Goal: Task Accomplishment & Management: Contribute content

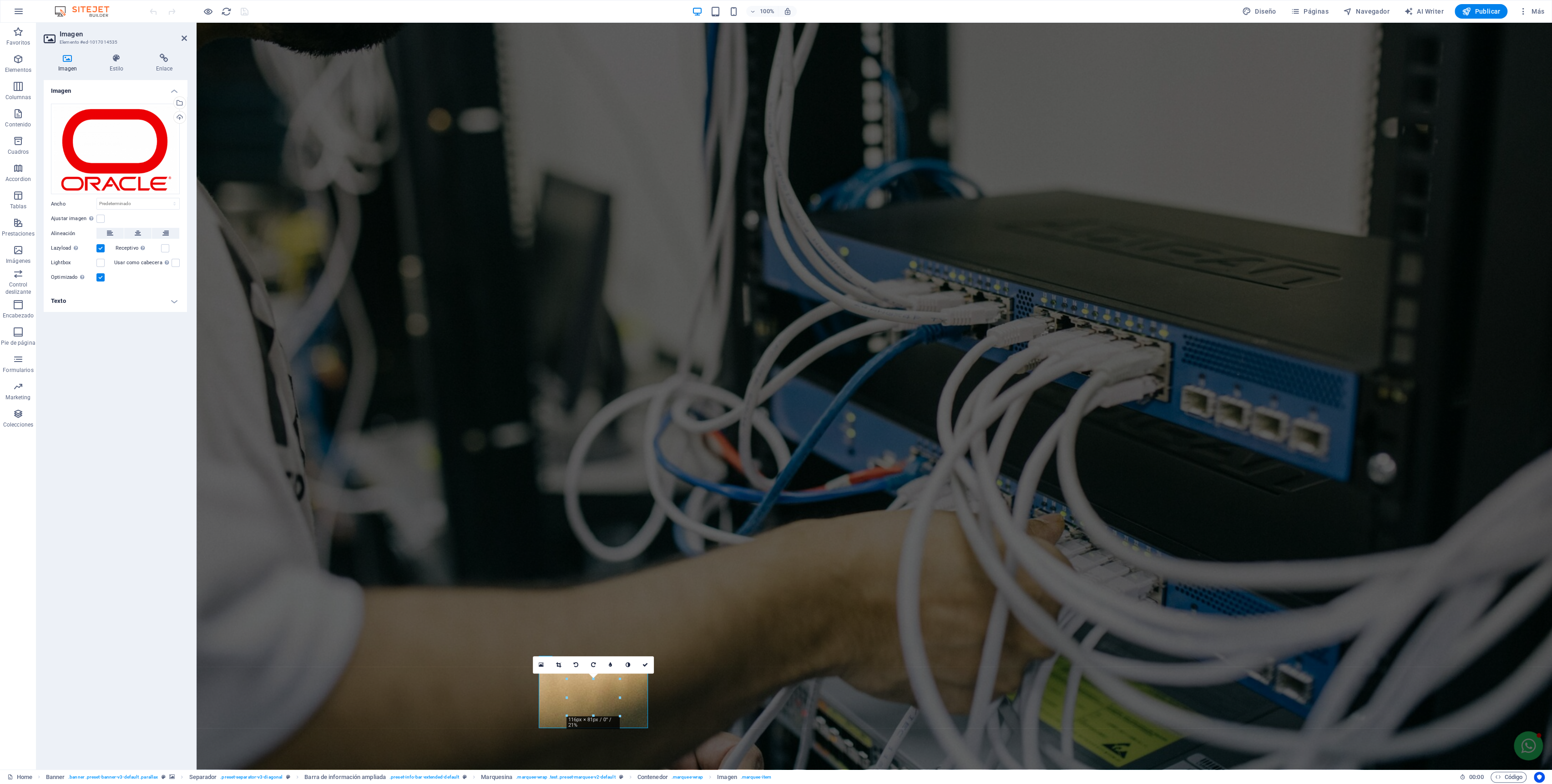
click at [178, 113] on div "Cargar" at bounding box center [178, 118] width 14 height 14
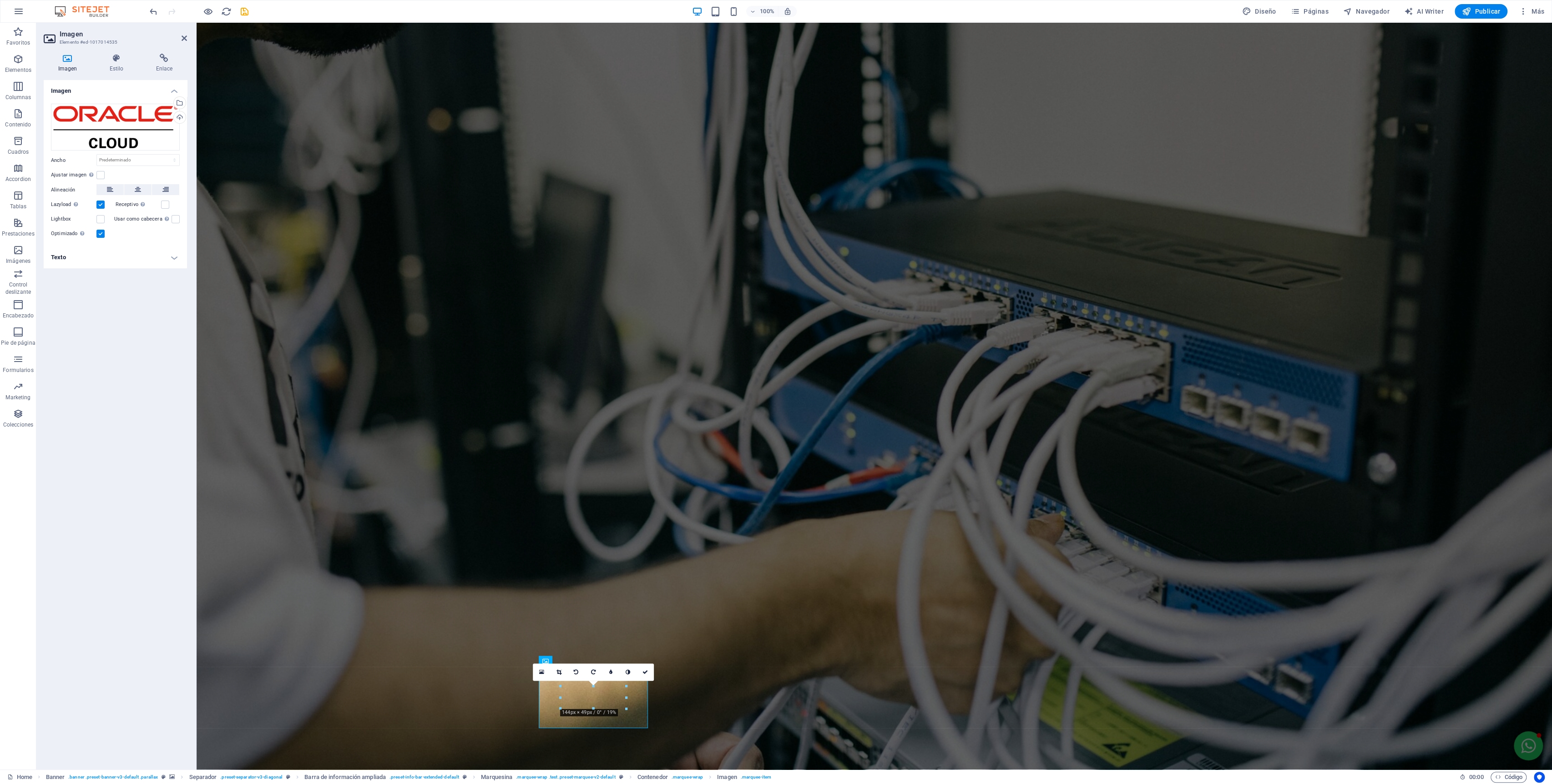
click at [644, 673] on icon at bounding box center [645, 672] width 5 height 5
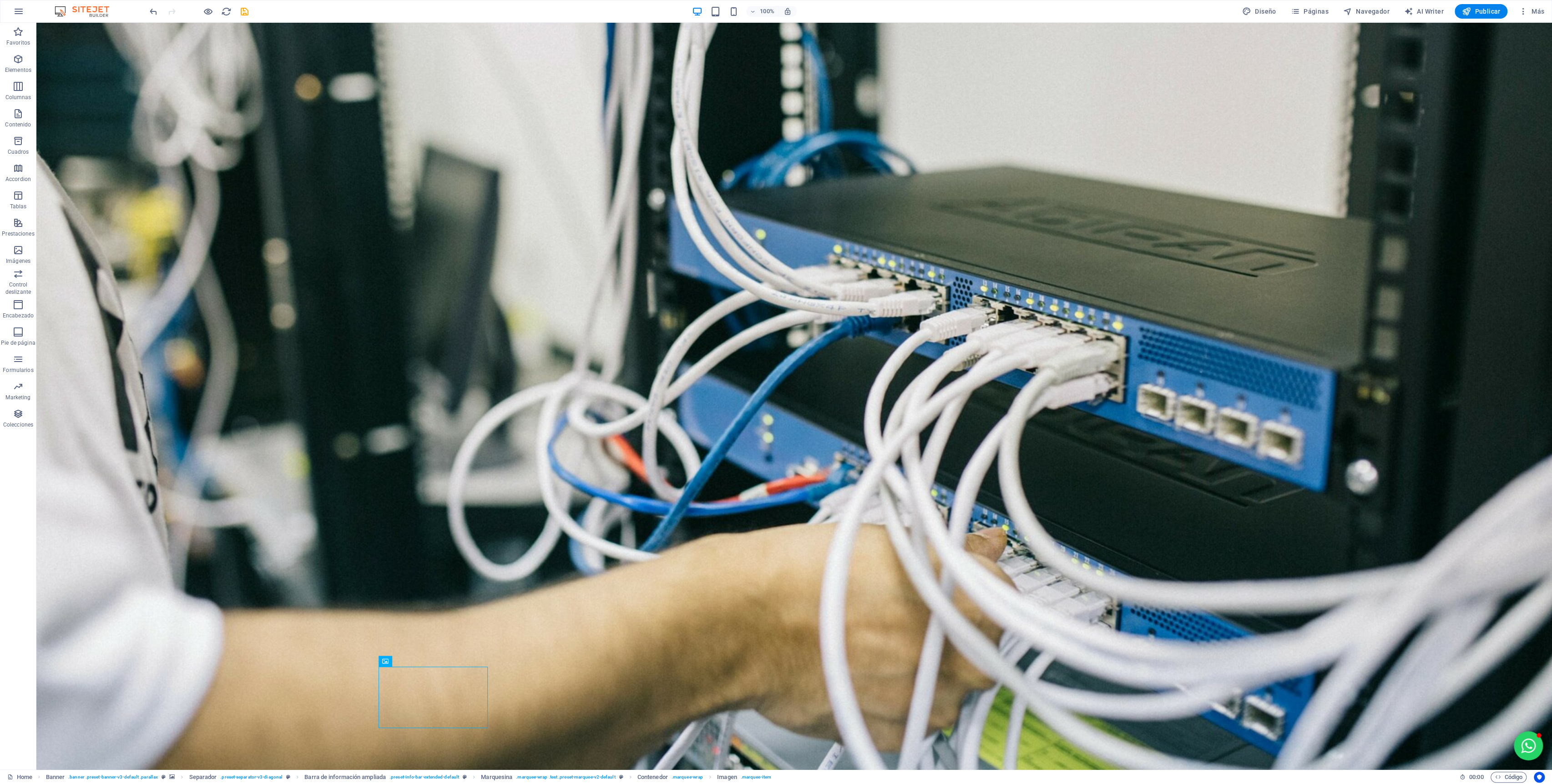
click at [239, 10] on span "save" at bounding box center [244, 11] width 11 height 10
checkbox input "false"
click at [1472, 13] on span "Publicar" at bounding box center [1481, 11] width 39 height 9
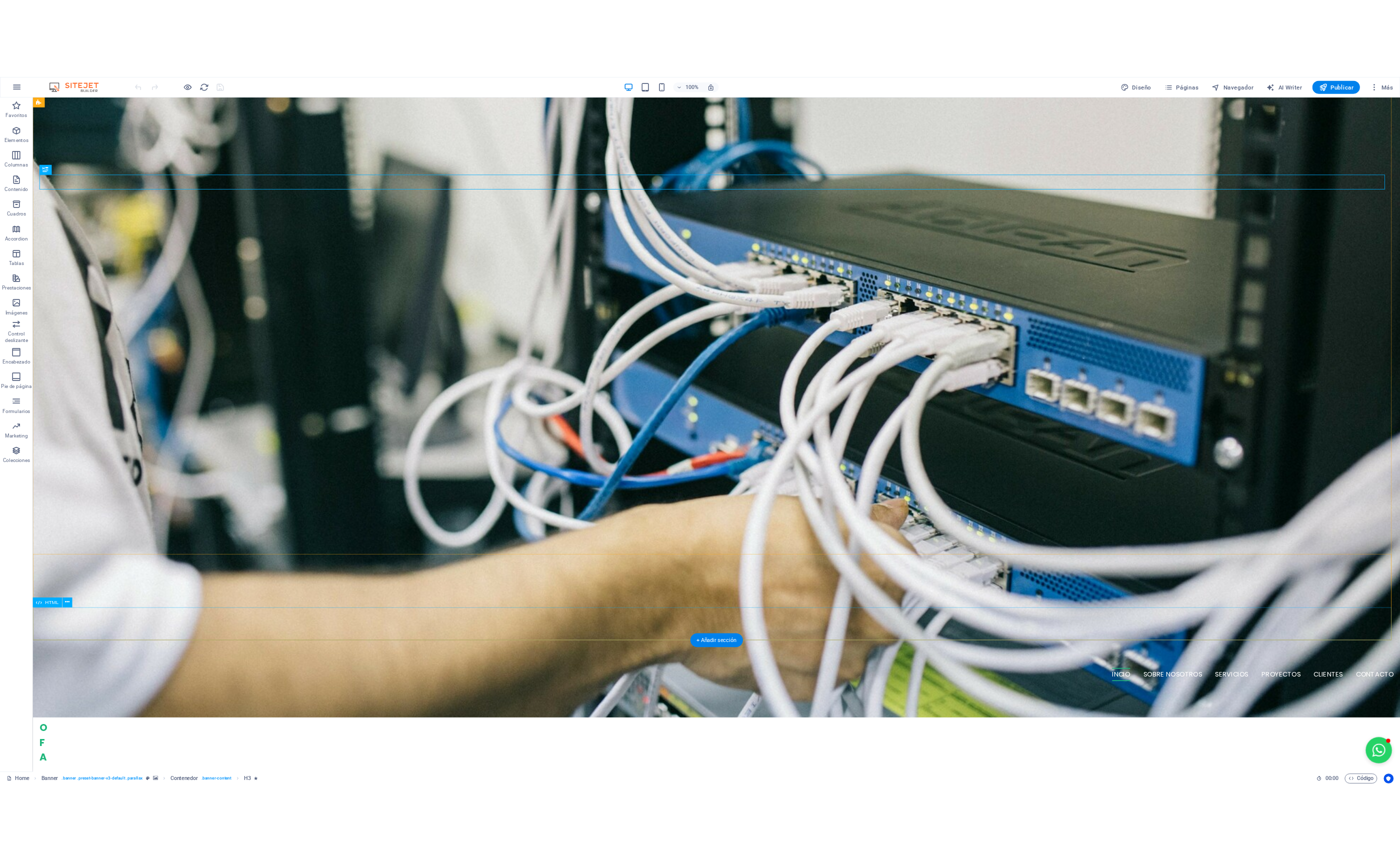
scroll to position [200, 0]
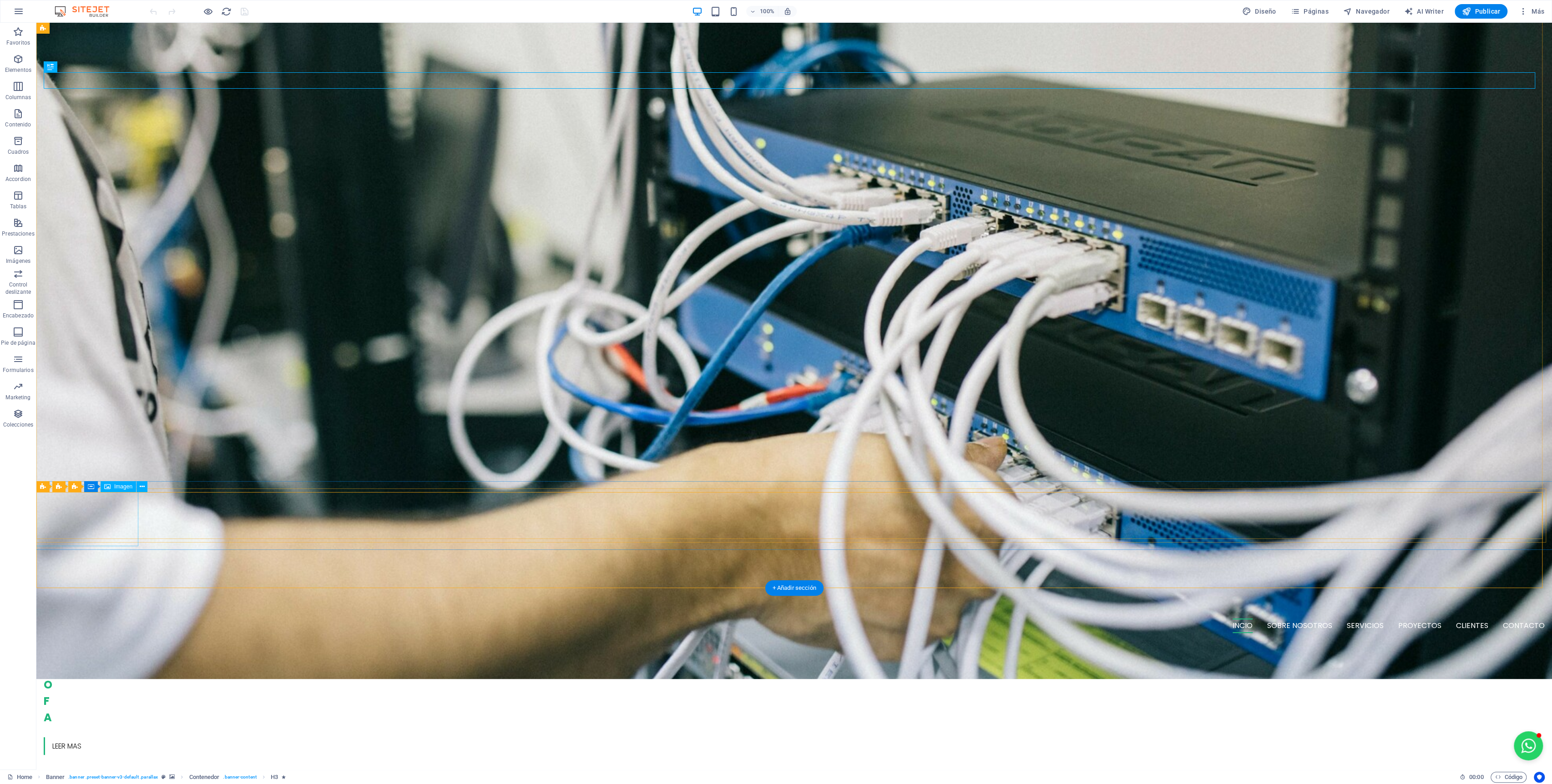
select select "px"
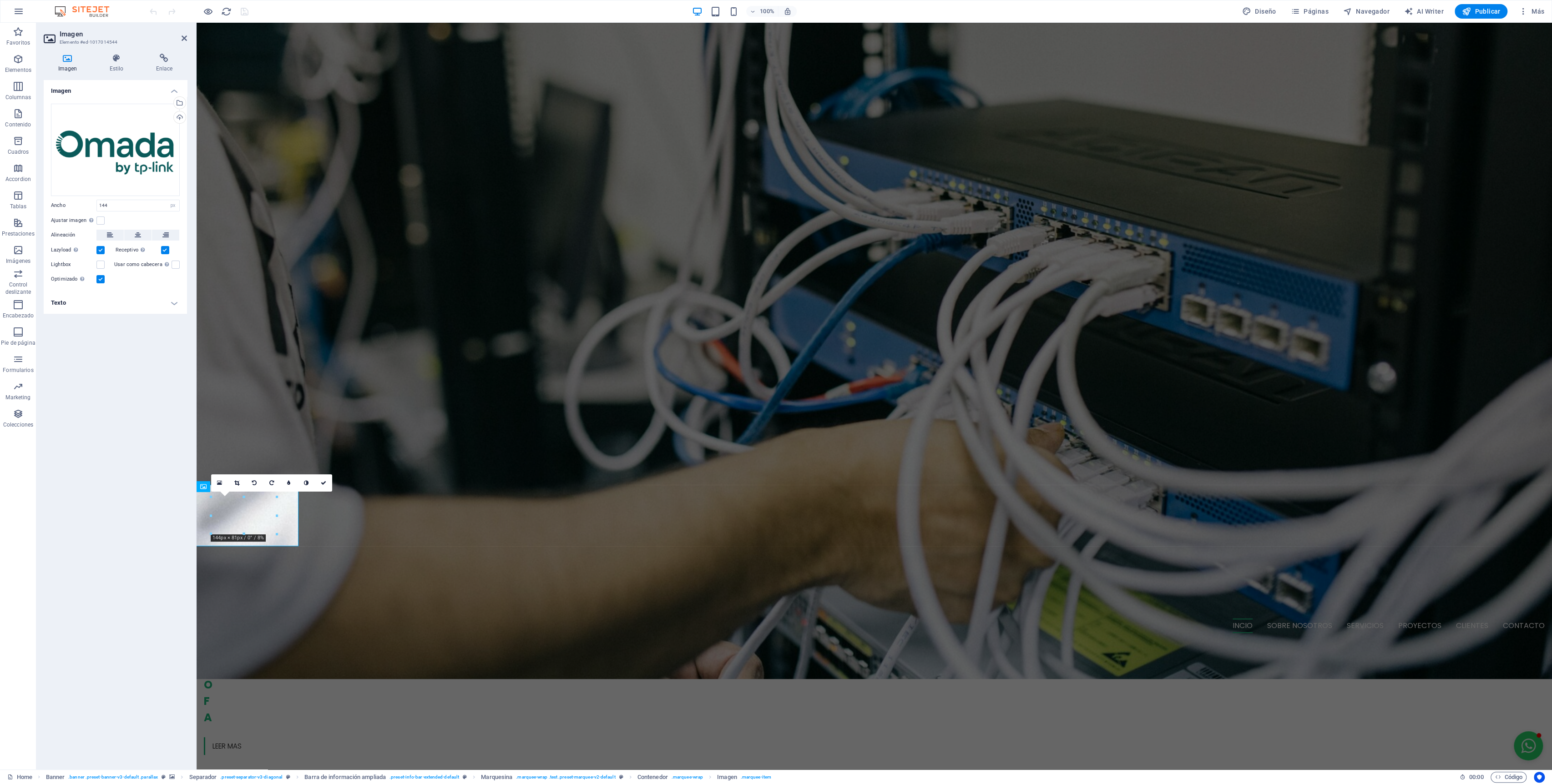
click at [179, 114] on div "Cargar" at bounding box center [178, 118] width 14 height 14
click at [324, 486] on link at bounding box center [323, 483] width 17 height 17
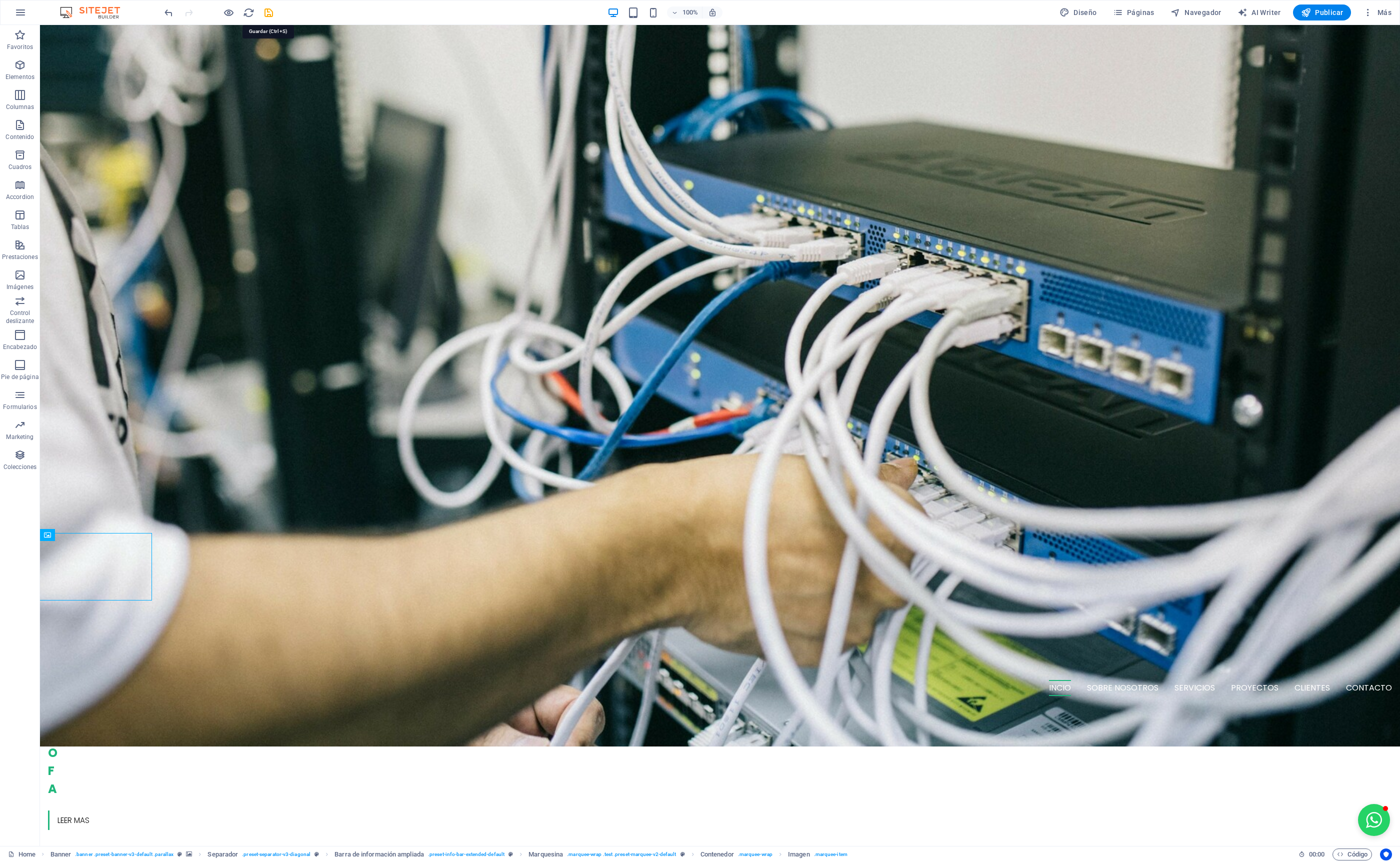
click at [268, 11] on icon "save" at bounding box center [268, 13] width 11 height 11
checkbox input "false"
click at [1310, 9] on icon "button" at bounding box center [1306, 12] width 10 height 10
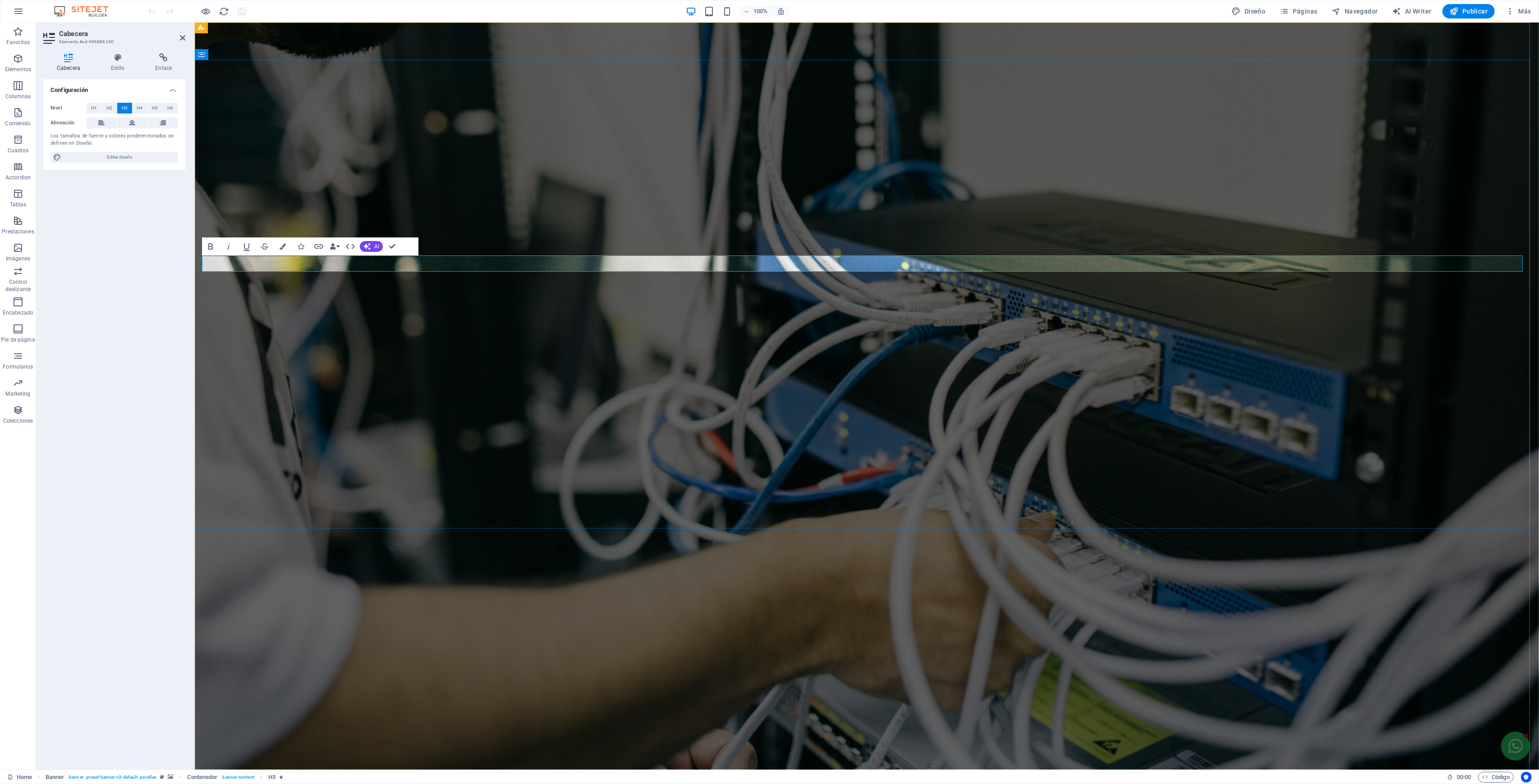
drag, startPoint x: 645, startPoint y: 263, endPoint x: 207, endPoint y: 262, distance: 438.0
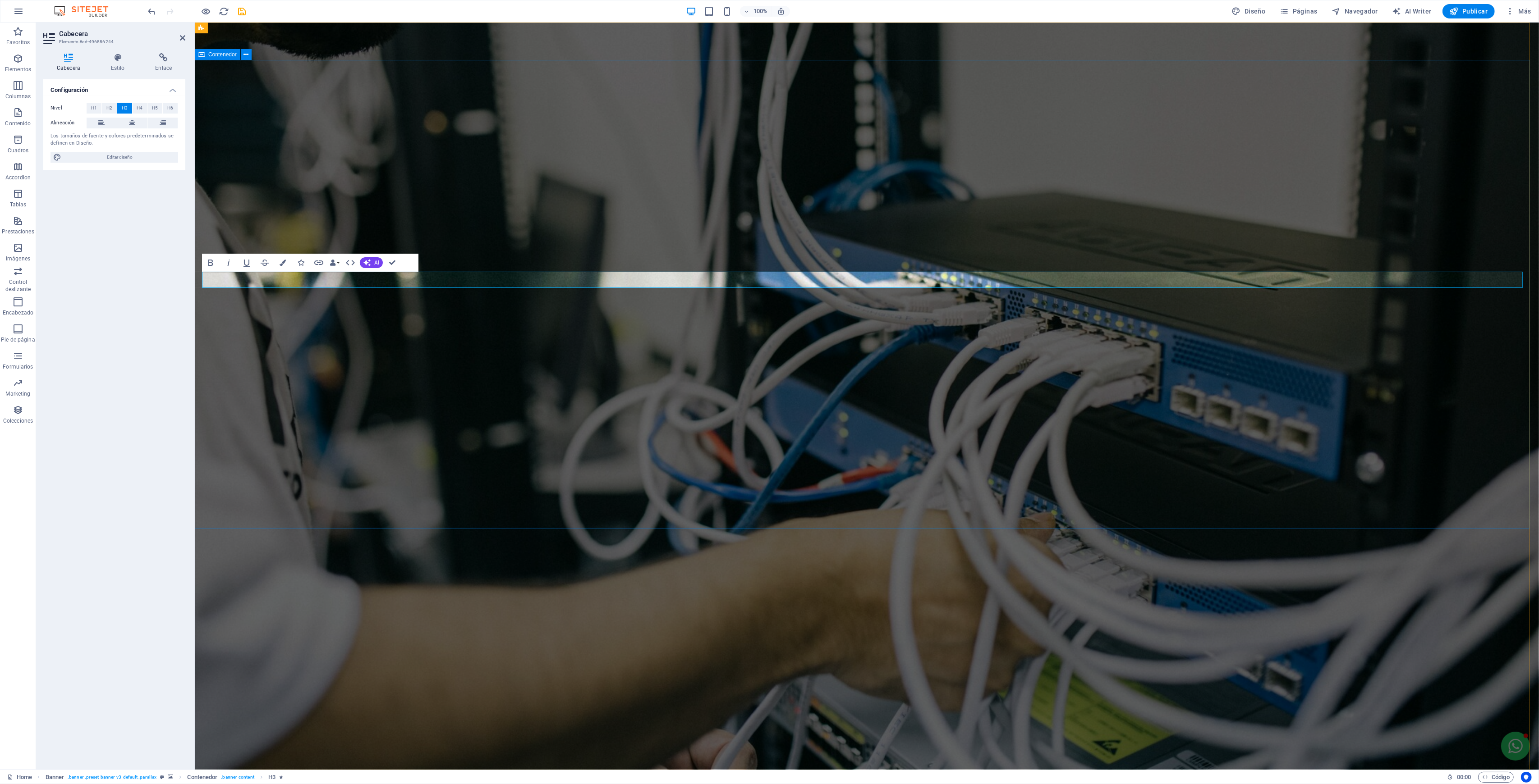
scroll to position [270, 0]
drag, startPoint x: 696, startPoint y: 280, endPoint x: 207, endPoint y: 283, distance: 489.0
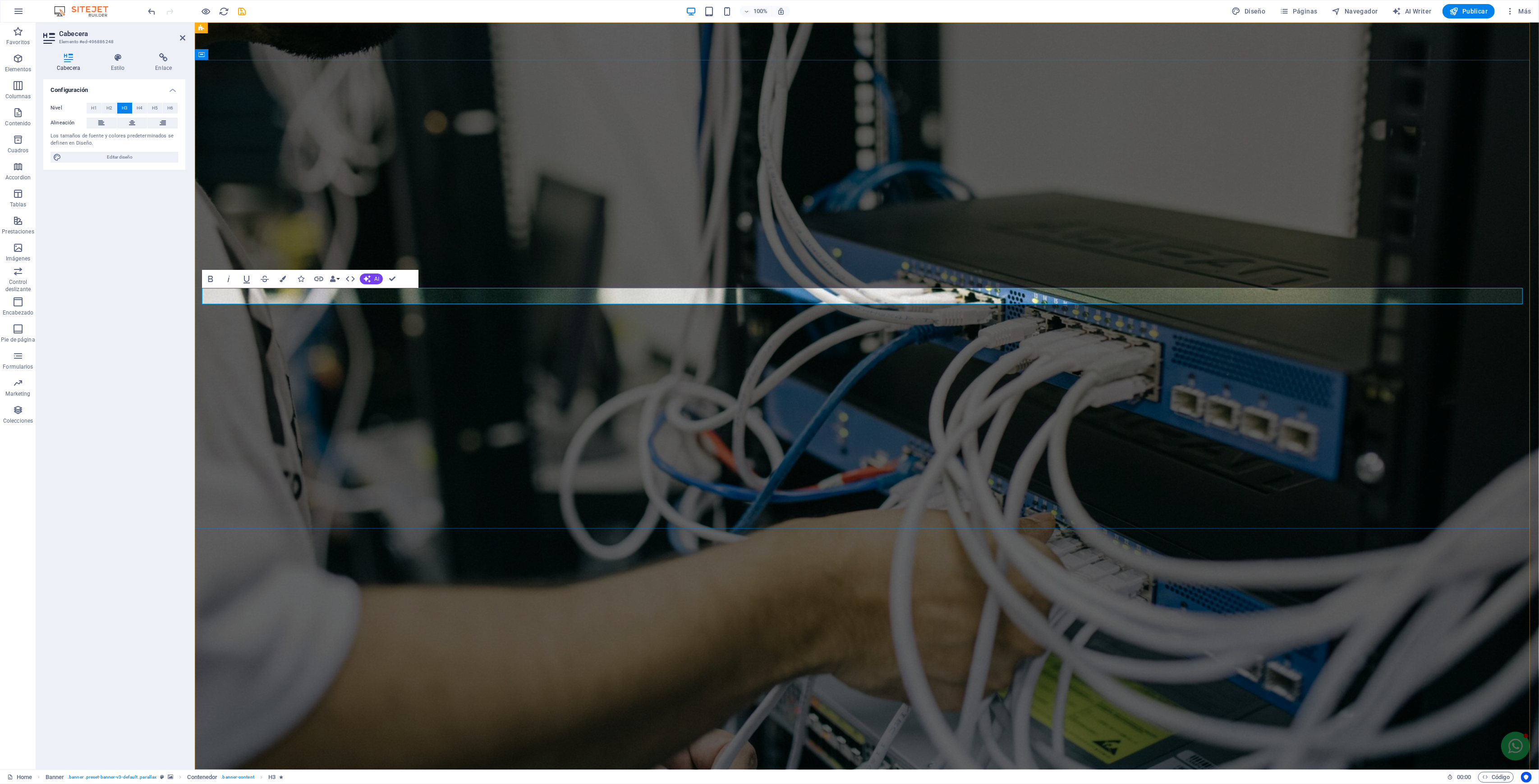
drag, startPoint x: 735, startPoint y: 297, endPoint x: 212, endPoint y: 293, distance: 523.0
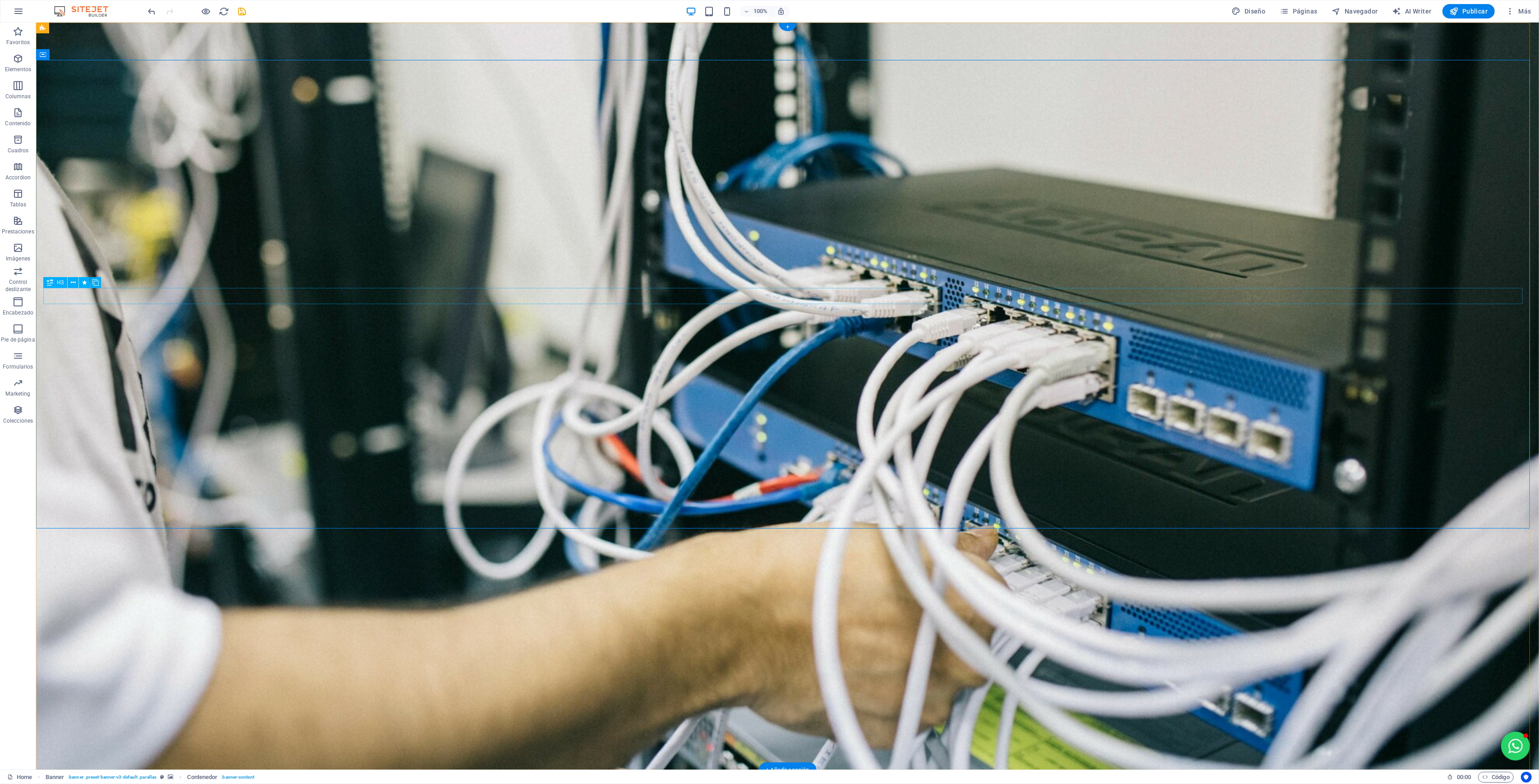
click at [97, 284] on icon at bounding box center [96, 283] width 7 height 10
click at [94, 276] on icon at bounding box center [96, 275] width 7 height 10
click at [95, 299] on icon at bounding box center [96, 299] width 7 height 10
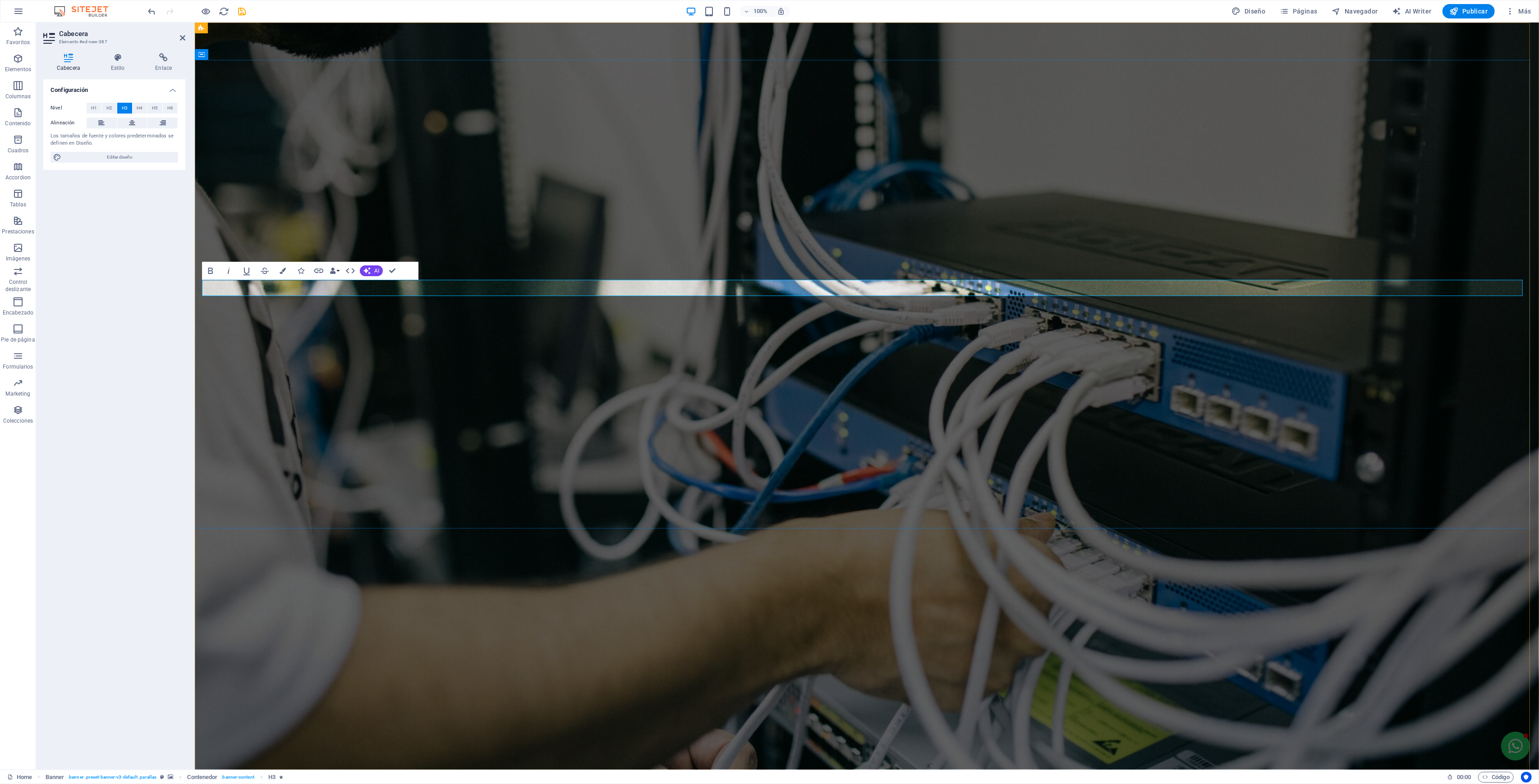
drag, startPoint x: 210, startPoint y: 286, endPoint x: 1099, endPoint y: 294, distance: 889.0
drag, startPoint x: 216, startPoint y: 290, endPoint x: 210, endPoint y: 290, distance: 6.0
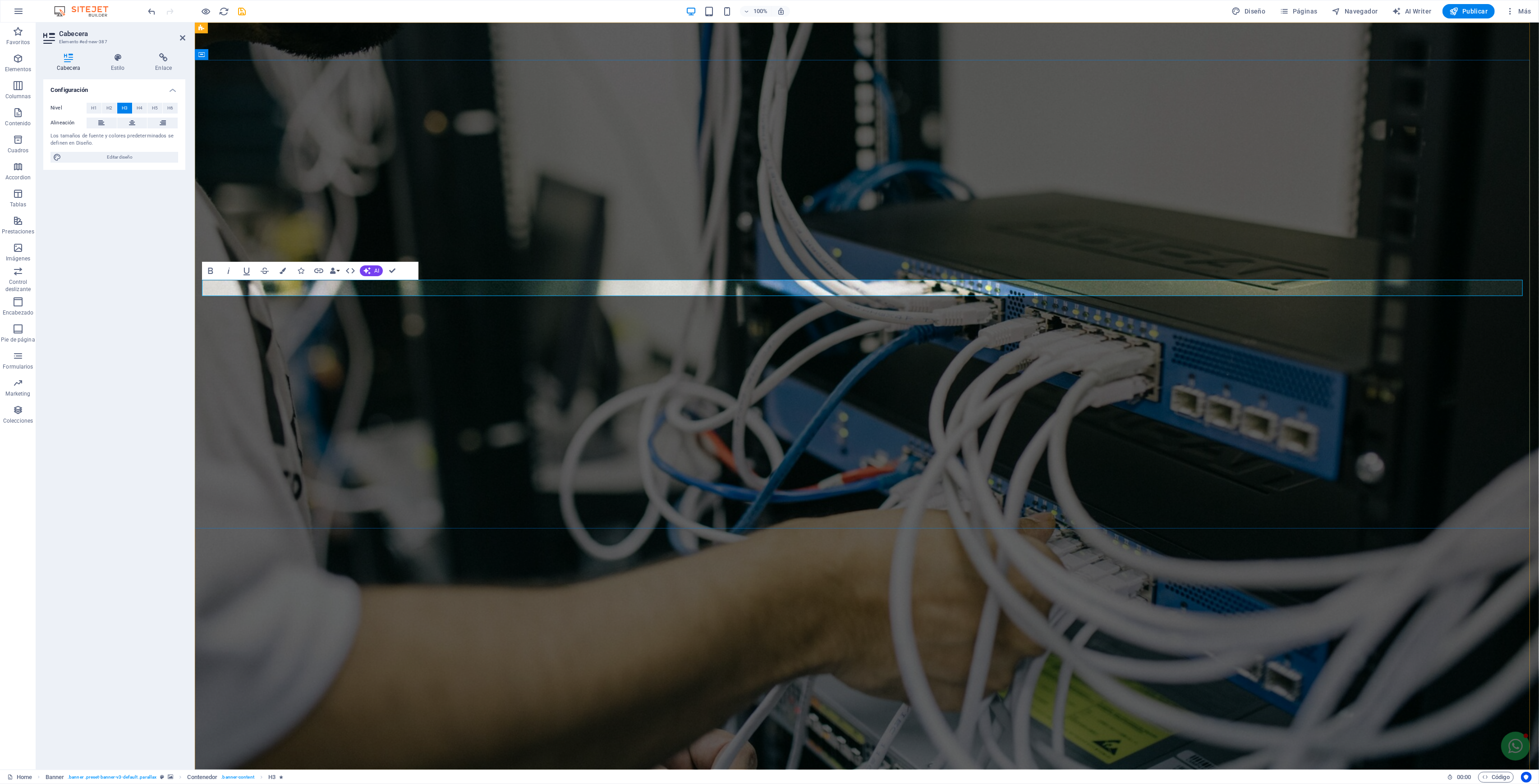
drag, startPoint x: 509, startPoint y: 285, endPoint x: 319, endPoint y: 288, distance: 190.0
drag, startPoint x: 363, startPoint y: 287, endPoint x: 308, endPoint y: 288, distance: 55.0
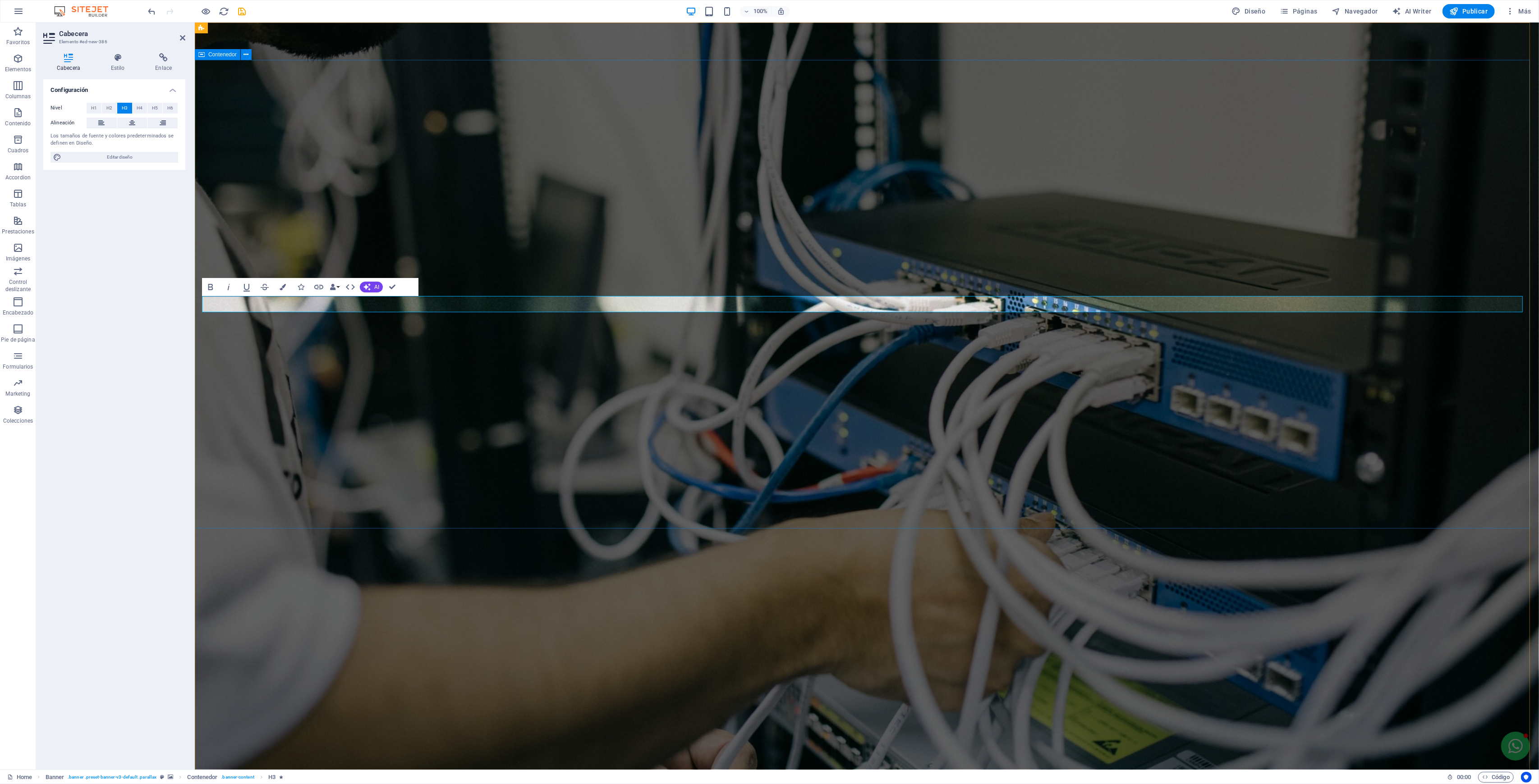
scroll to position [376, 0]
drag, startPoint x: 400, startPoint y: 304, endPoint x: 410, endPoint y: 312, distance: 12.8
drag, startPoint x: 1108, startPoint y: 305, endPoint x: 212, endPoint y: 308, distance: 896.0
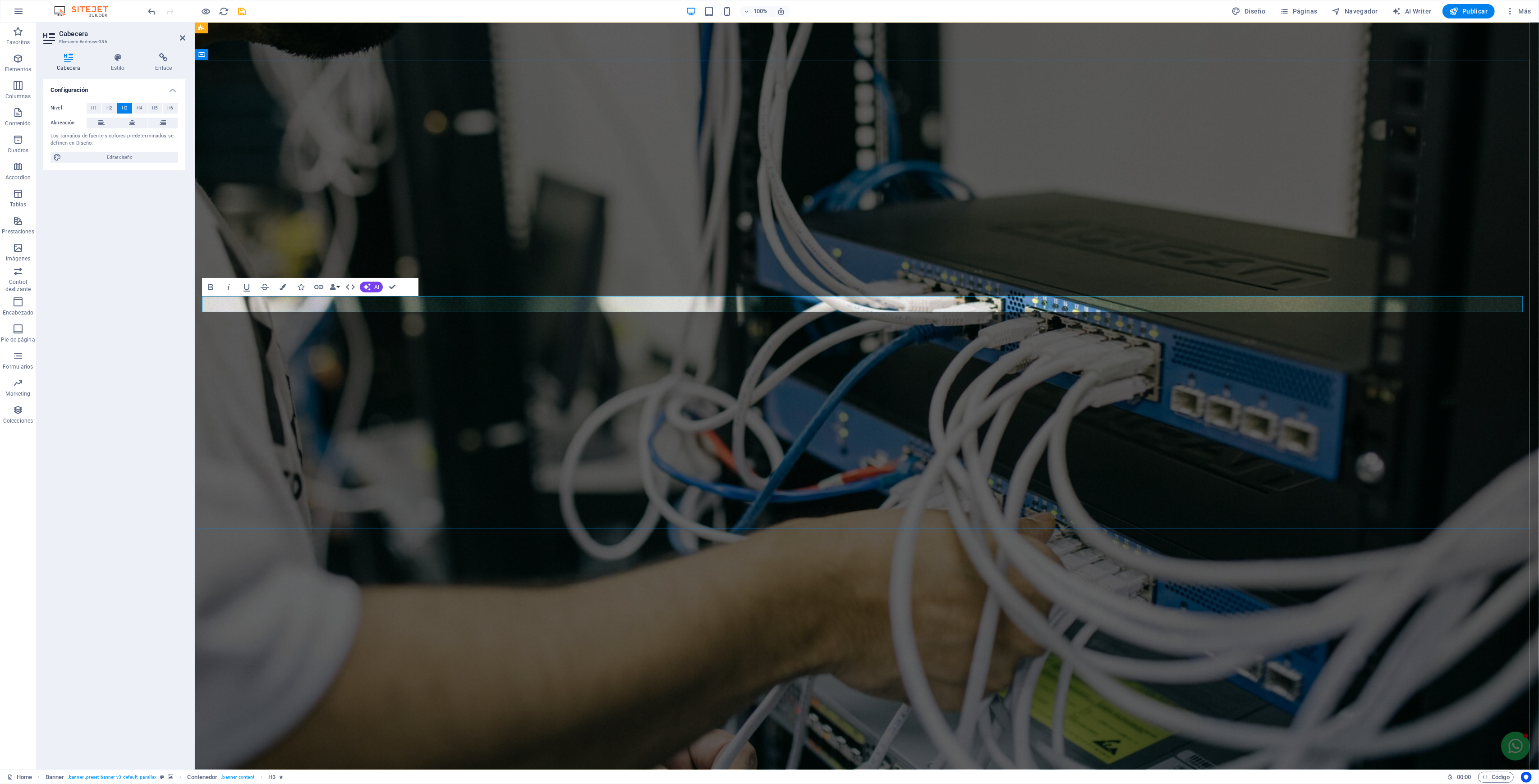
drag, startPoint x: 323, startPoint y: 307, endPoint x: 299, endPoint y: 300, distance: 25.0
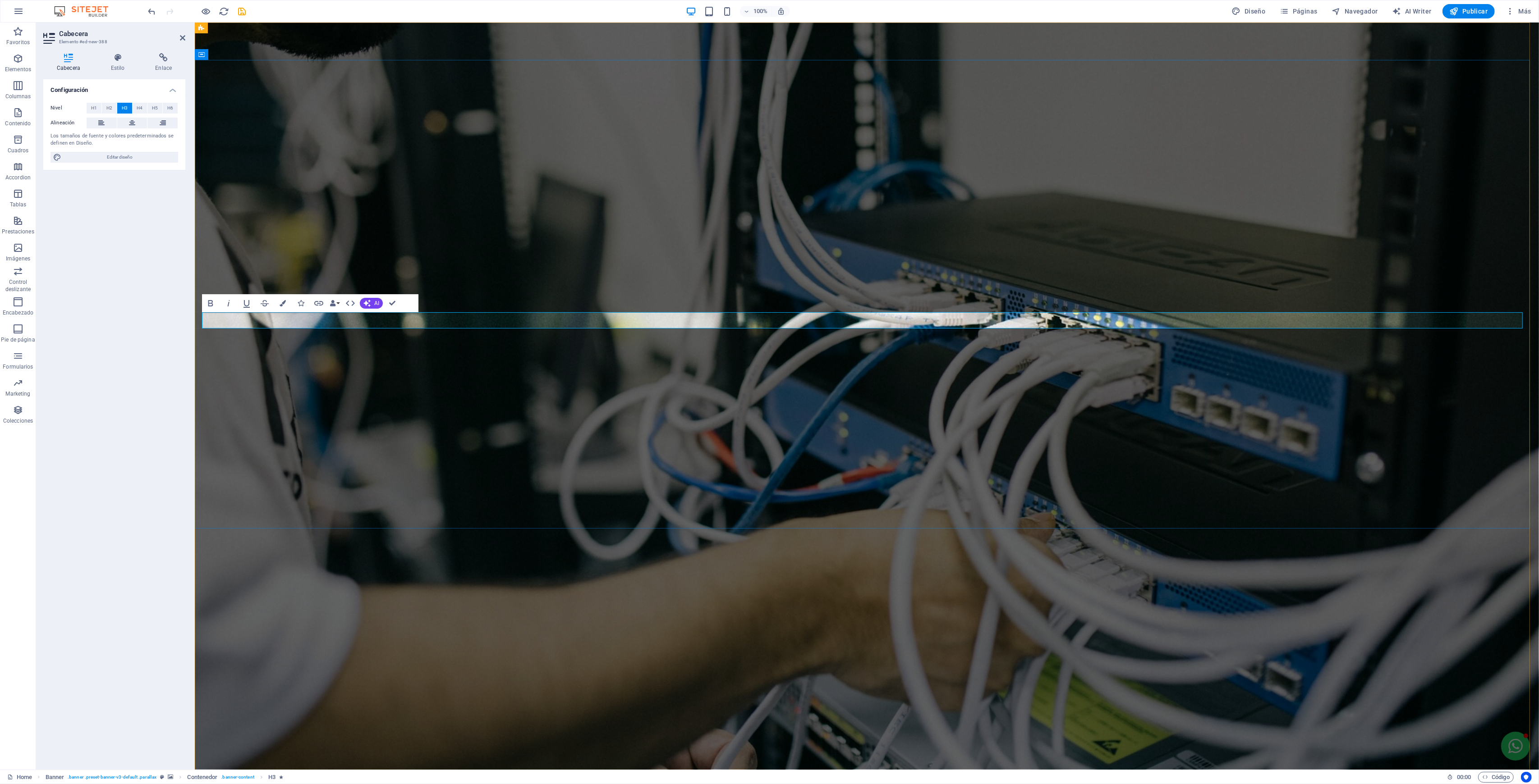
drag, startPoint x: 1104, startPoint y: 321, endPoint x: 212, endPoint y: 323, distance: 892.0
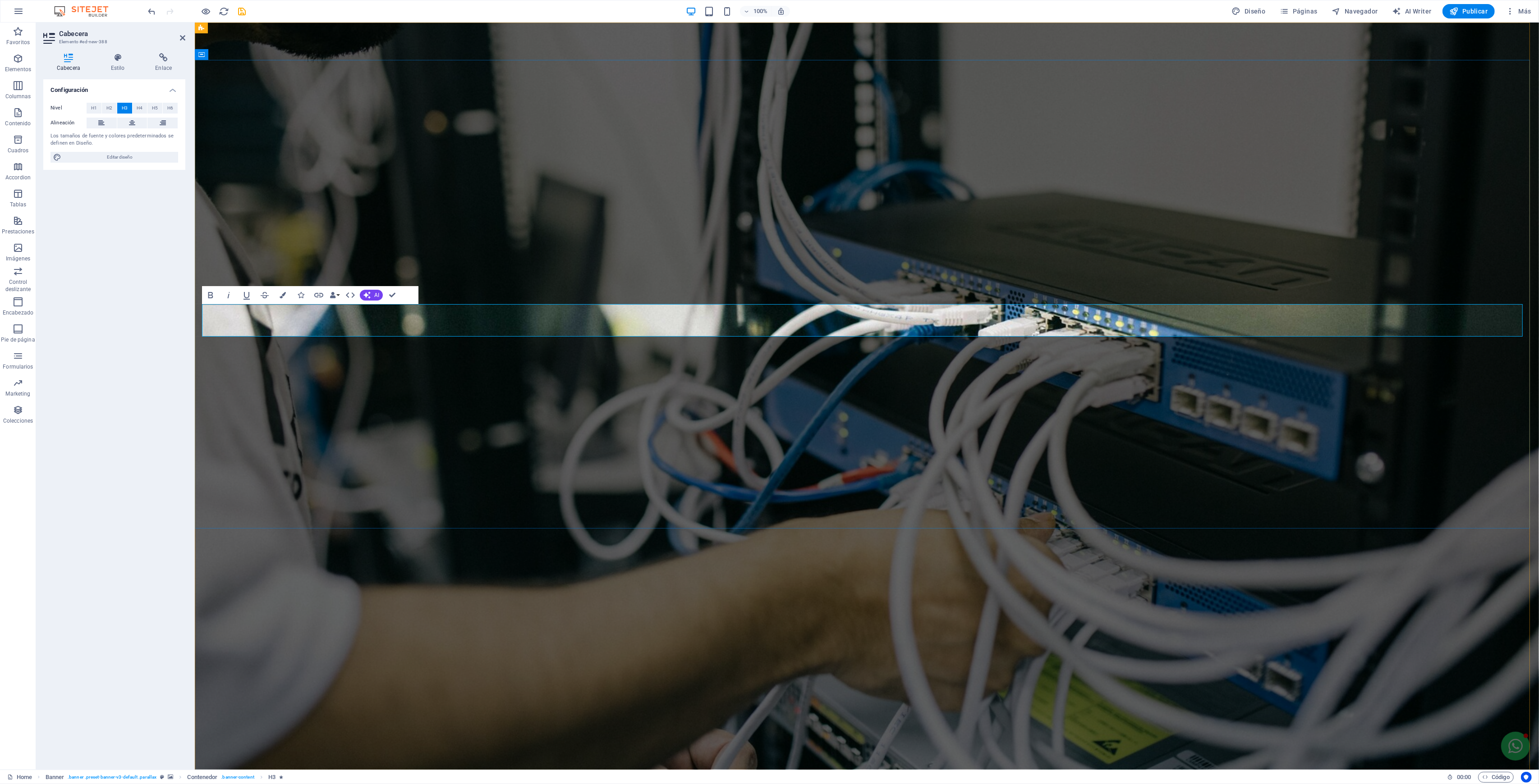
click at [162, 439] on div "Configuración Nivel H1 H2 H3 H4 H5 H6 Alineación Los tamaños de fuente y colore…" at bounding box center [114, 421] width 142 height 683
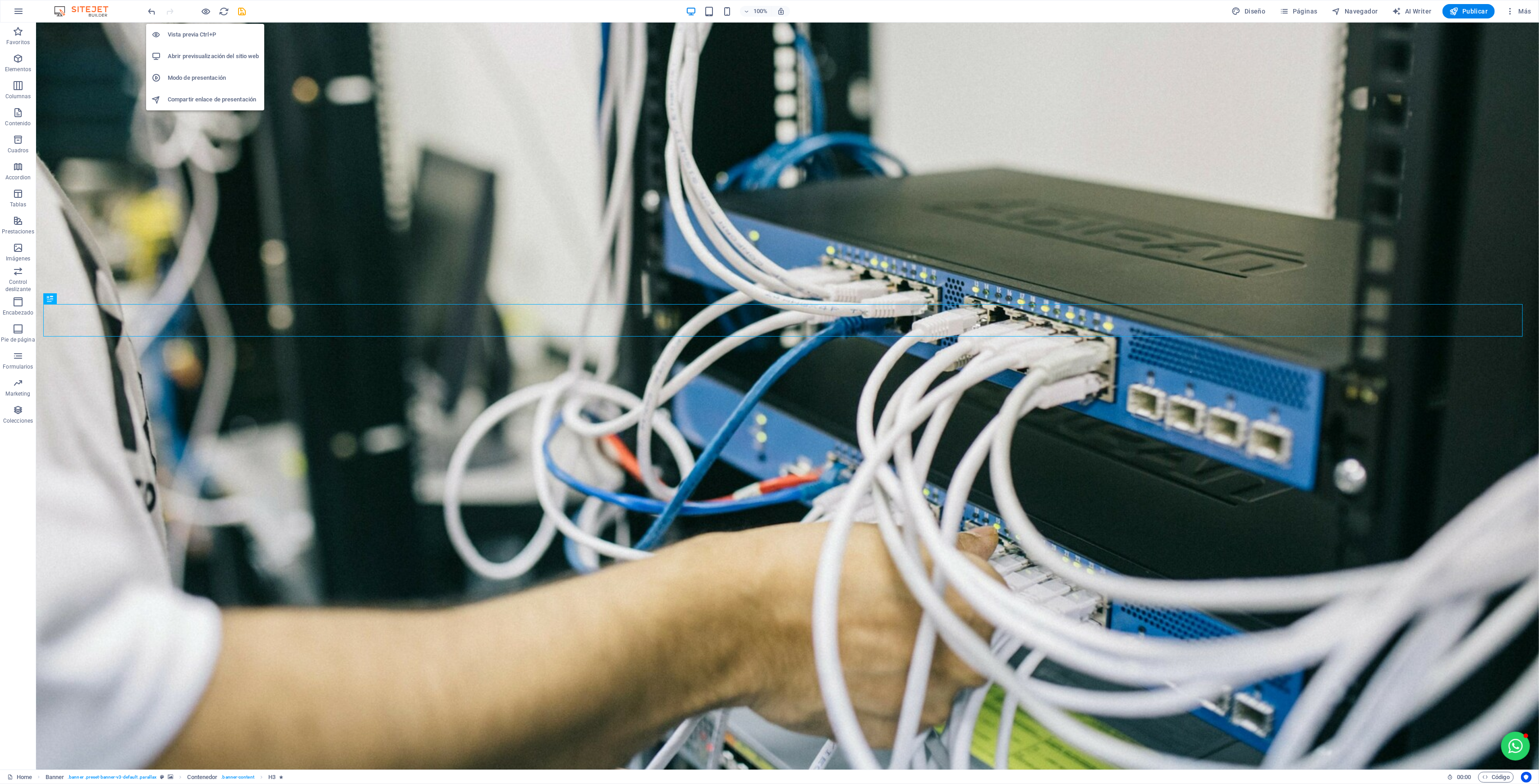
click at [209, 10] on icon "button" at bounding box center [206, 11] width 10 height 10
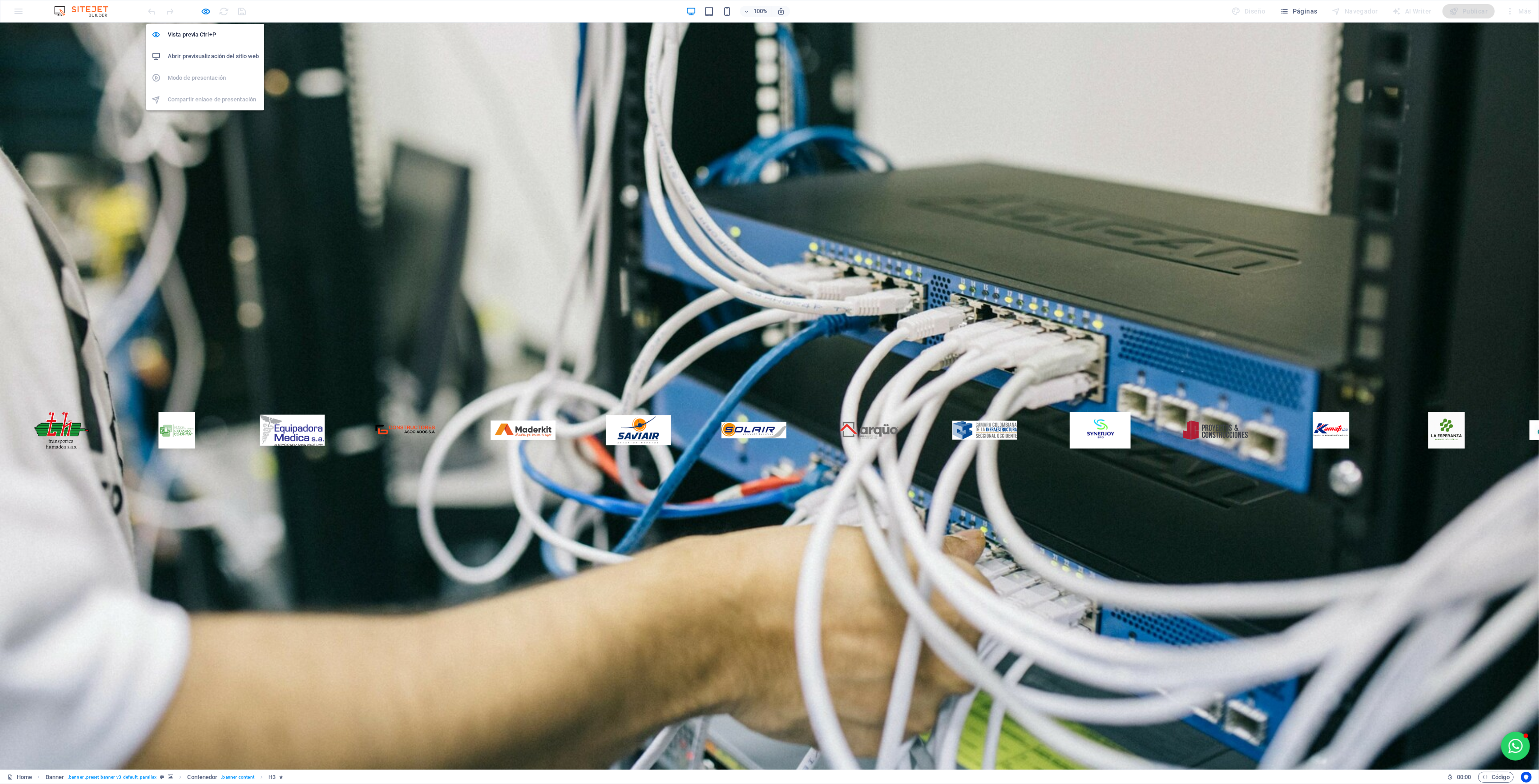
click at [207, 14] on icon "button" at bounding box center [206, 11] width 10 height 10
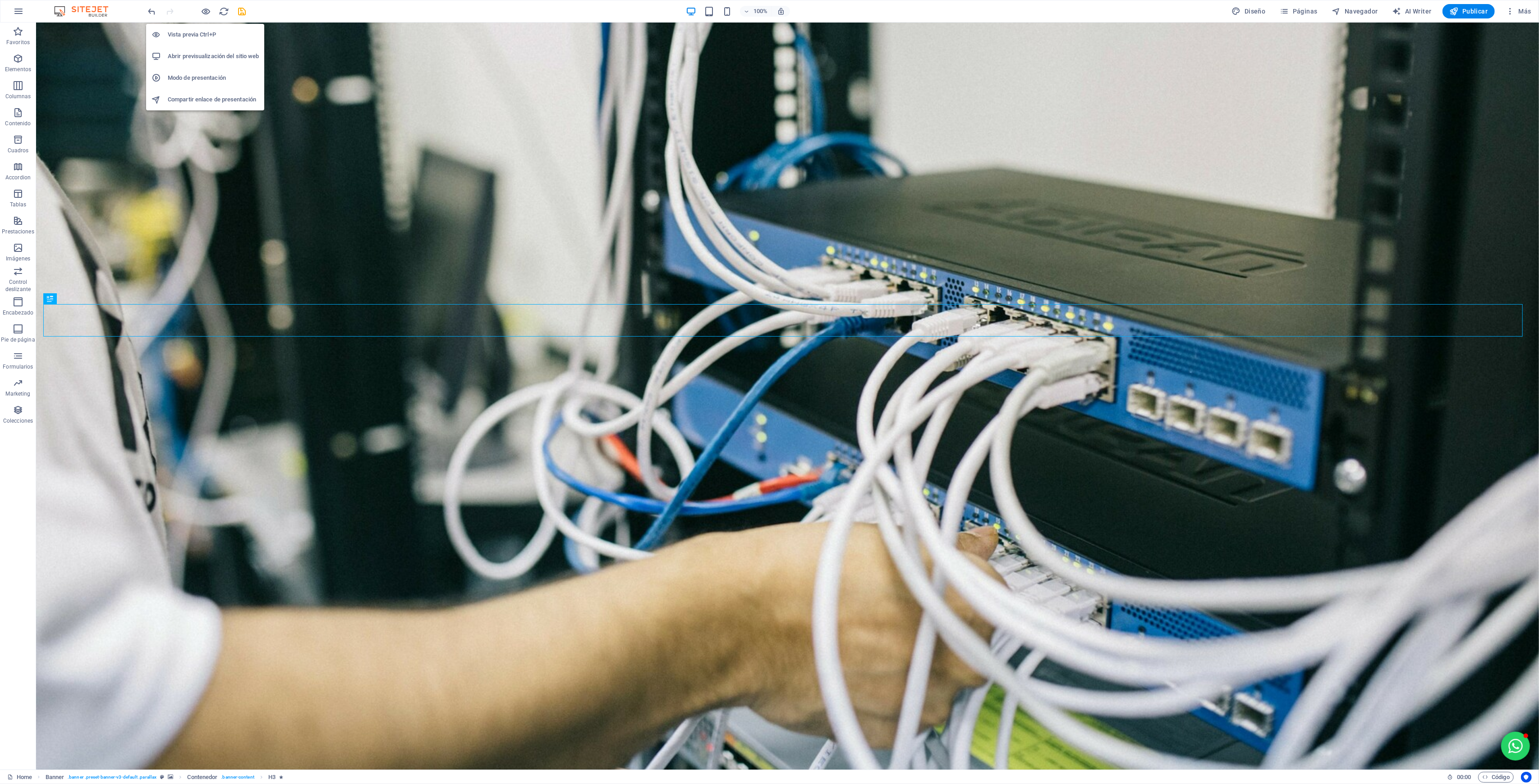
click at [206, 12] on icon "button" at bounding box center [206, 11] width 10 height 10
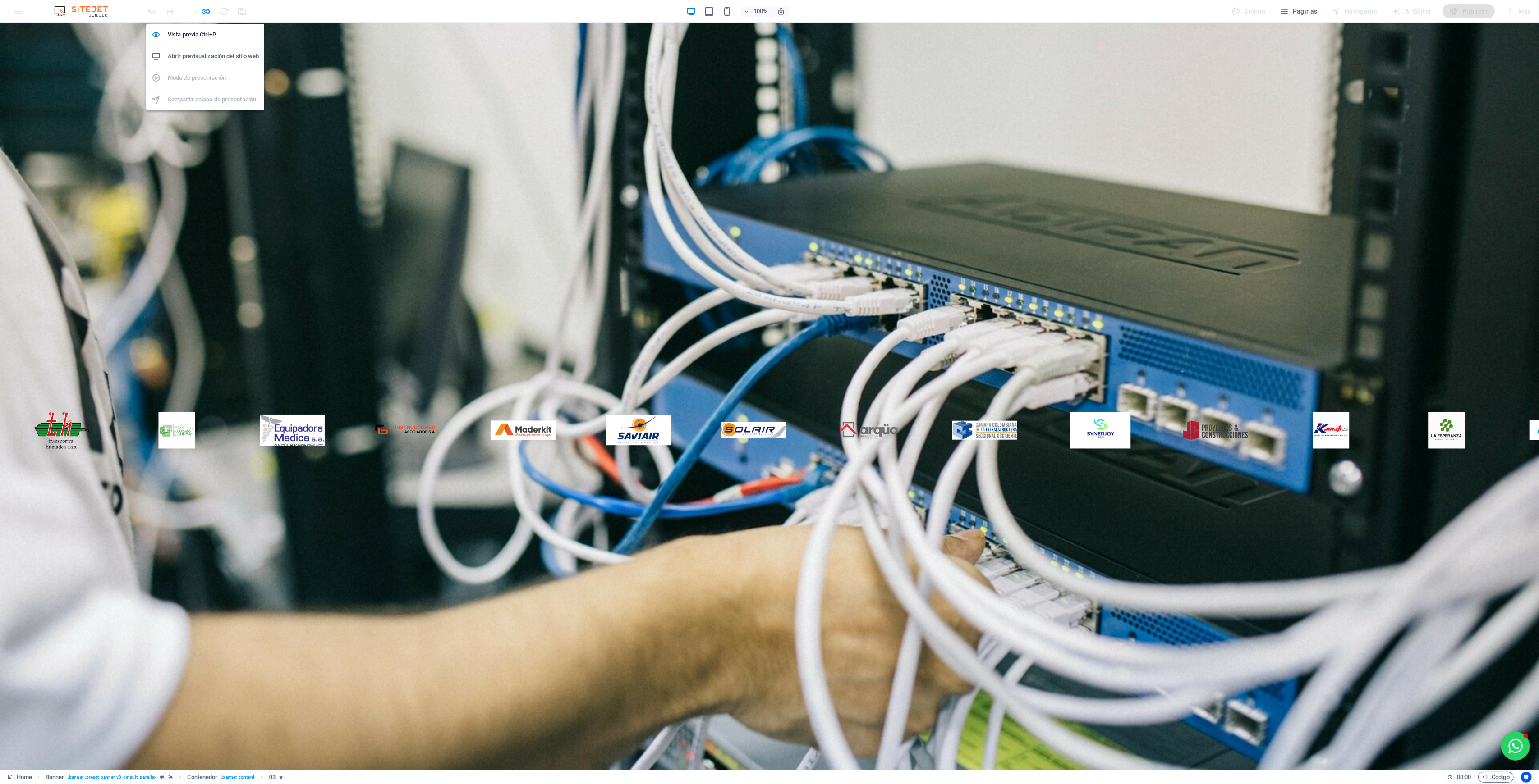
click at [209, 7] on icon "button" at bounding box center [206, 11] width 10 height 10
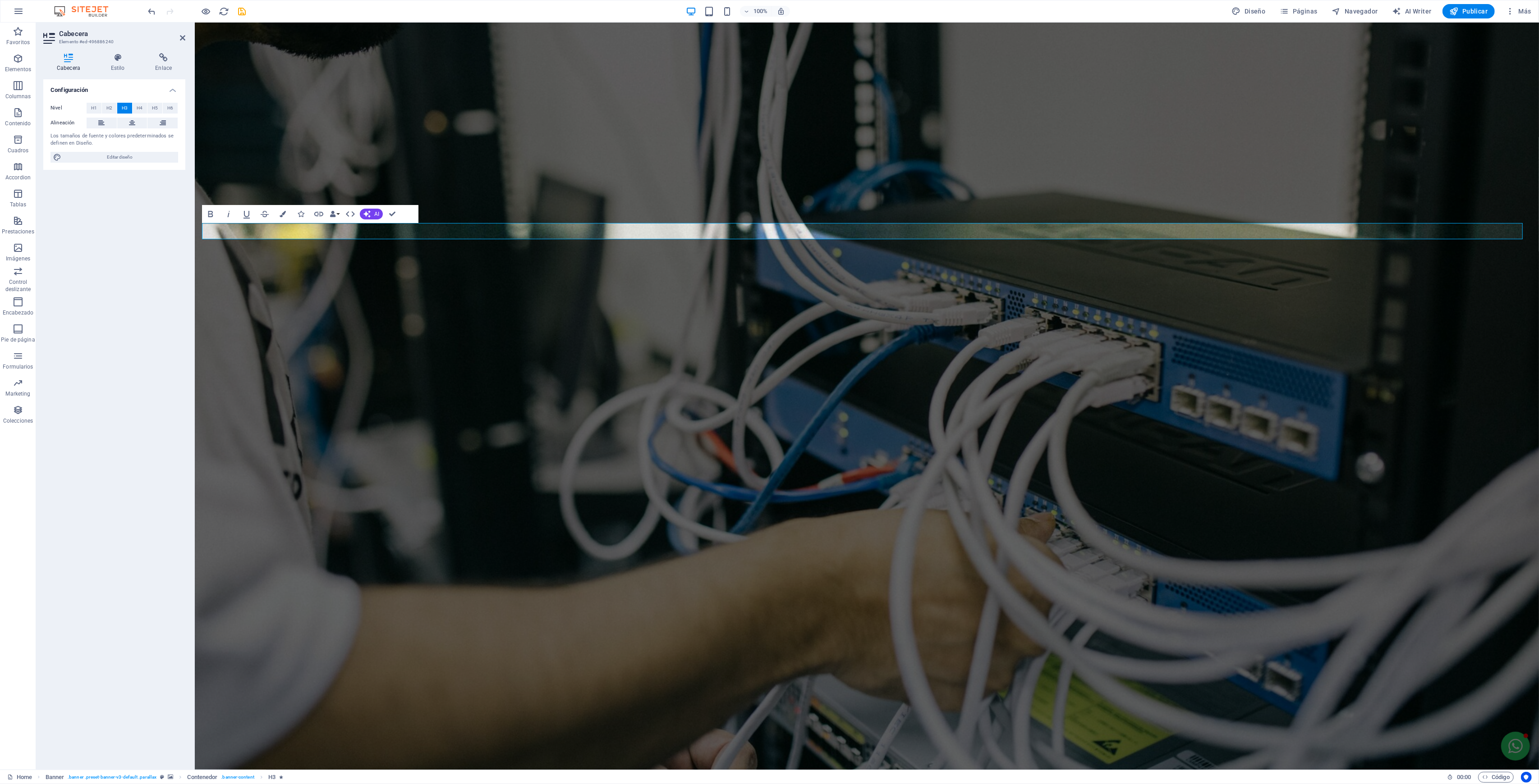
click at [130, 62] on h4 "Estilo" at bounding box center [119, 63] width 45 height 19
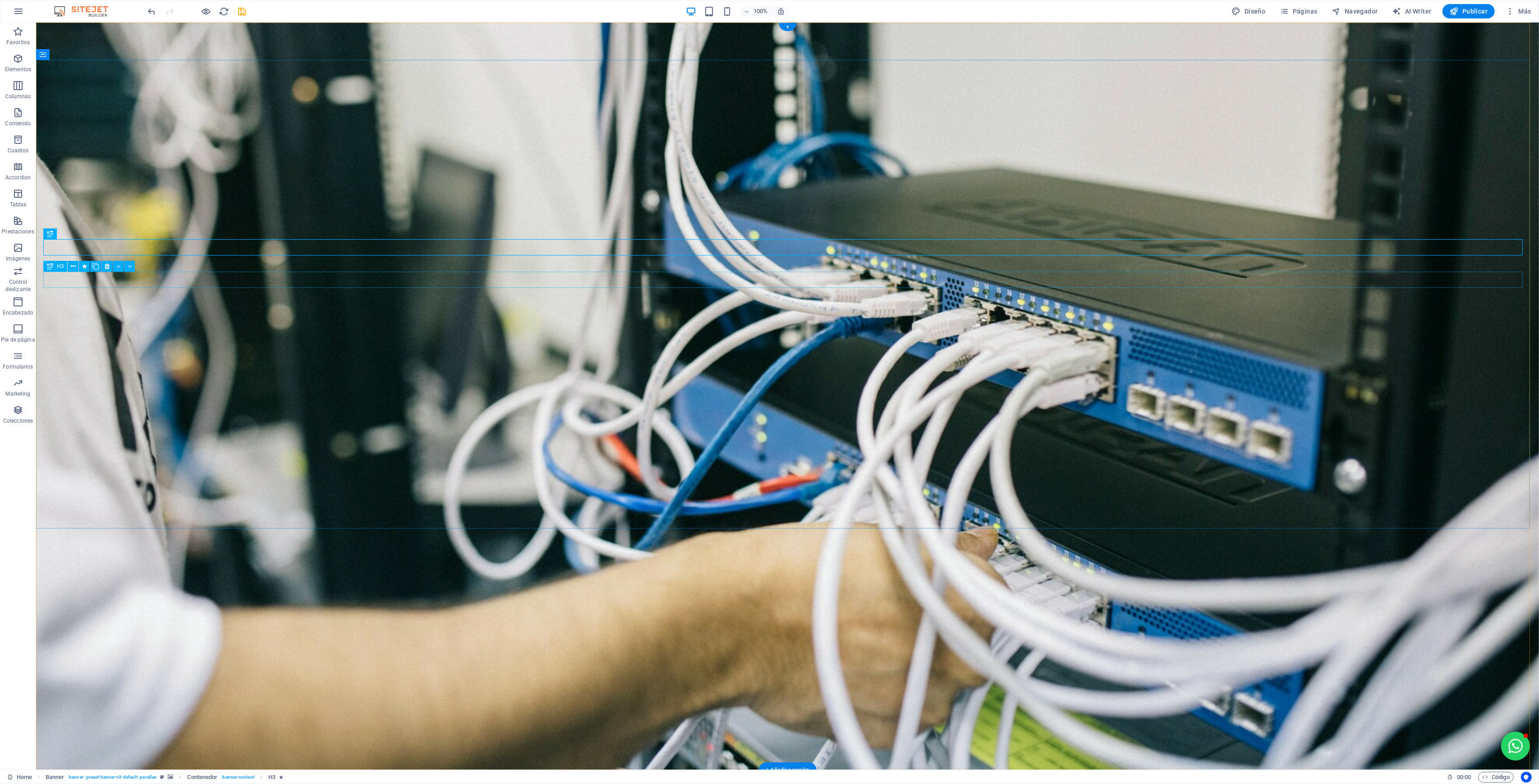
click at [79, 283] on button at bounding box center [84, 282] width 11 height 11
select select "move-right-to-left"
select select "s"
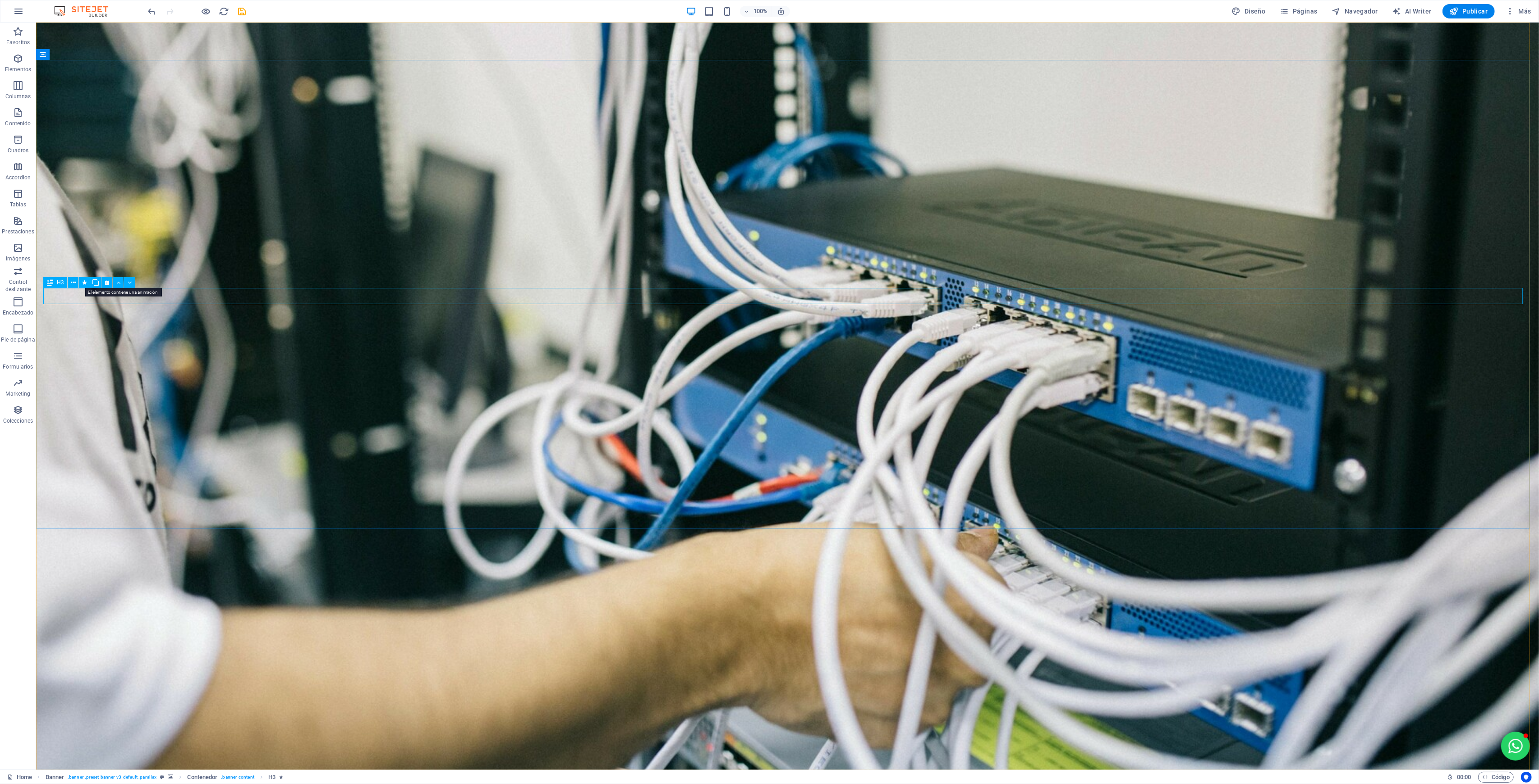
select select "s"
select select "scroll"
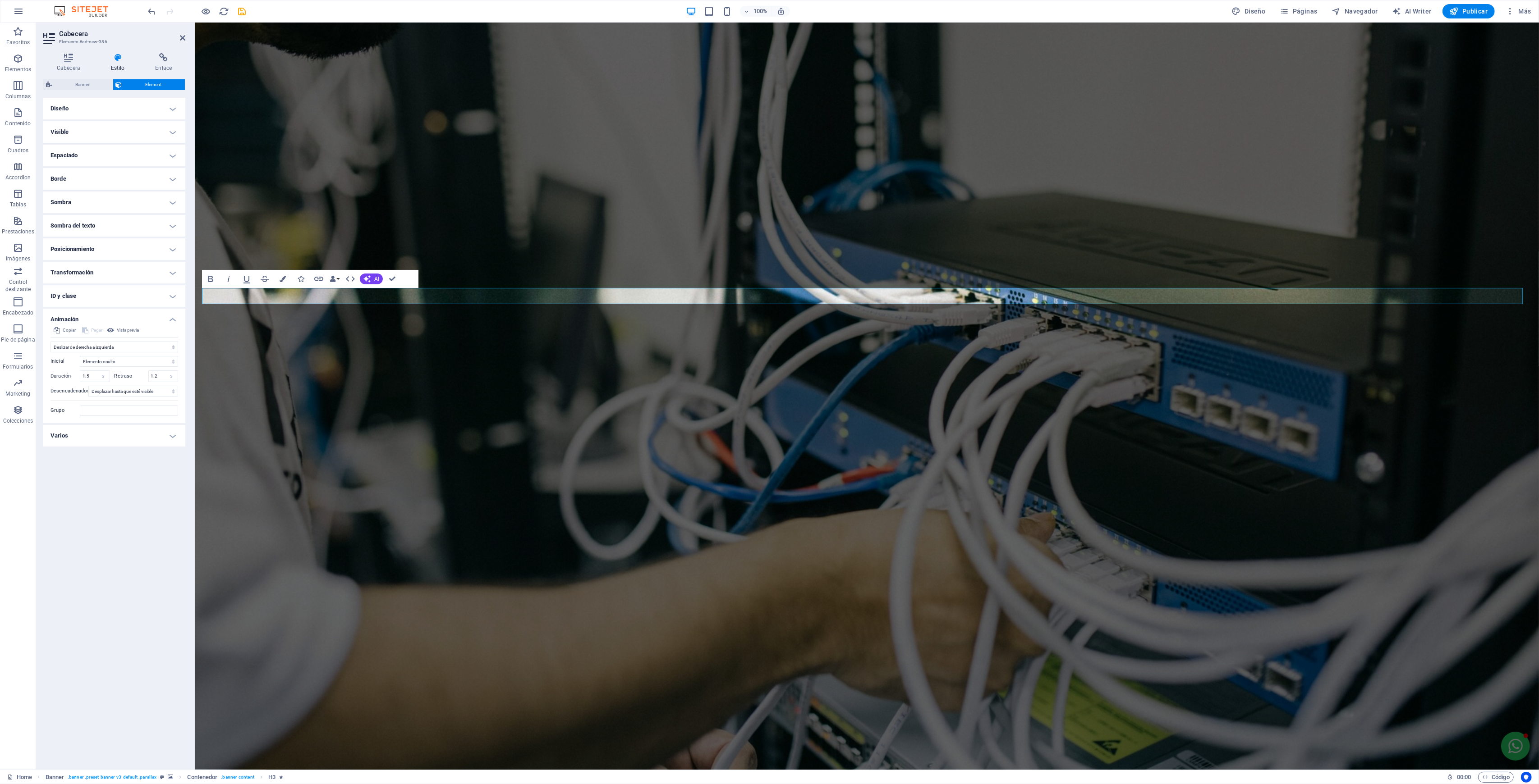
click at [140, 449] on div "Diseño La forma en la que este elemento se expande en la disposición (Flexbox).…" at bounding box center [114, 430] width 142 height 665
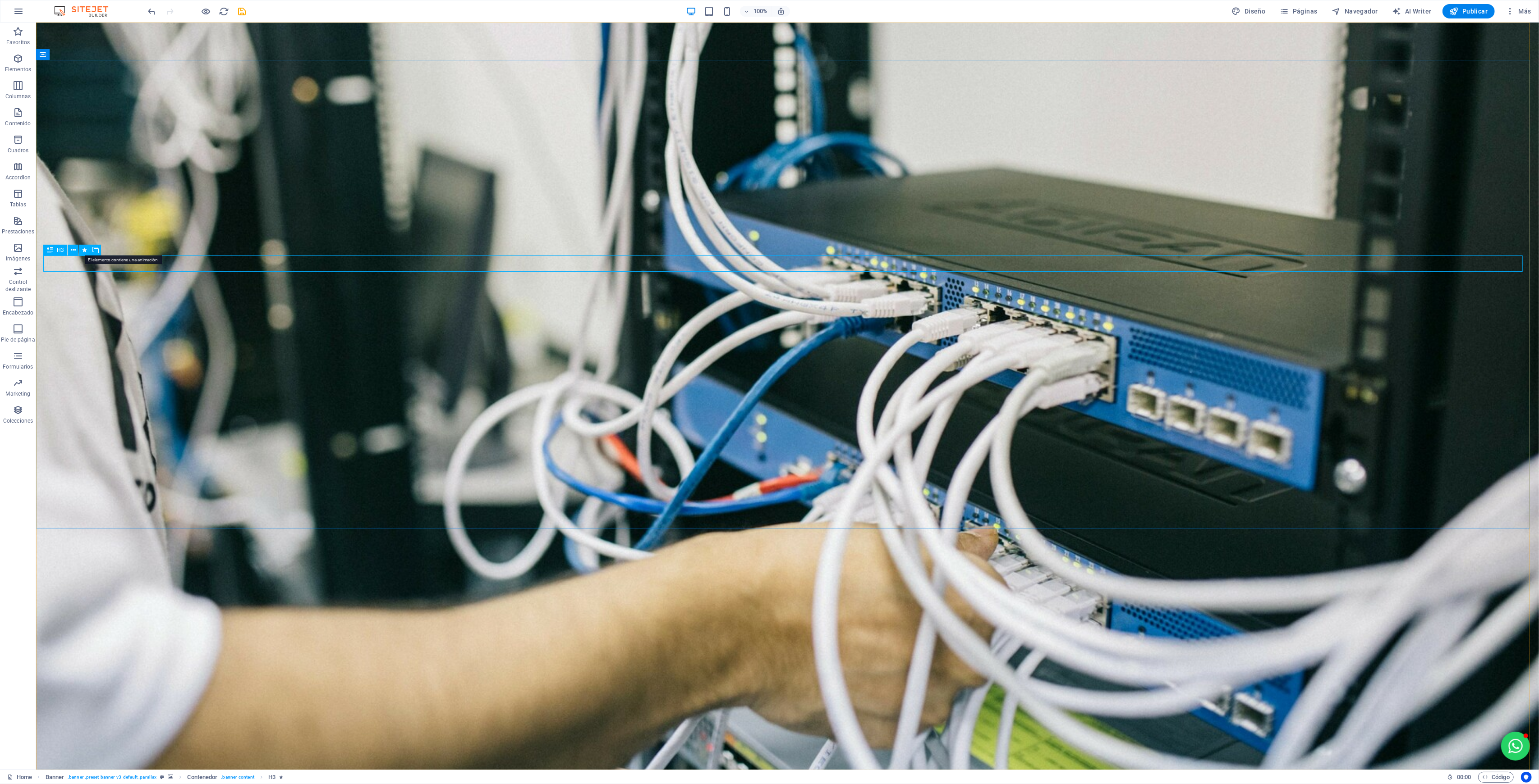
click at [84, 250] on icon at bounding box center [84, 250] width 5 height 10
select select "move-right-to-left"
select select "s"
select select "scroll"
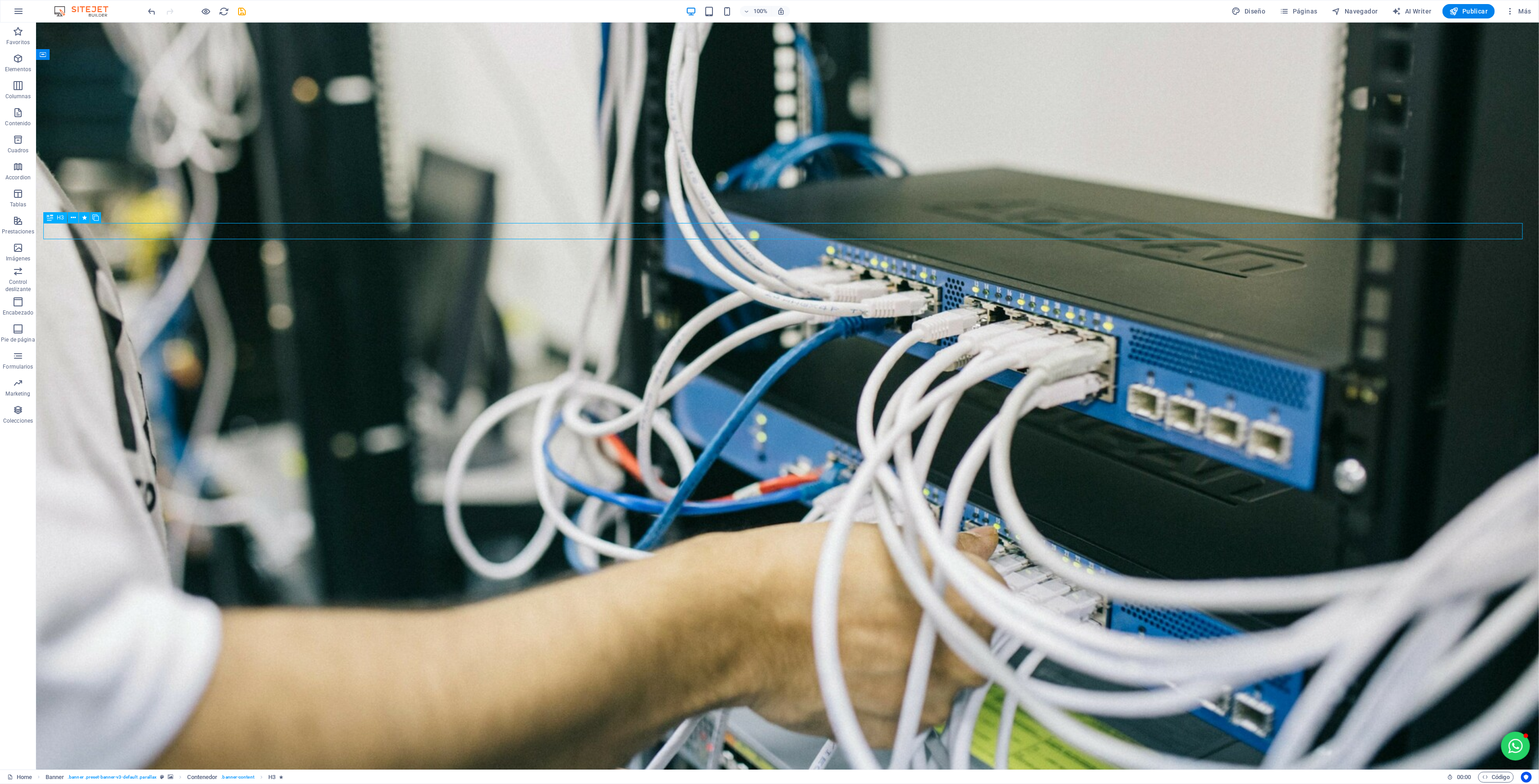
select select "move-right-to-left"
select select "s"
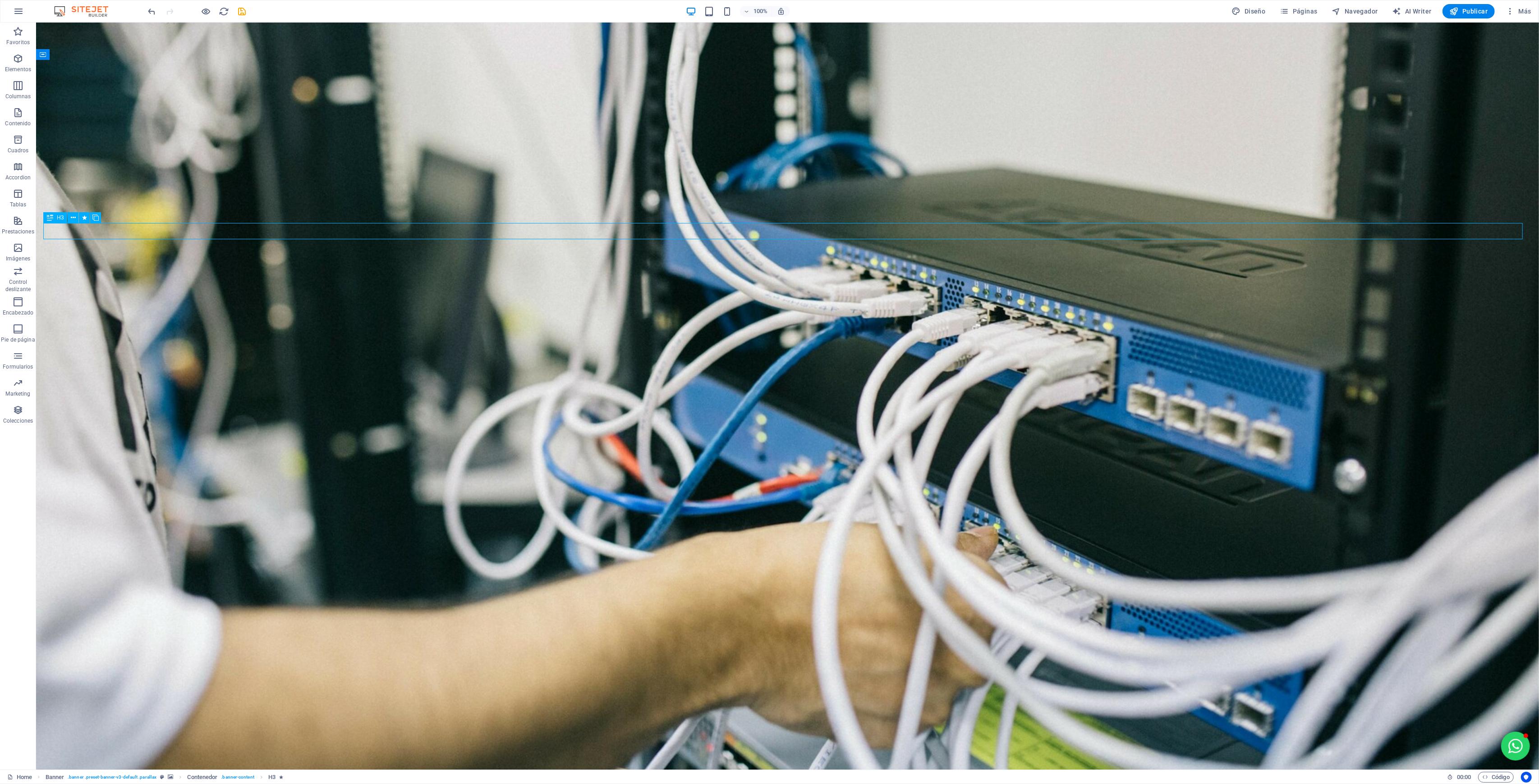
select select "scroll"
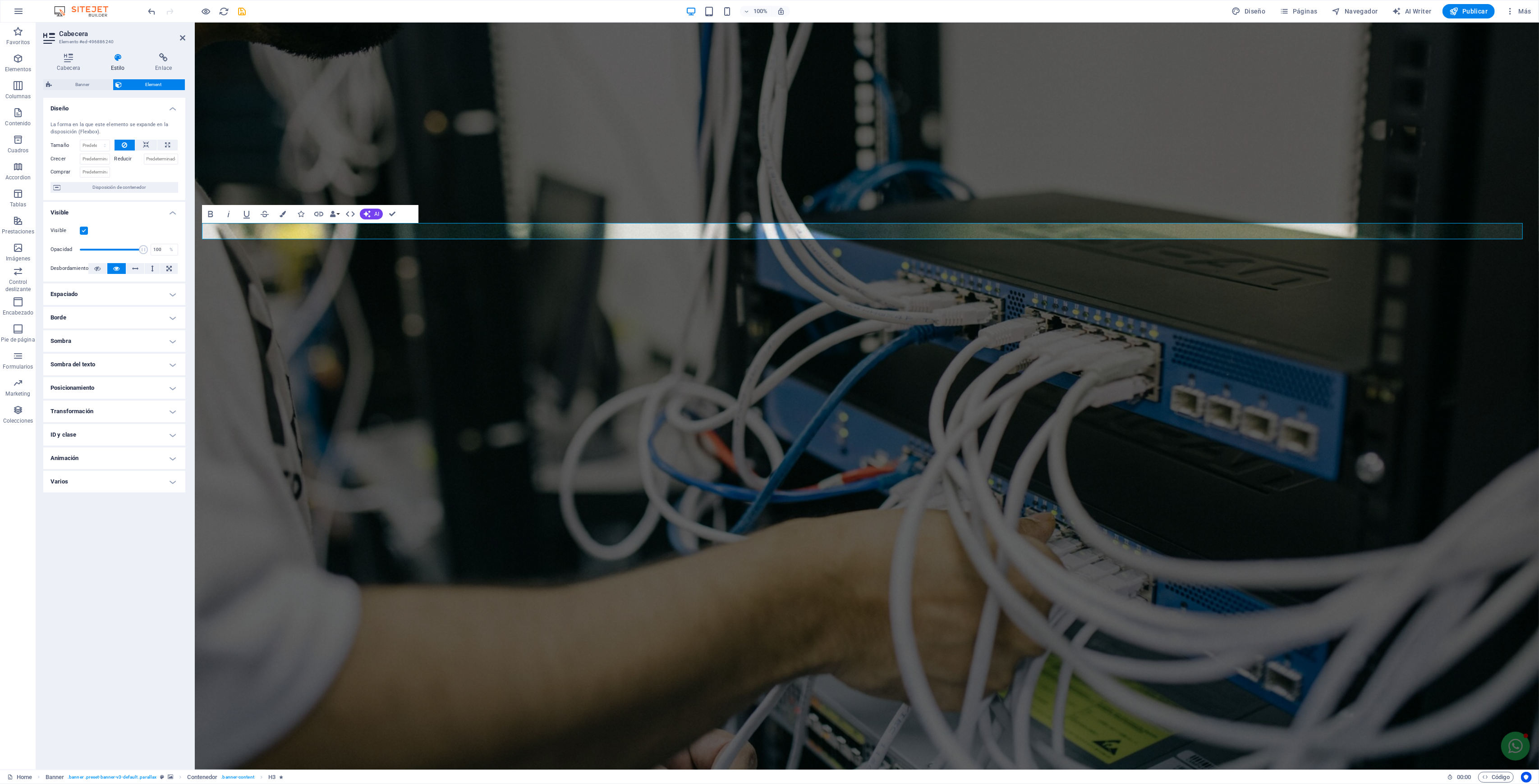
click at [93, 449] on h4 "Animación" at bounding box center [114, 458] width 142 height 21
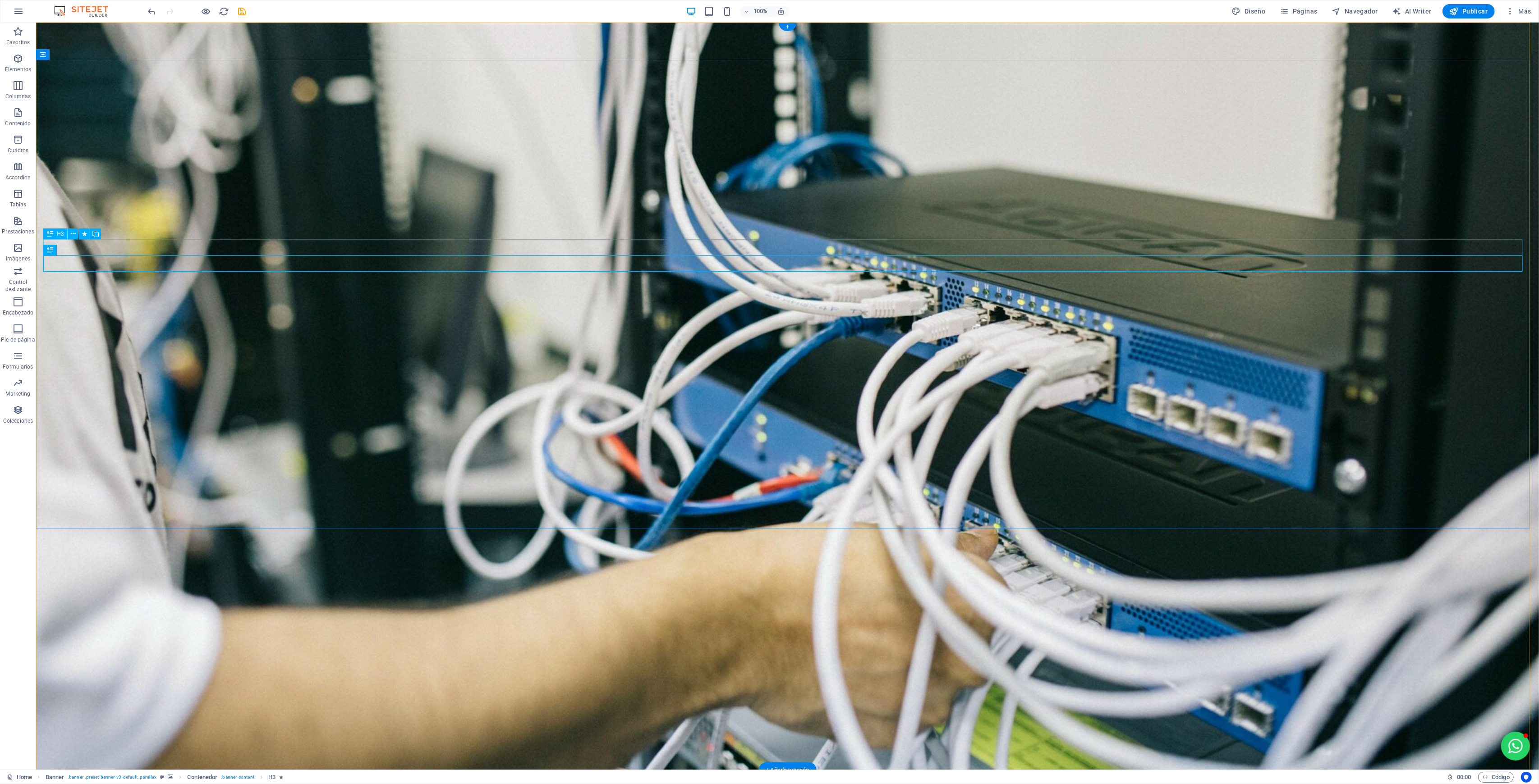
select select "move-right-to-left"
select select "s"
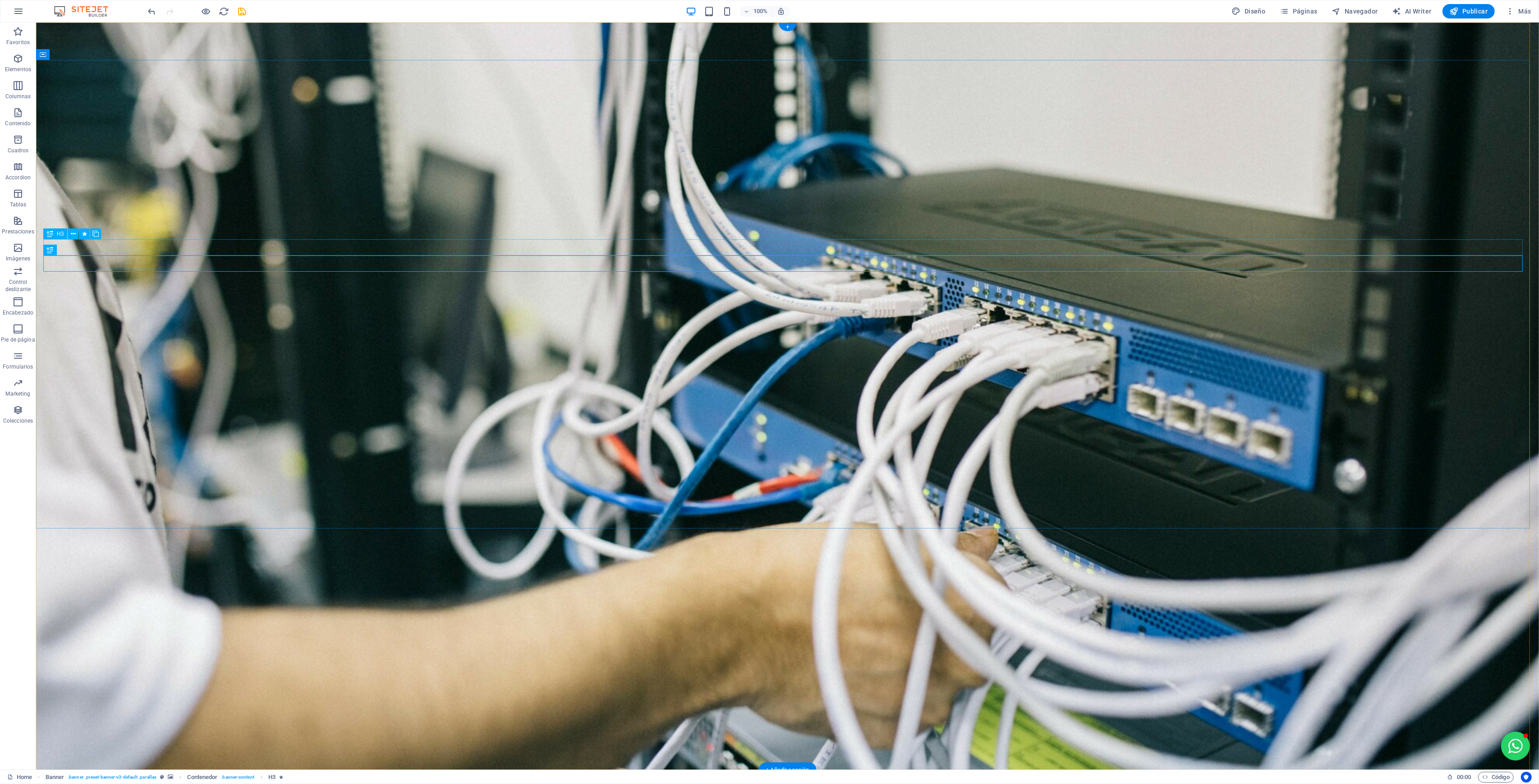
select select "scroll"
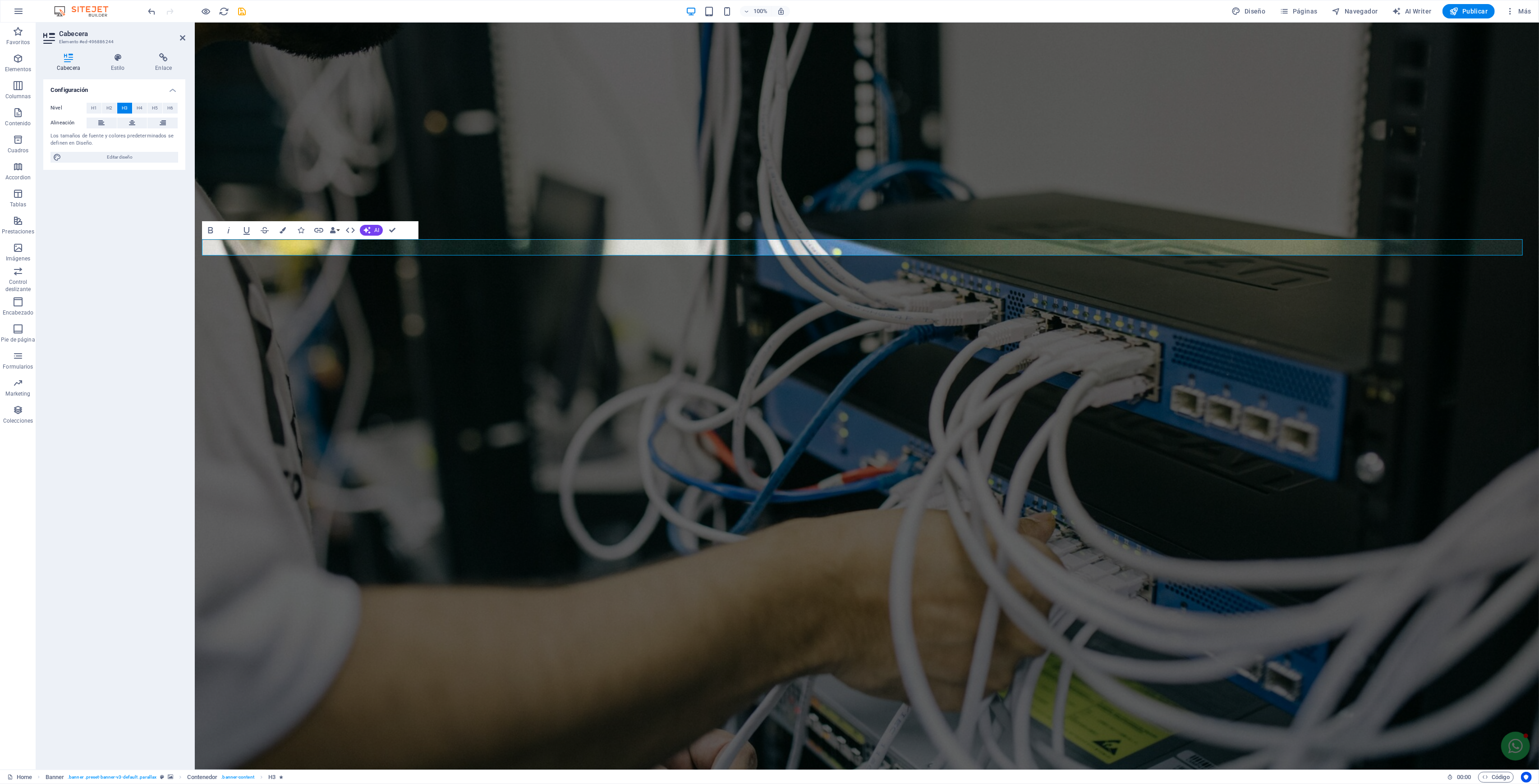
click at [115, 69] on h4 "Estilo" at bounding box center [119, 63] width 45 height 19
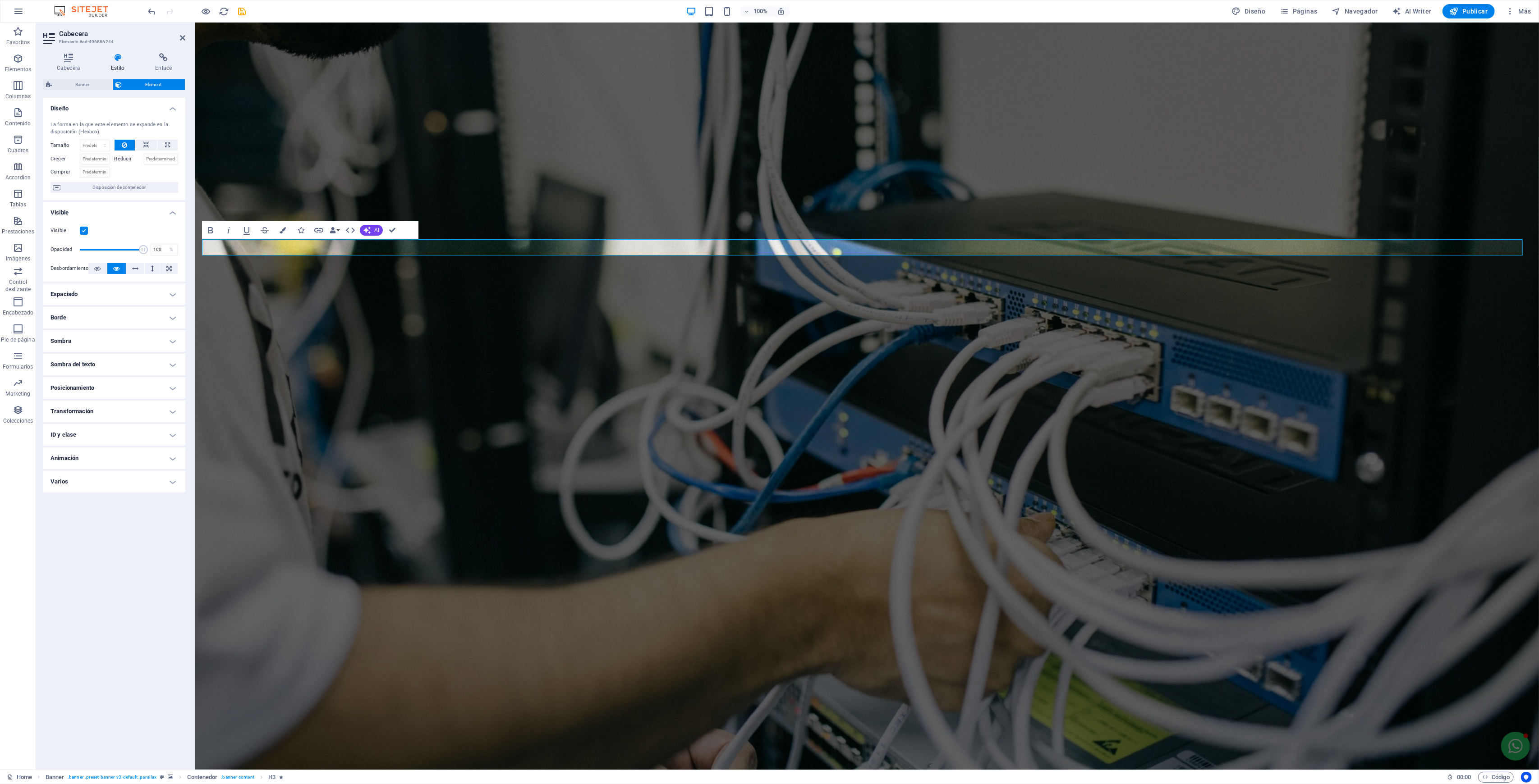
click at [76, 451] on h4 "Animación" at bounding box center [114, 458] width 142 height 21
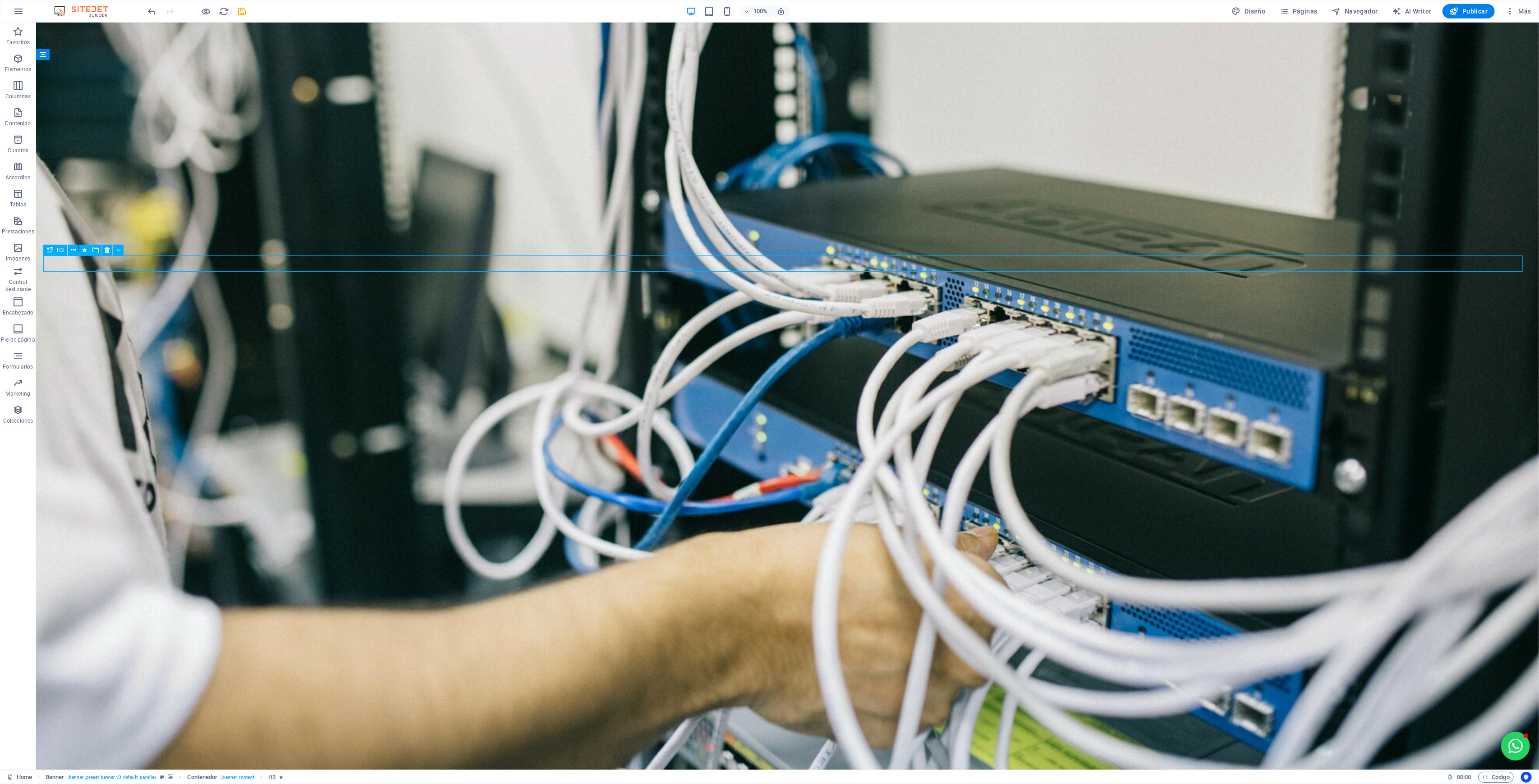
select select "move-right-to-left"
select select "s"
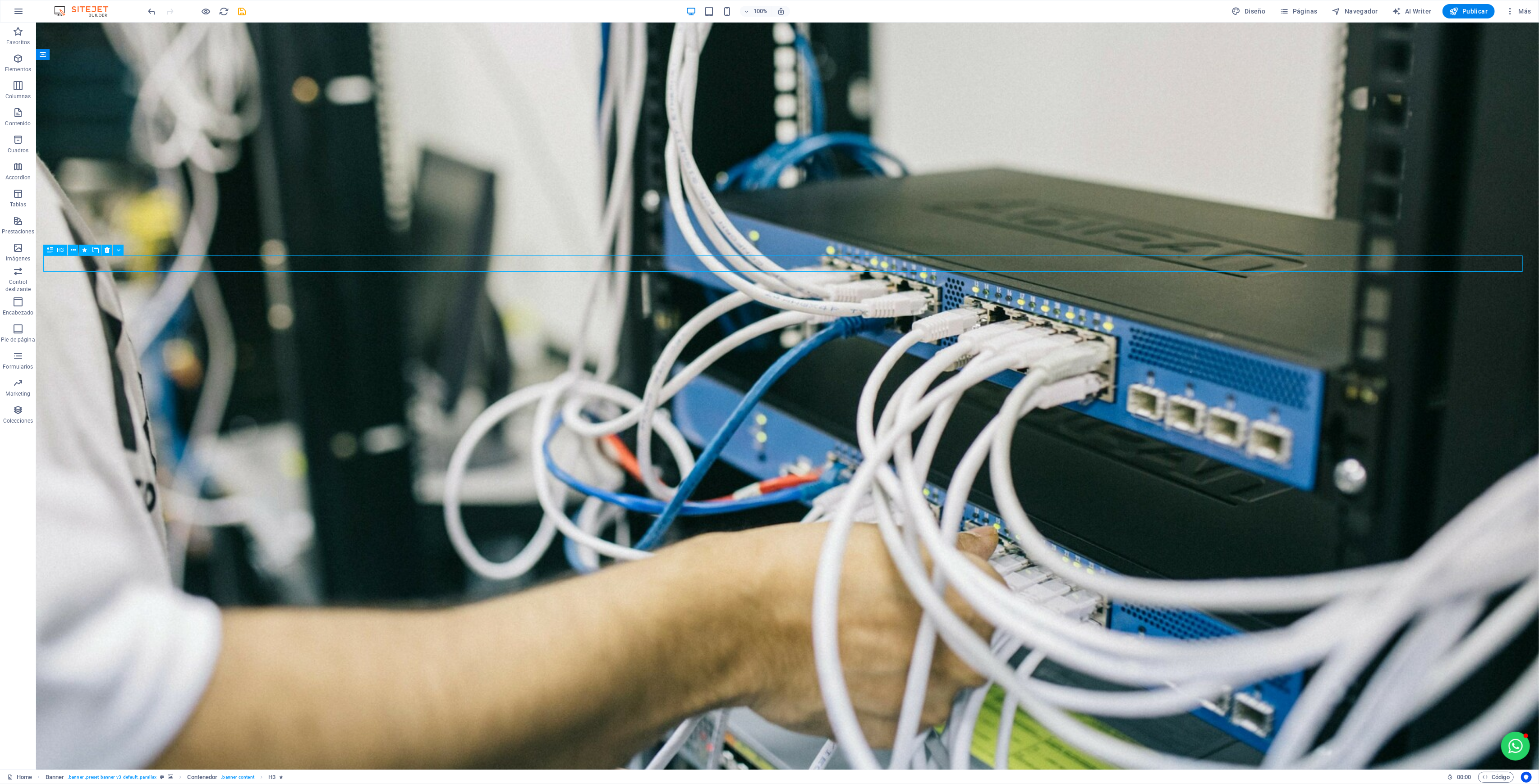
select select "scroll"
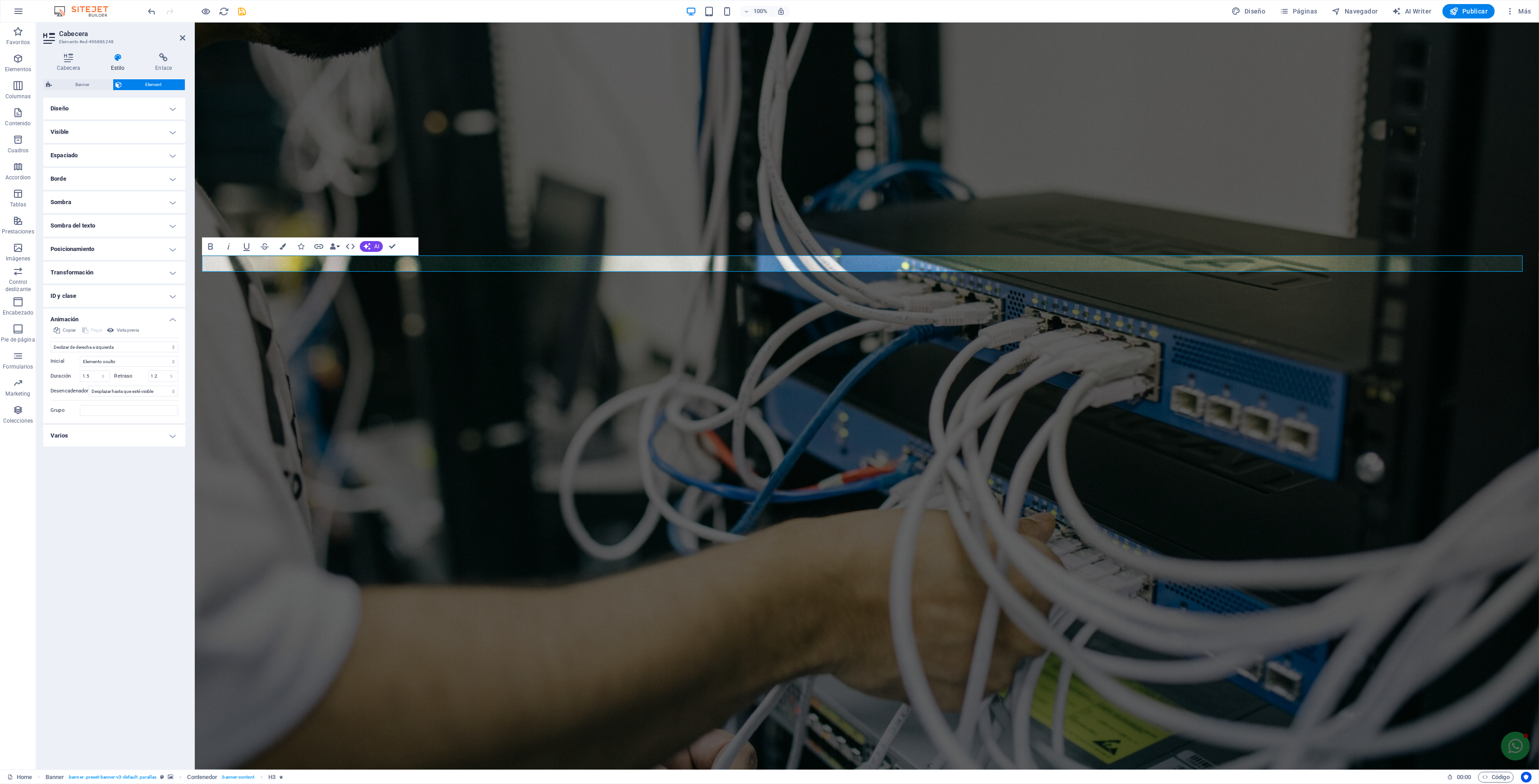
click at [116, 474] on div "Diseño La forma en la que este elemento se expande en la disposición (Flexbox).…" at bounding box center [114, 430] width 142 height 665
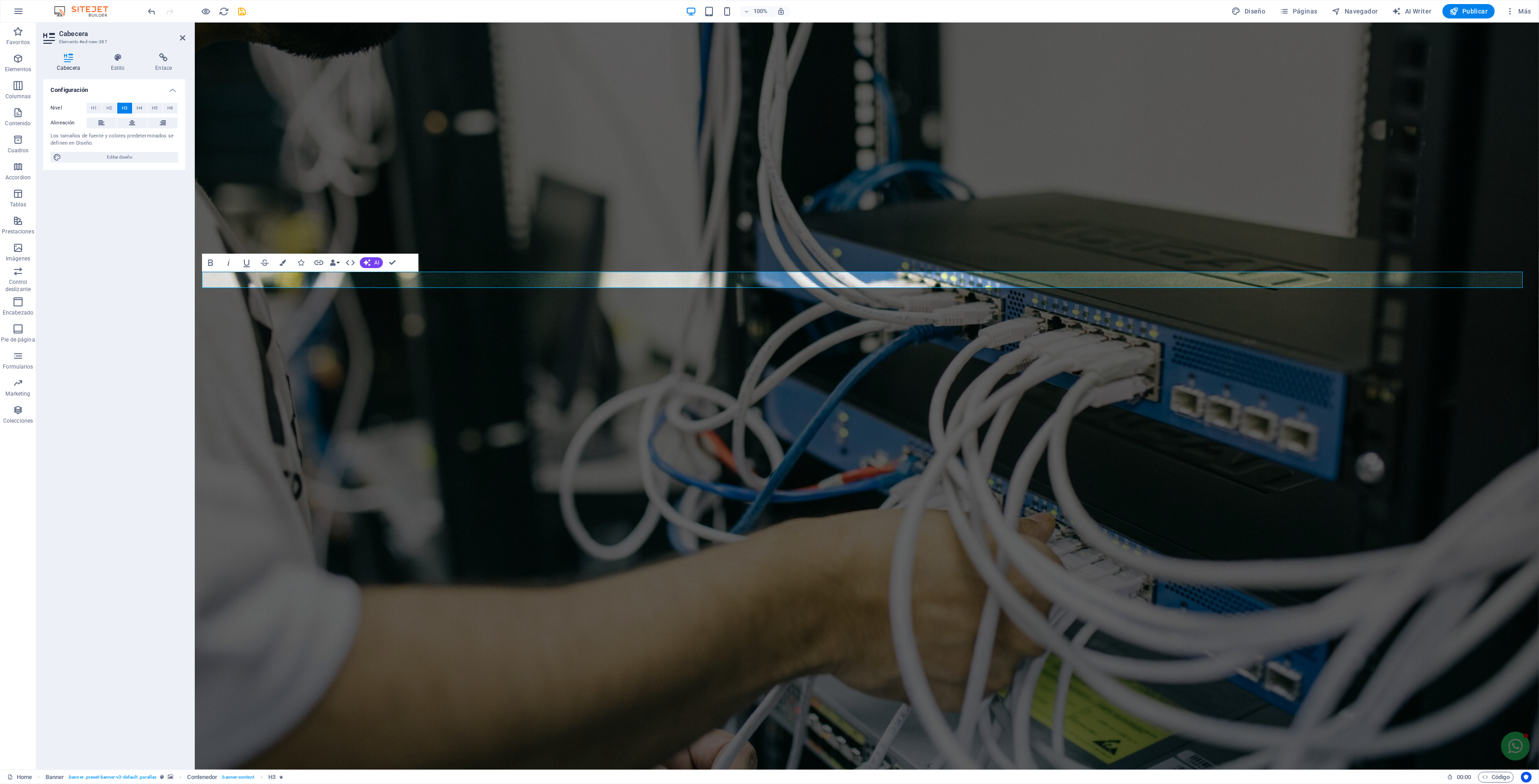
click at [115, 63] on h4 "Estilo" at bounding box center [119, 63] width 45 height 19
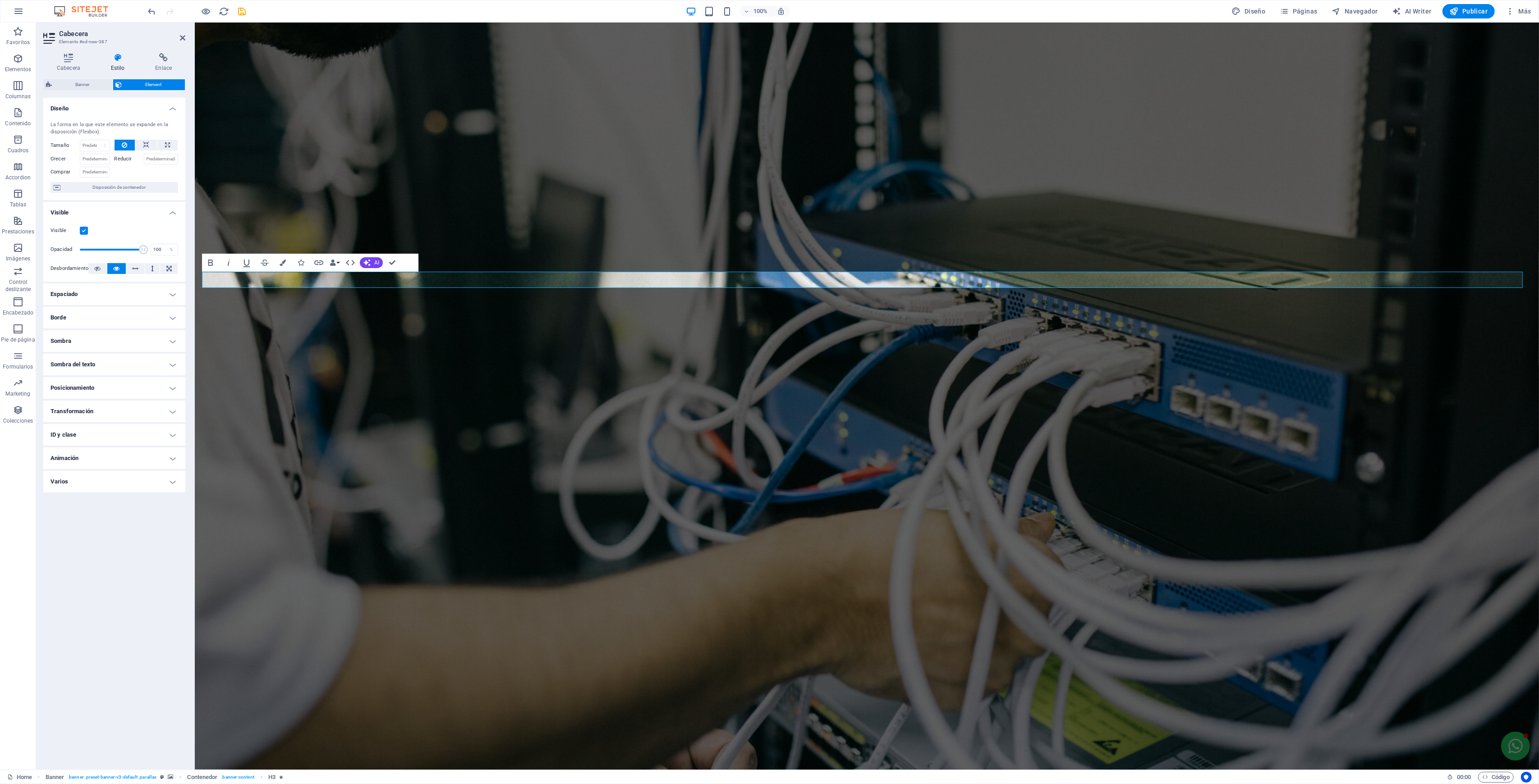
click at [75, 456] on h4 "Animación" at bounding box center [114, 458] width 142 height 21
click at [155, 514] on input "1.2" at bounding box center [163, 515] width 29 height 11
select select "move-right-to-left"
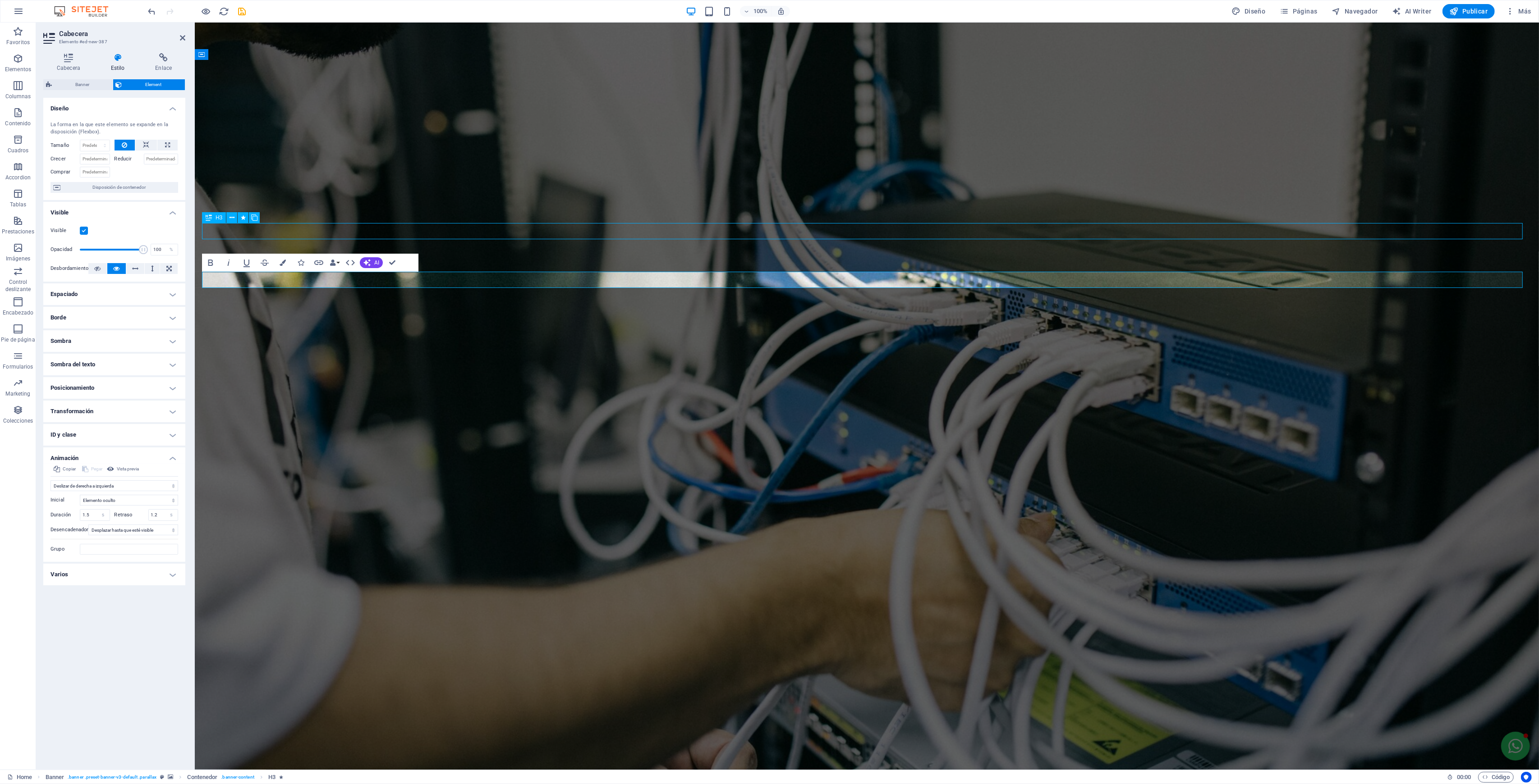
select select "s"
select select "scroll"
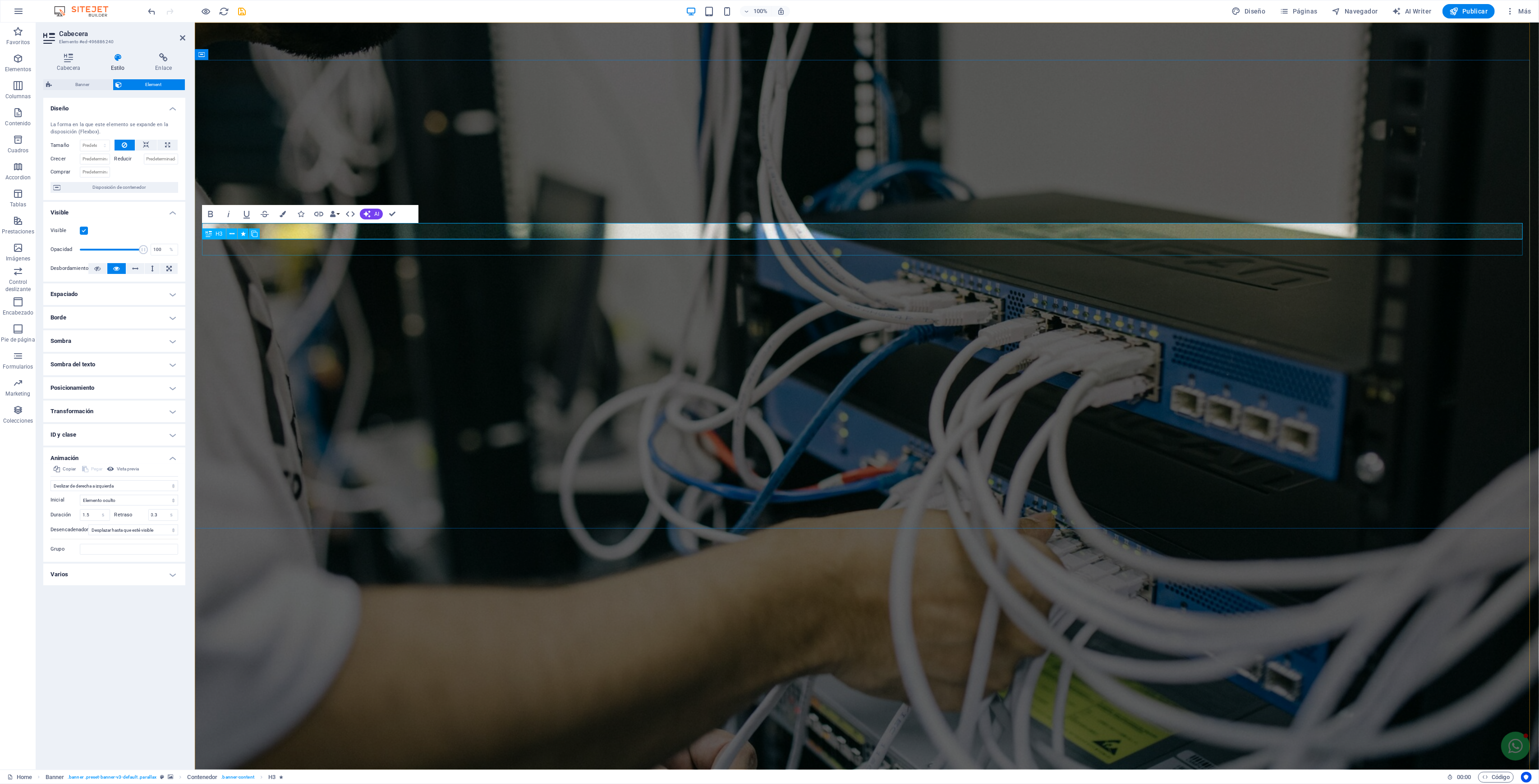
select select "move-right-to-left"
select select "s"
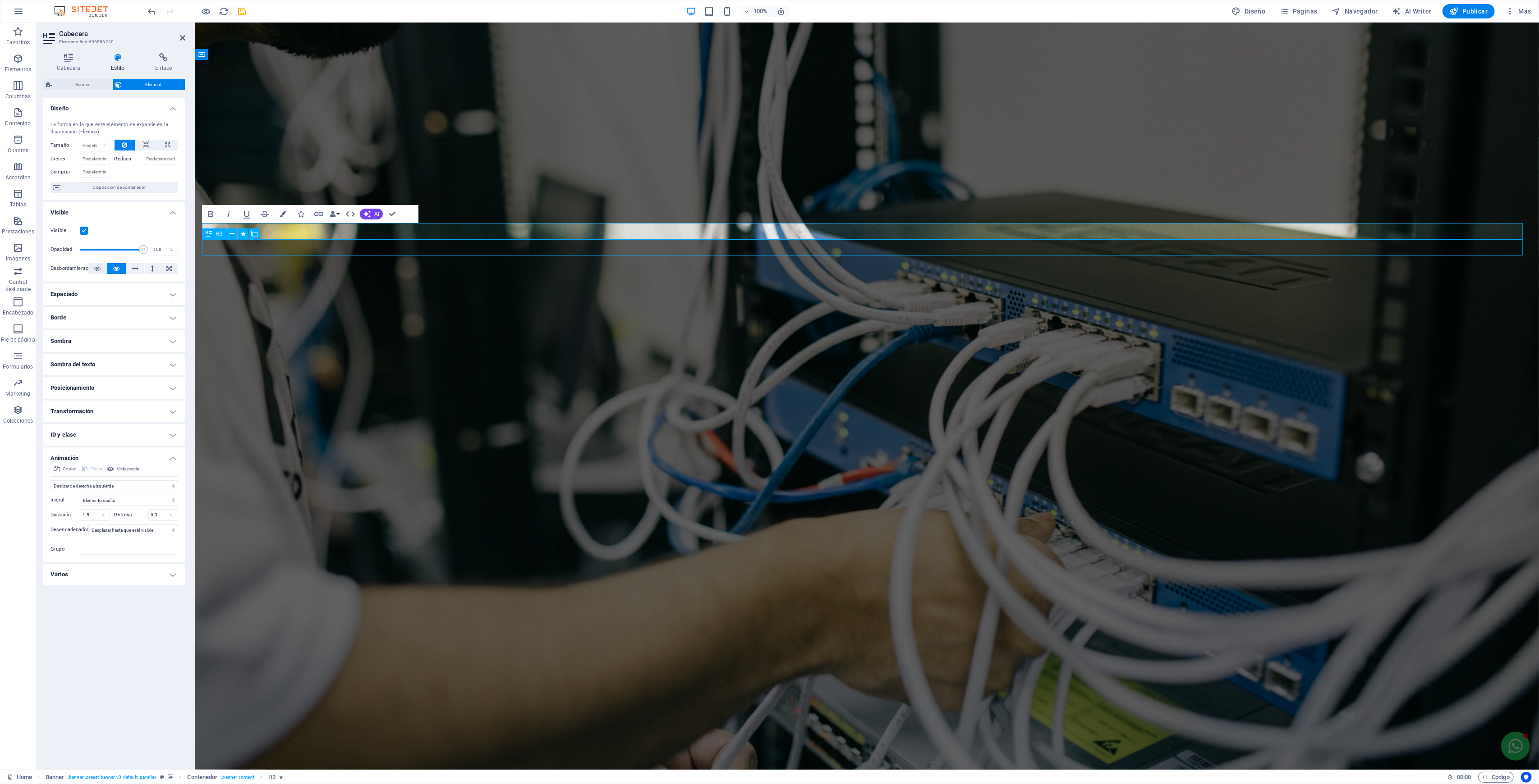
select select "scroll"
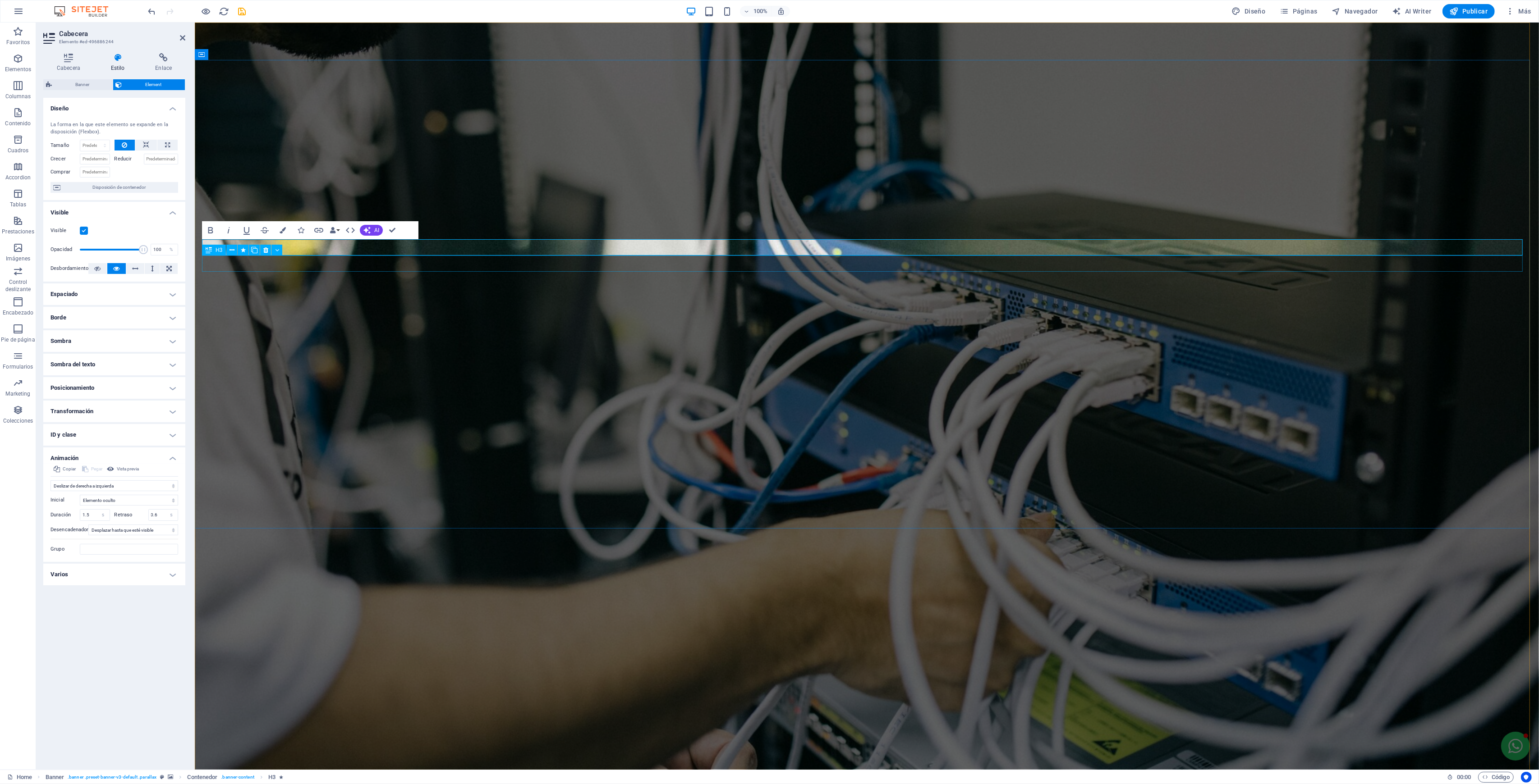
select select "move-right-to-left"
select select "s"
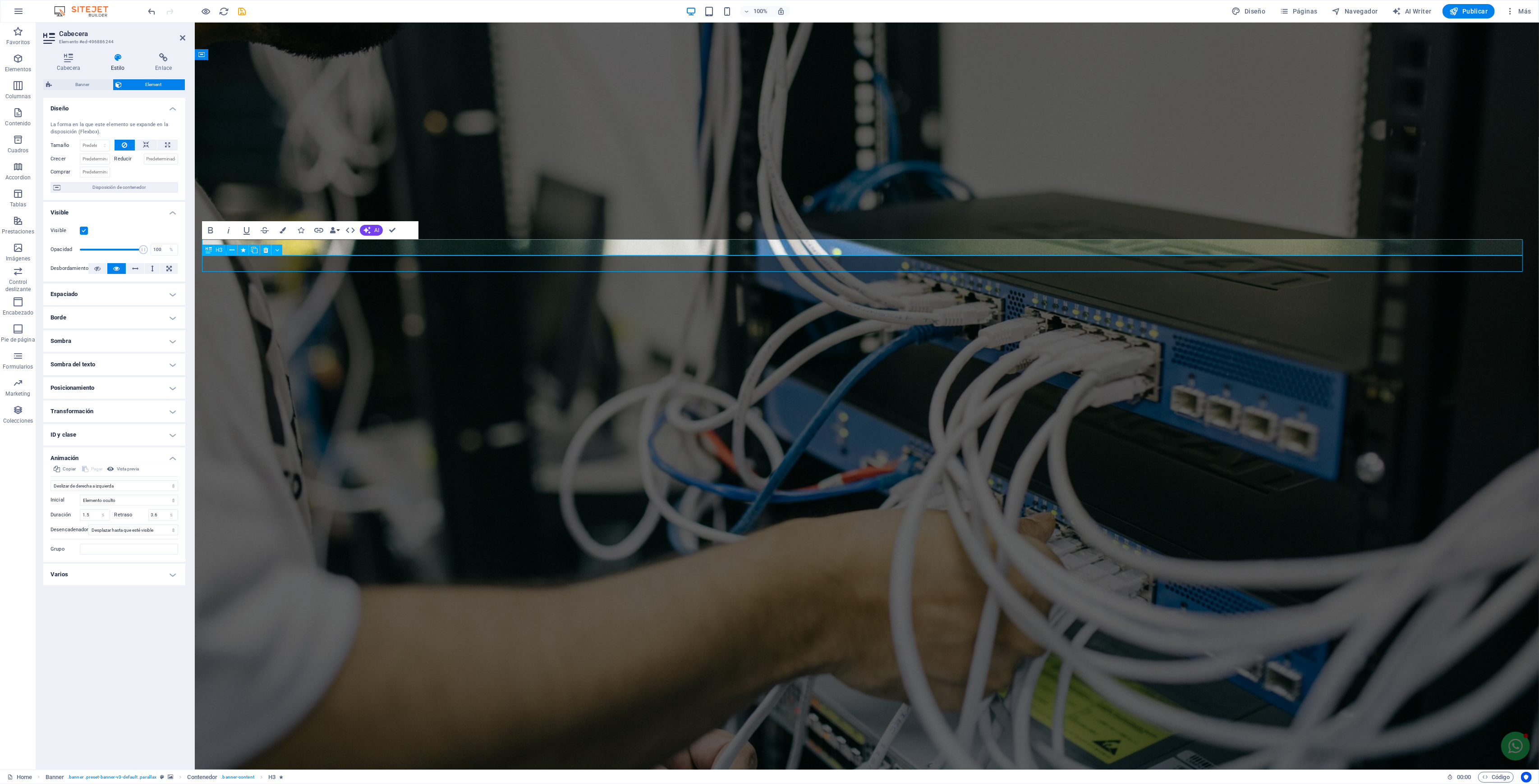
select select "scroll"
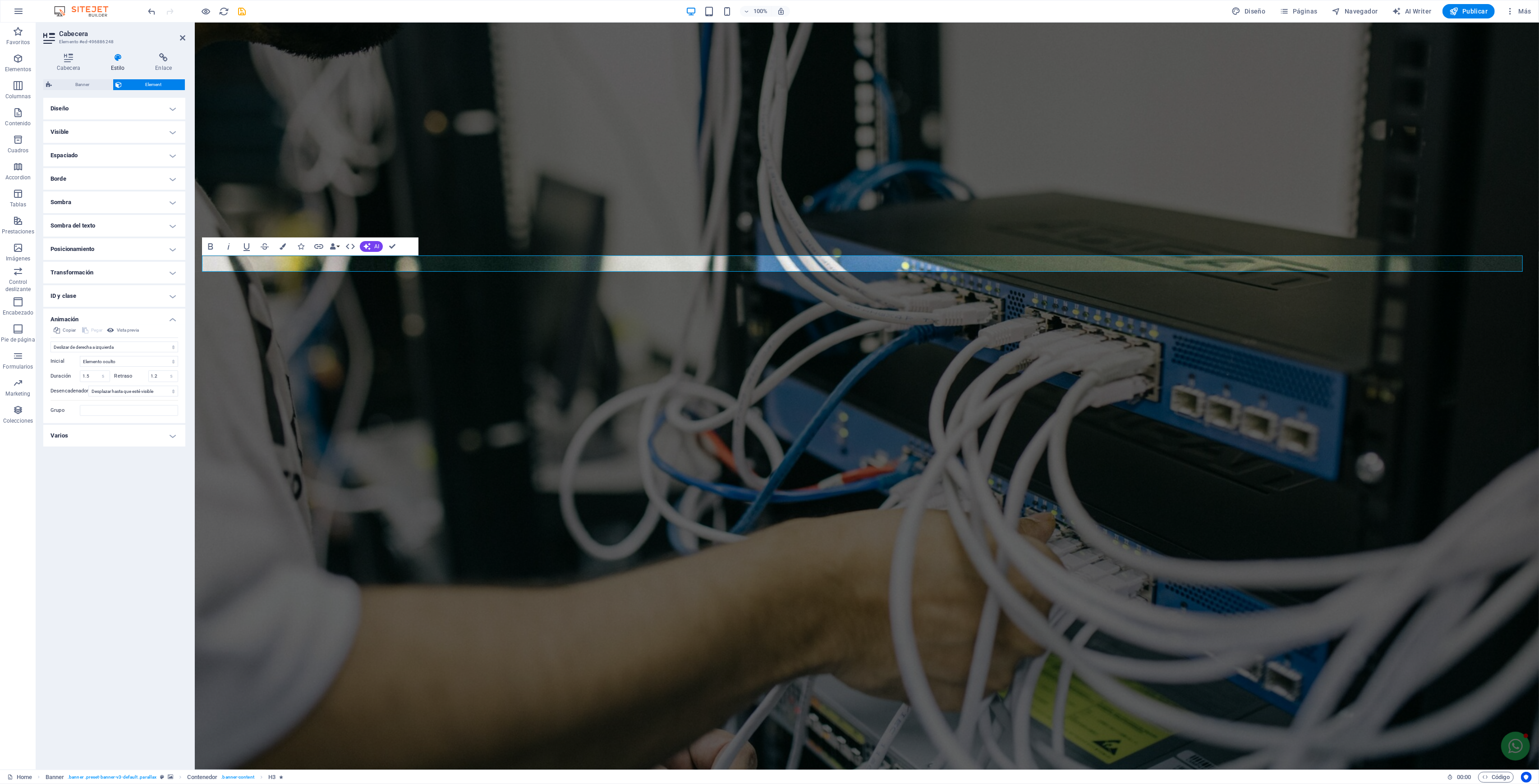
click at [501, 539] on figure at bounding box center [866, 396] width 1344 height 748
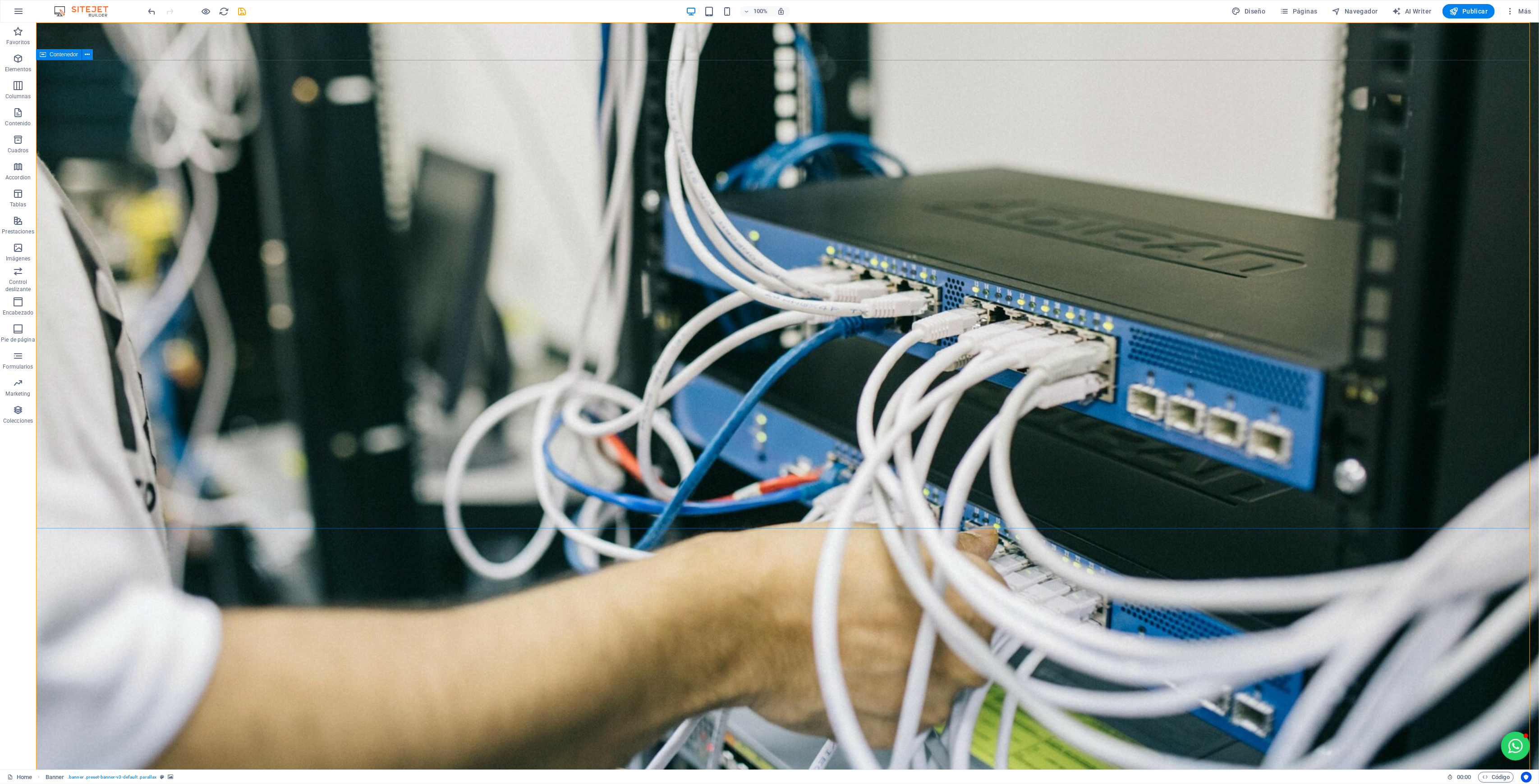
select select "move-right-to-left"
select select "s"
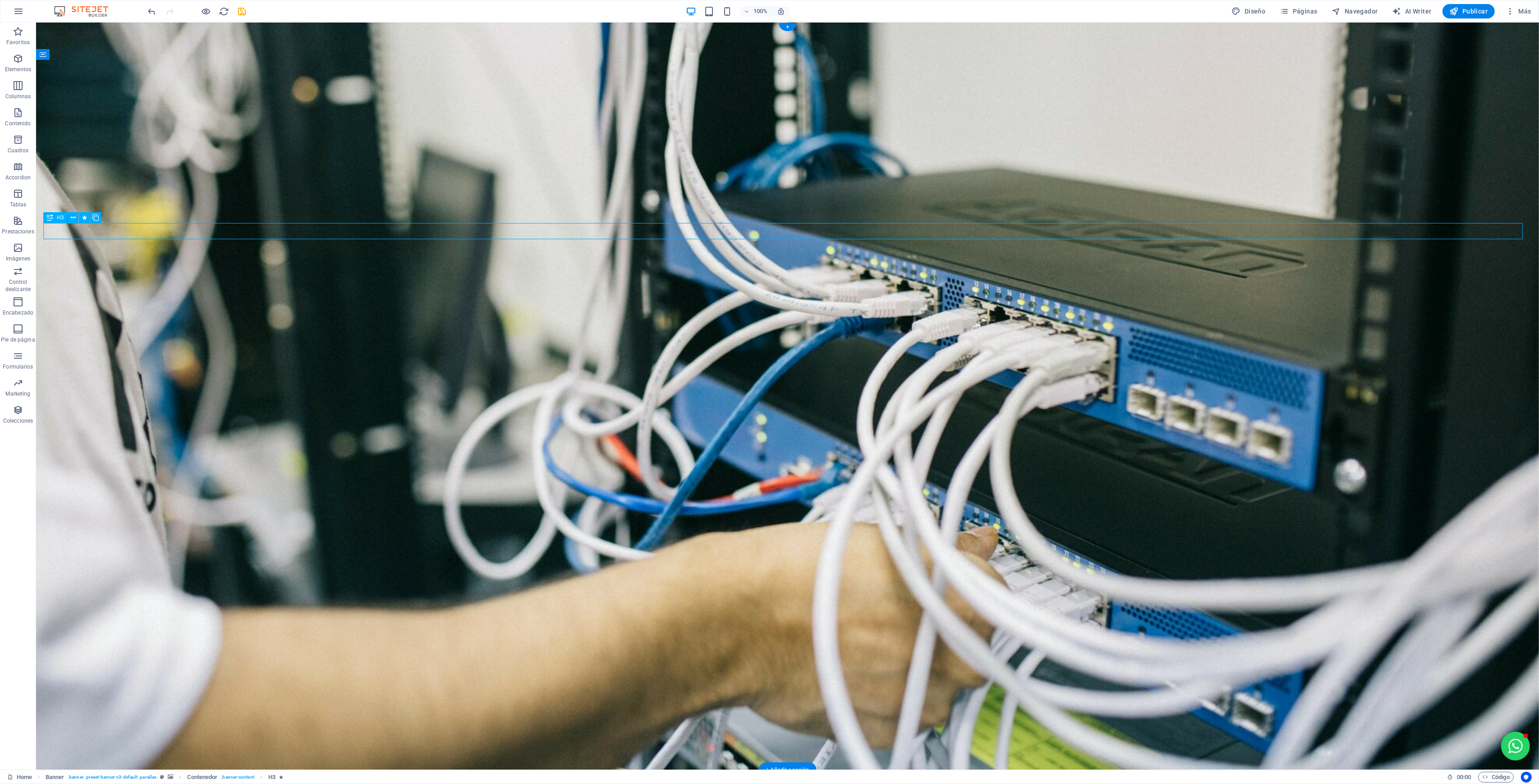
select select "s"
select select "scroll"
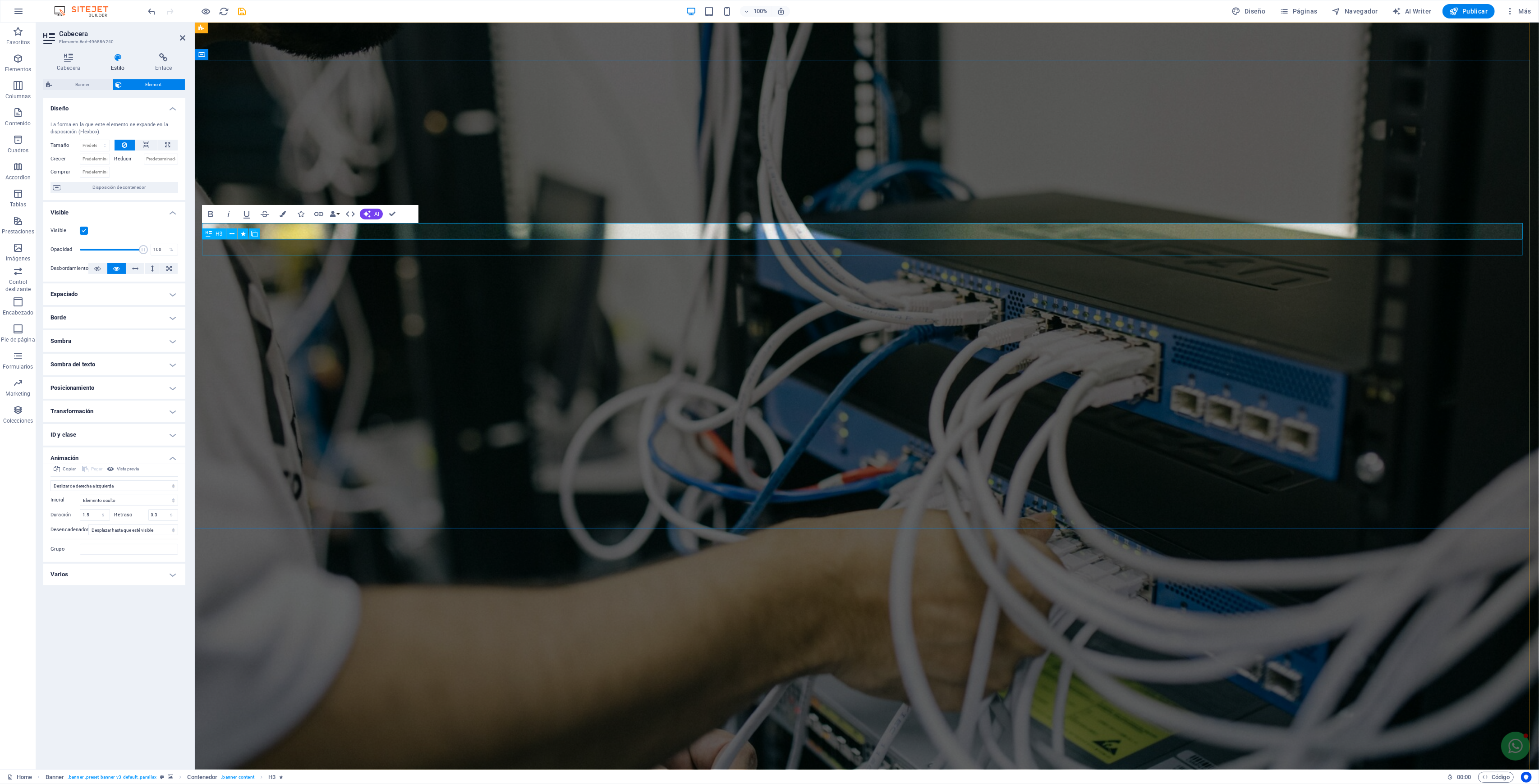
select select "move-right-to-left"
select select "s"
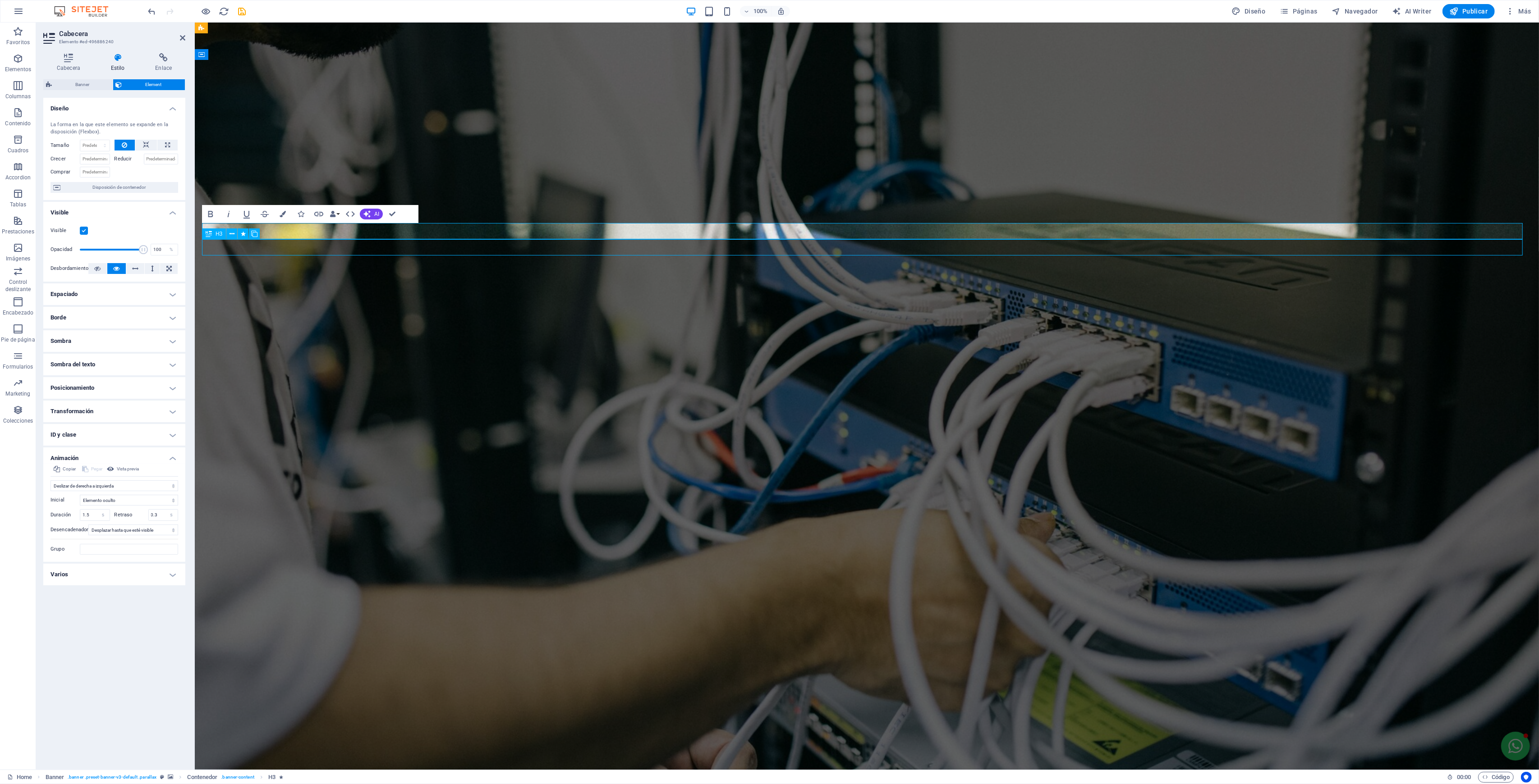
select select "scroll"
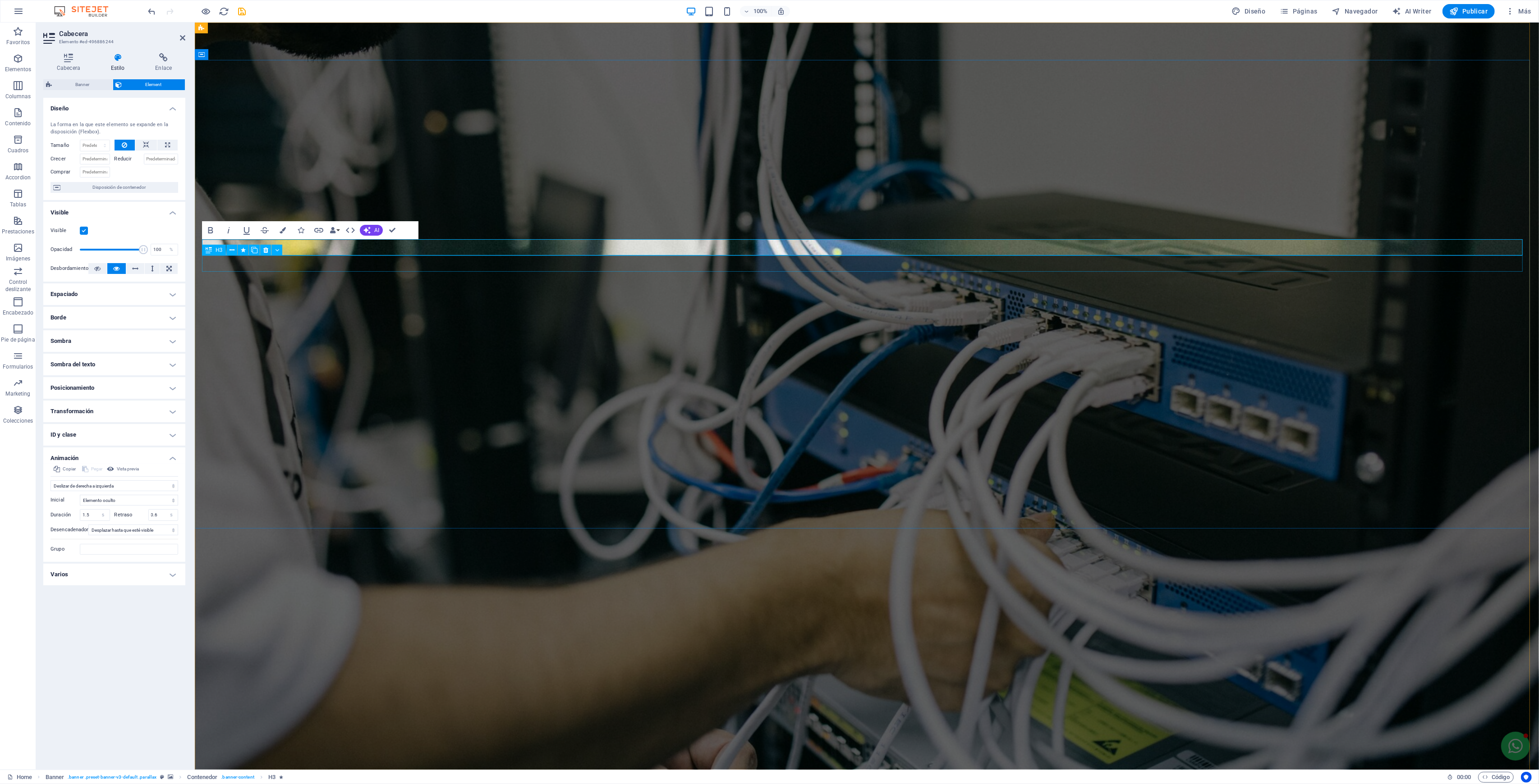
select select "move-right-to-left"
select select "s"
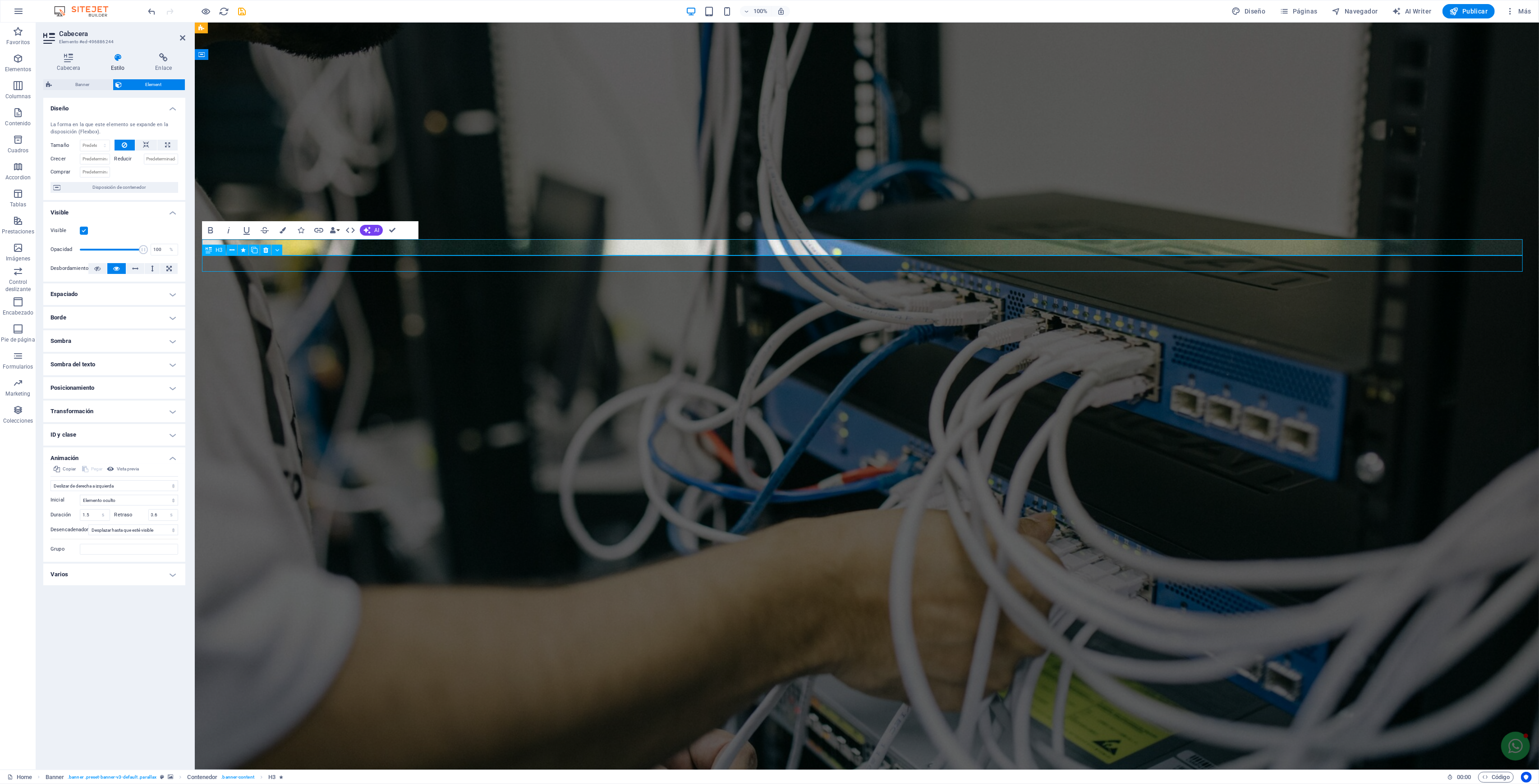
select select "scroll"
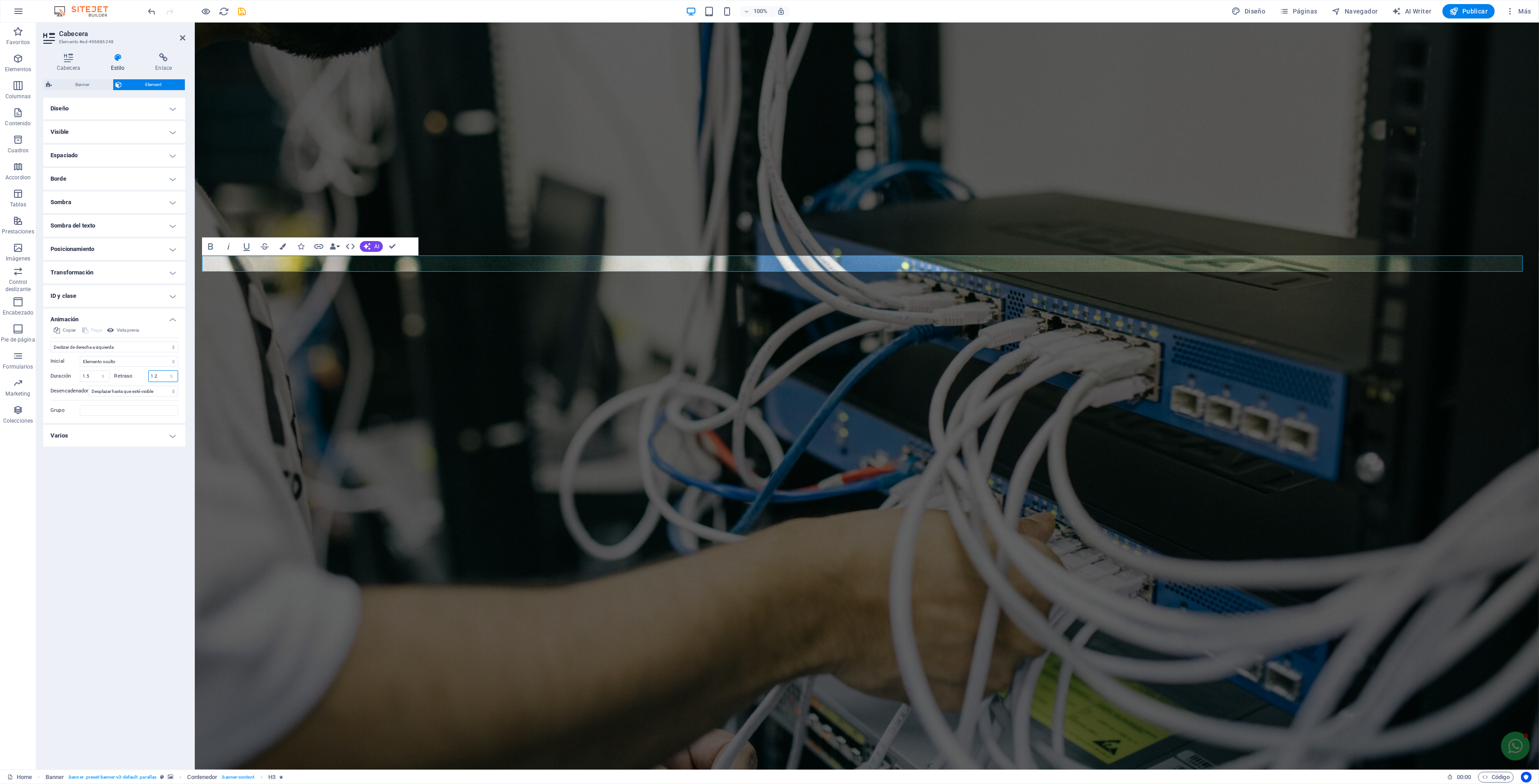
drag, startPoint x: 163, startPoint y: 373, endPoint x: 143, endPoint y: 373, distance: 20.0
click at [143, 373] on div "Retraso 1.2 s ms" at bounding box center [146, 376] width 64 height 12
type input "0.9"
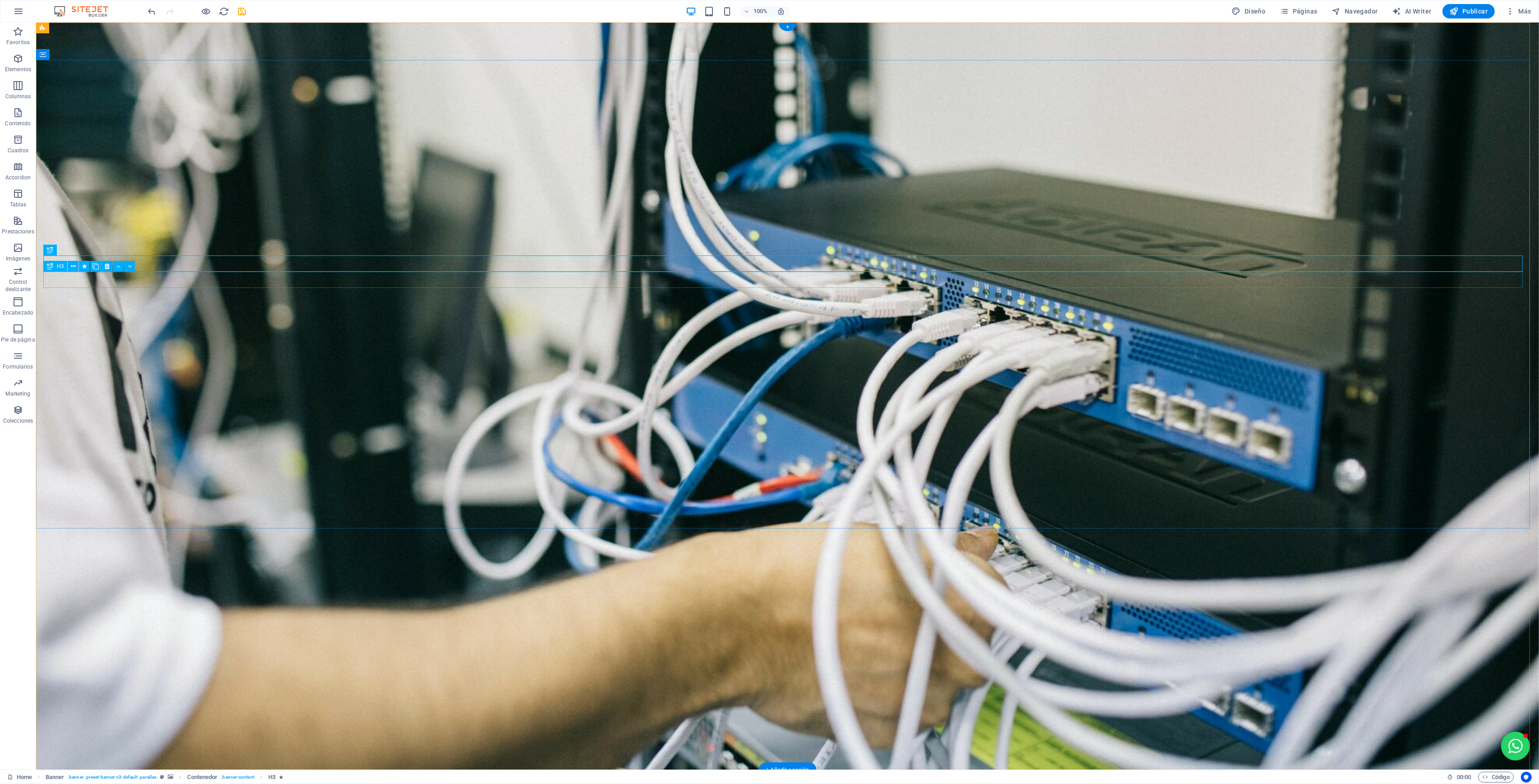
select select "move-right-to-left"
select select "s"
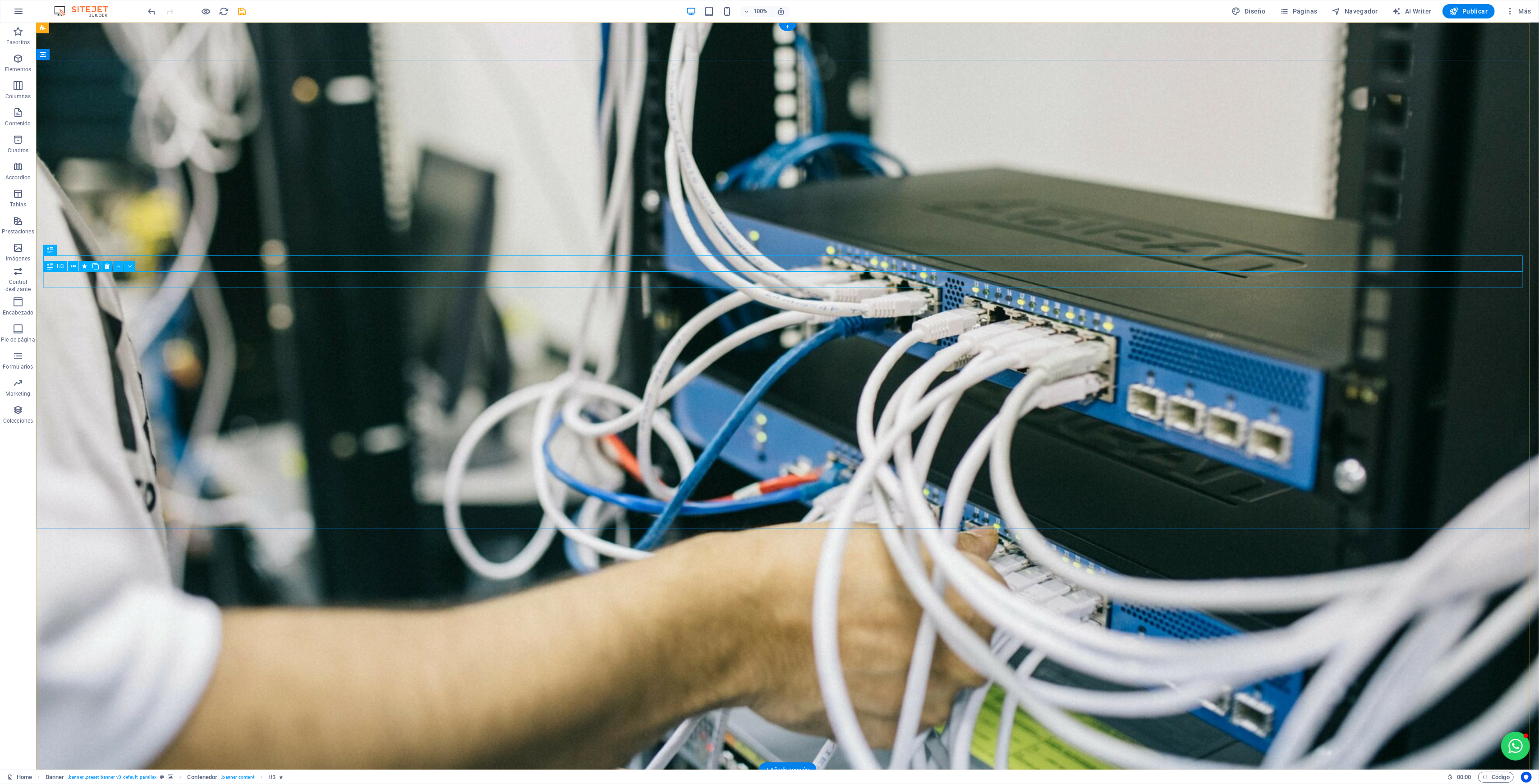
select select "scroll"
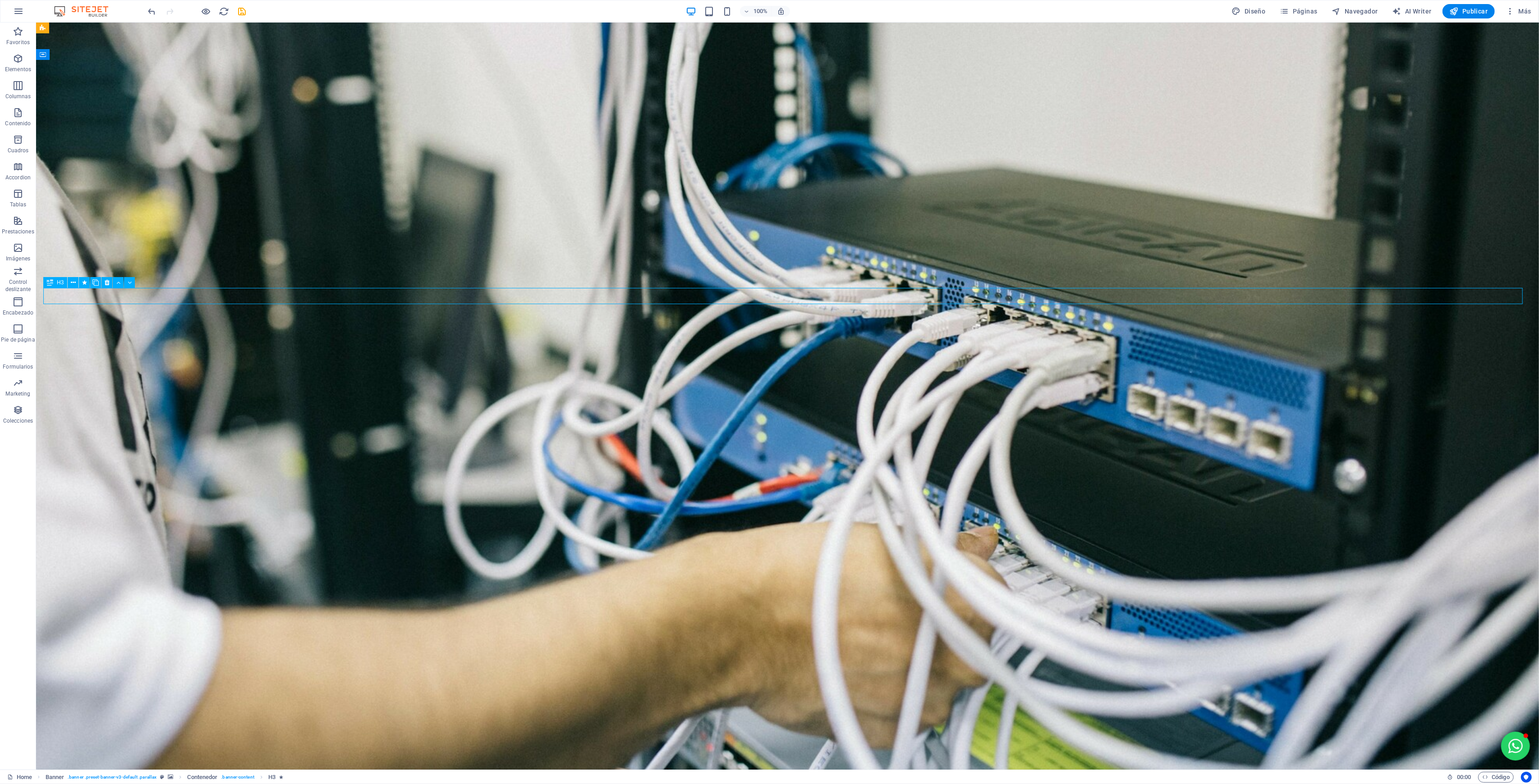
select select "move-right-to-left"
select select "s"
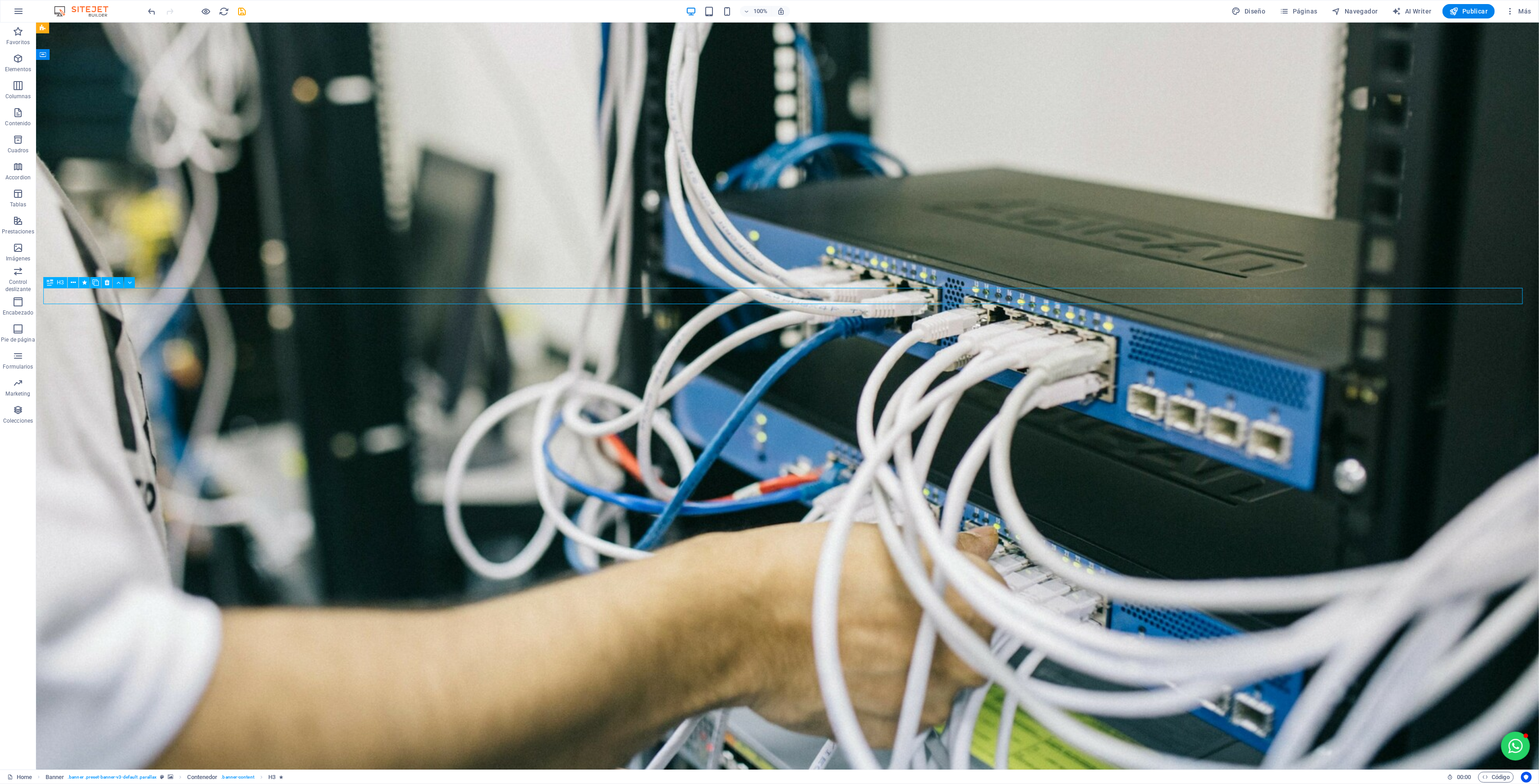
select select "scroll"
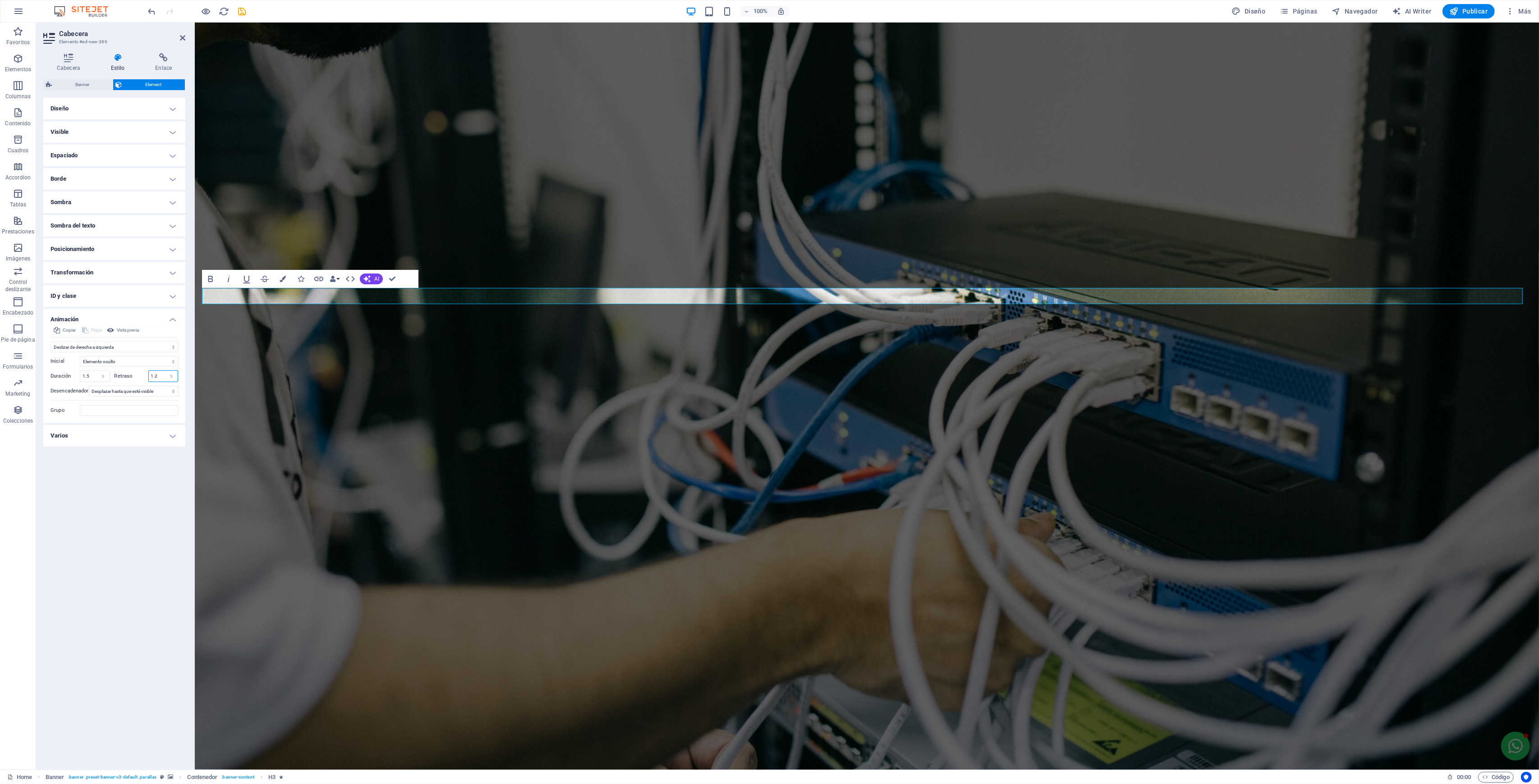
drag, startPoint x: 160, startPoint y: 380, endPoint x: 154, endPoint y: 379, distance: 6.1
click at [154, 379] on input "1.2" at bounding box center [163, 376] width 29 height 11
type input "1.5"
drag, startPoint x: 91, startPoint y: 376, endPoint x: 72, endPoint y: 368, distance: 20.6
click at [73, 375] on div "Duración 1.5 s ms" at bounding box center [81, 376] width 60 height 12
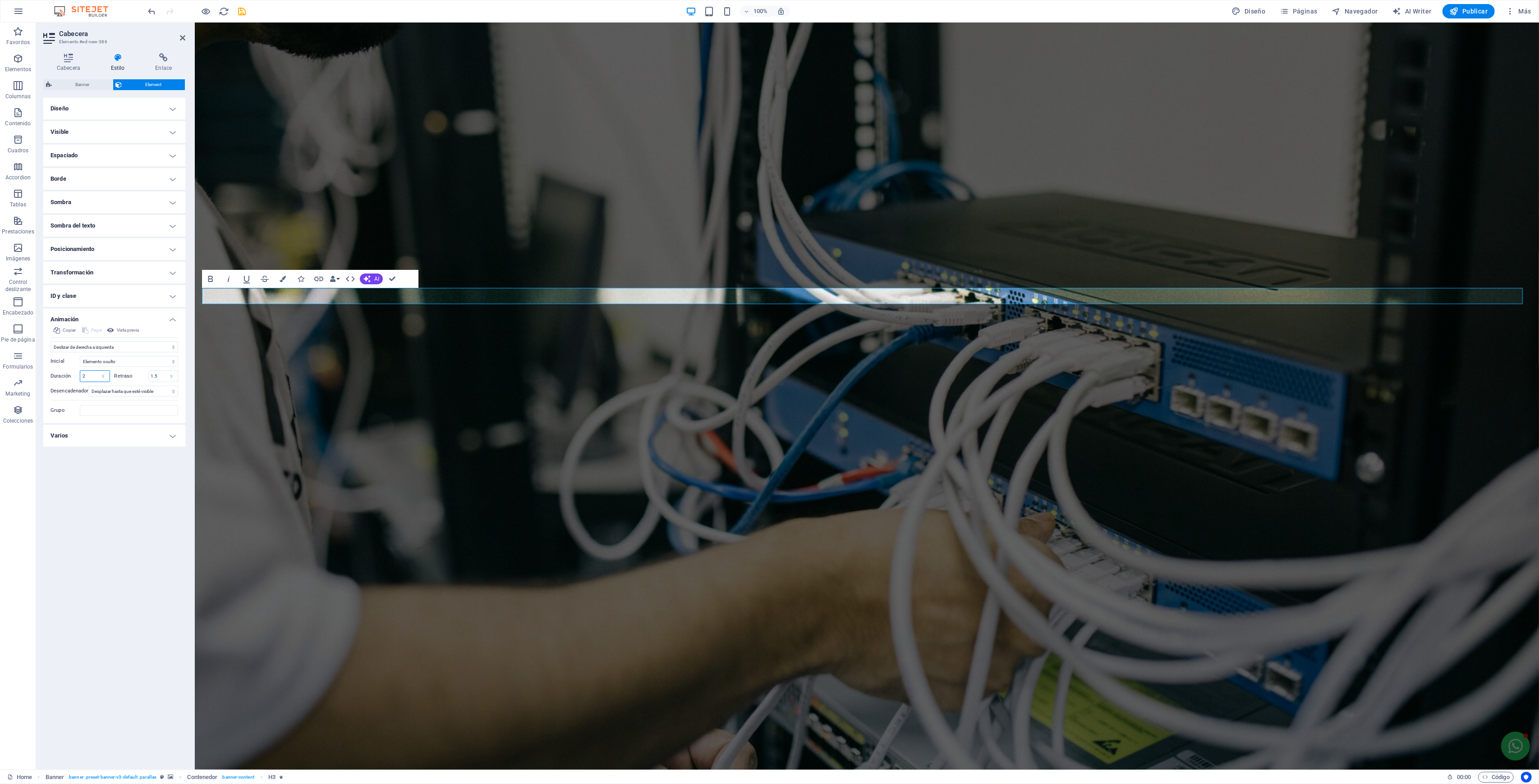
type input "2.1"
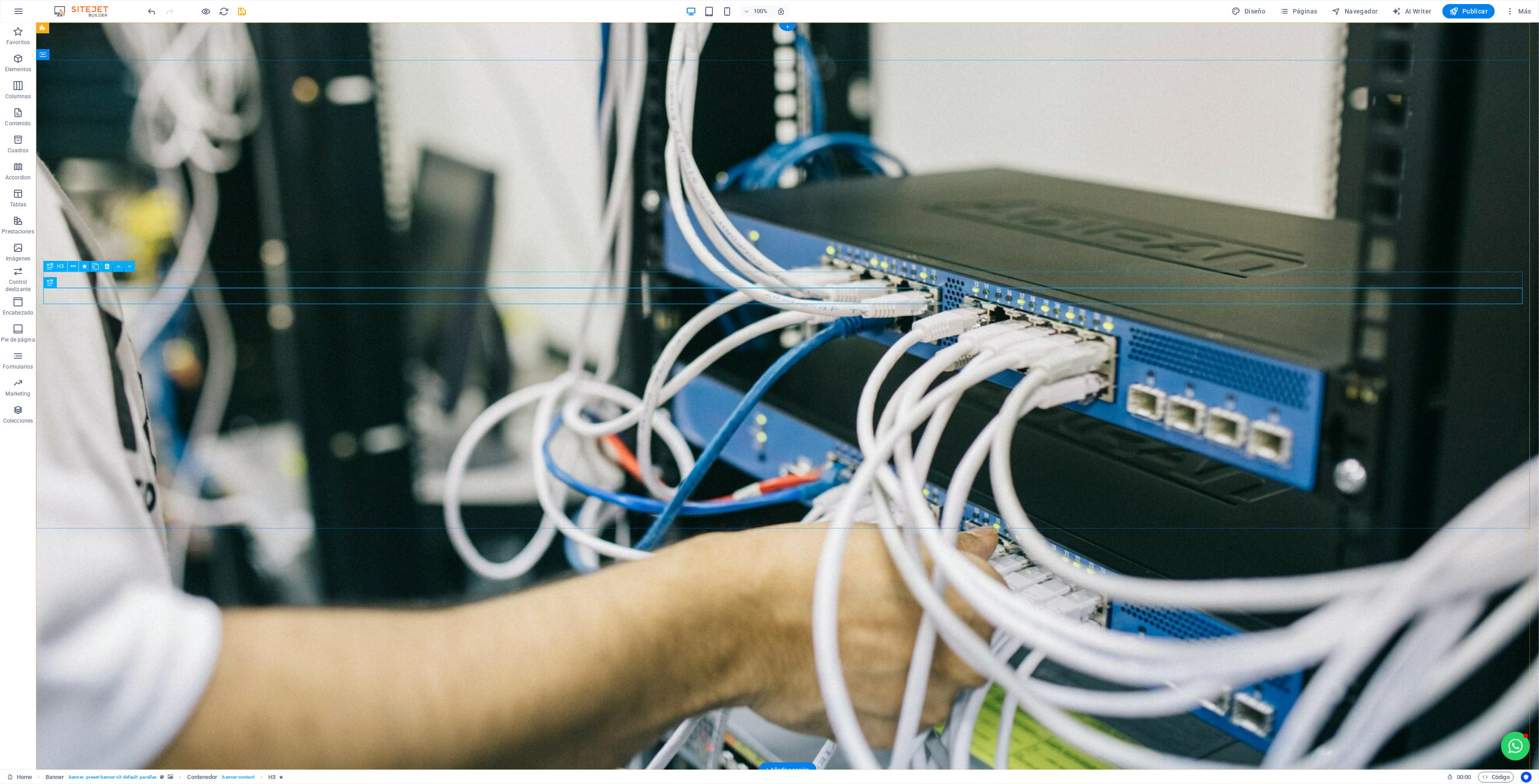
select select "move-right-to-left"
select select "s"
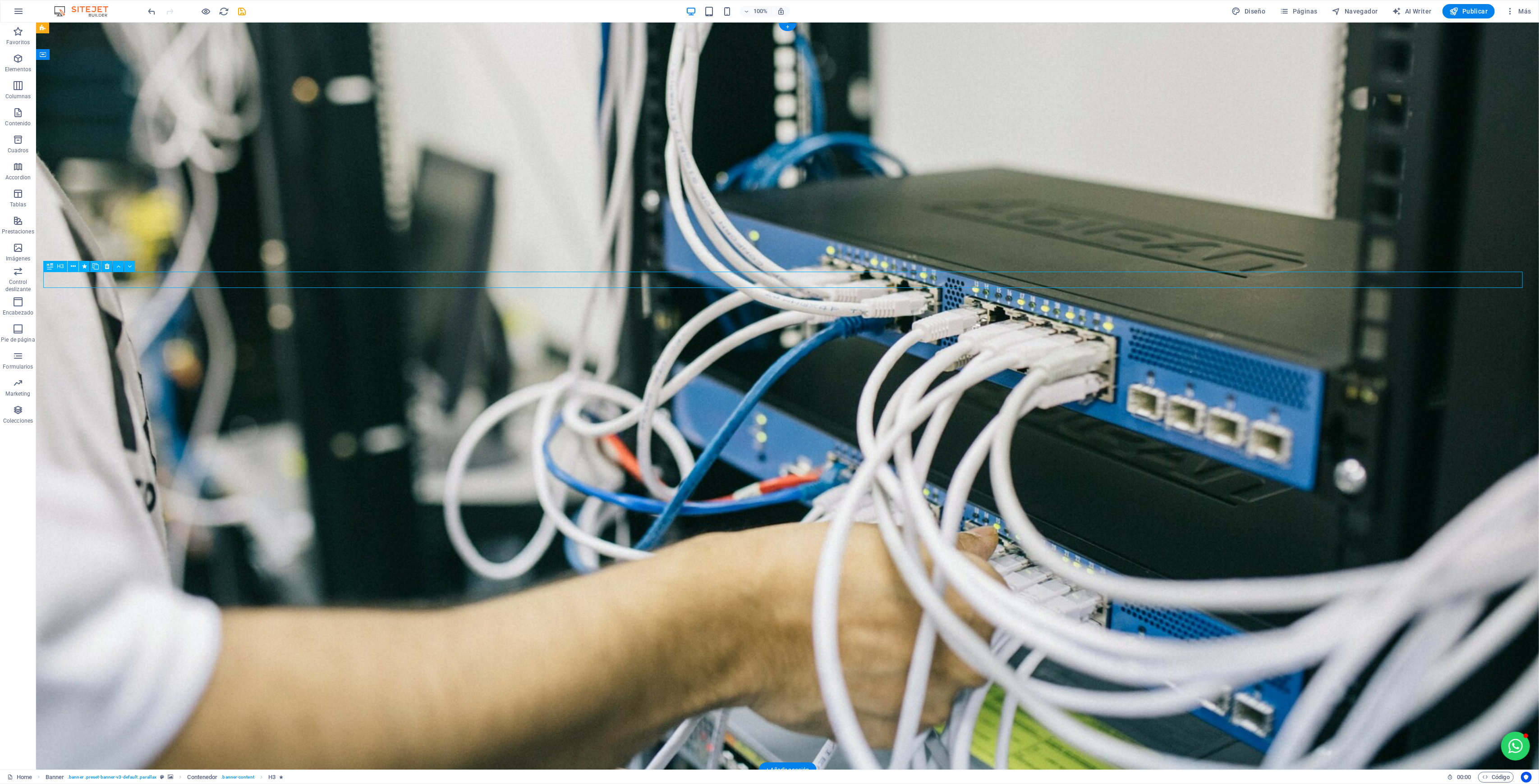
select select "scroll"
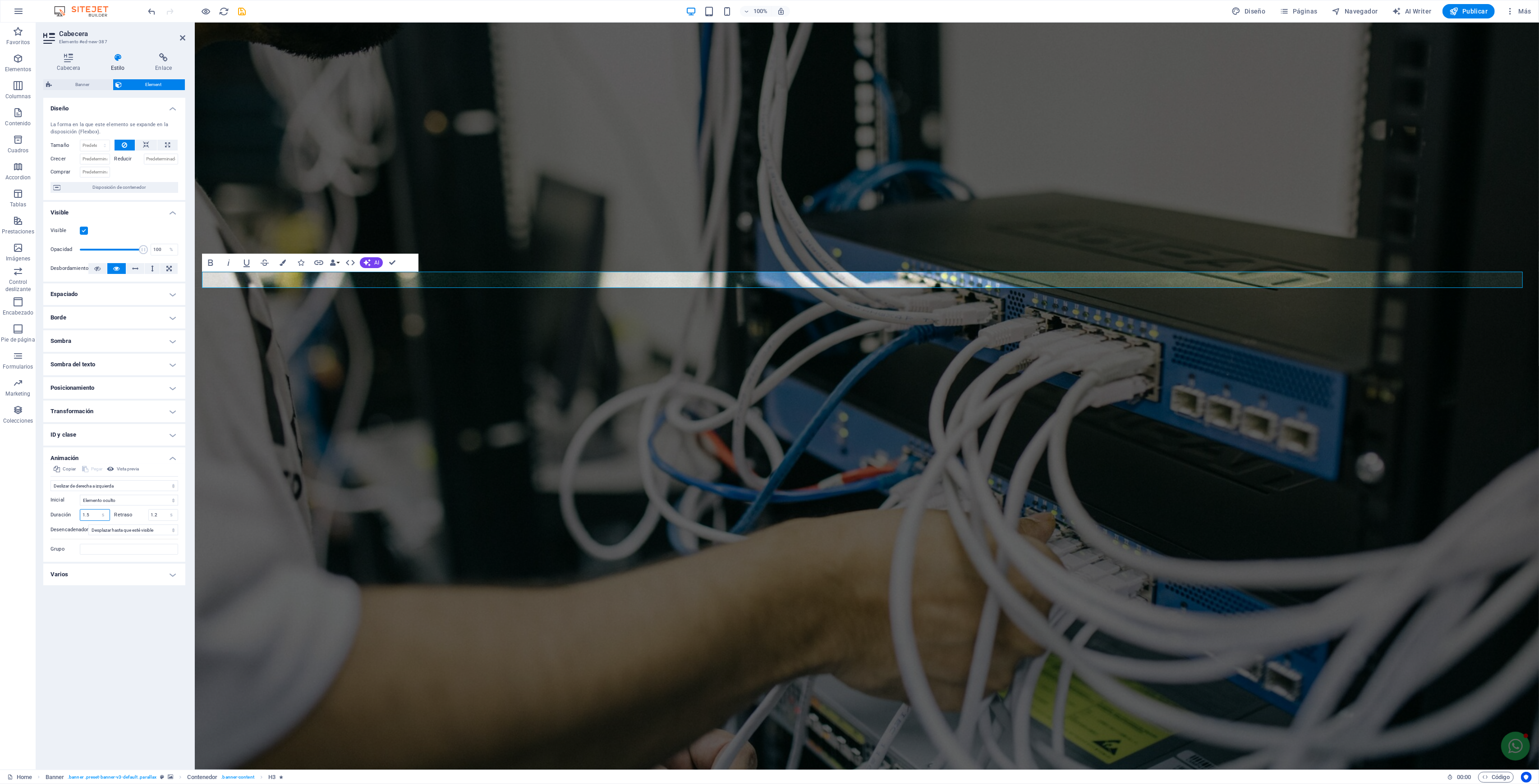
drag, startPoint x: 91, startPoint y: 514, endPoint x: 67, endPoint y: 510, distance: 24.3
click at [70, 514] on div "Duración 1.5 s ms" at bounding box center [81, 515] width 60 height 12
type input "2.1"
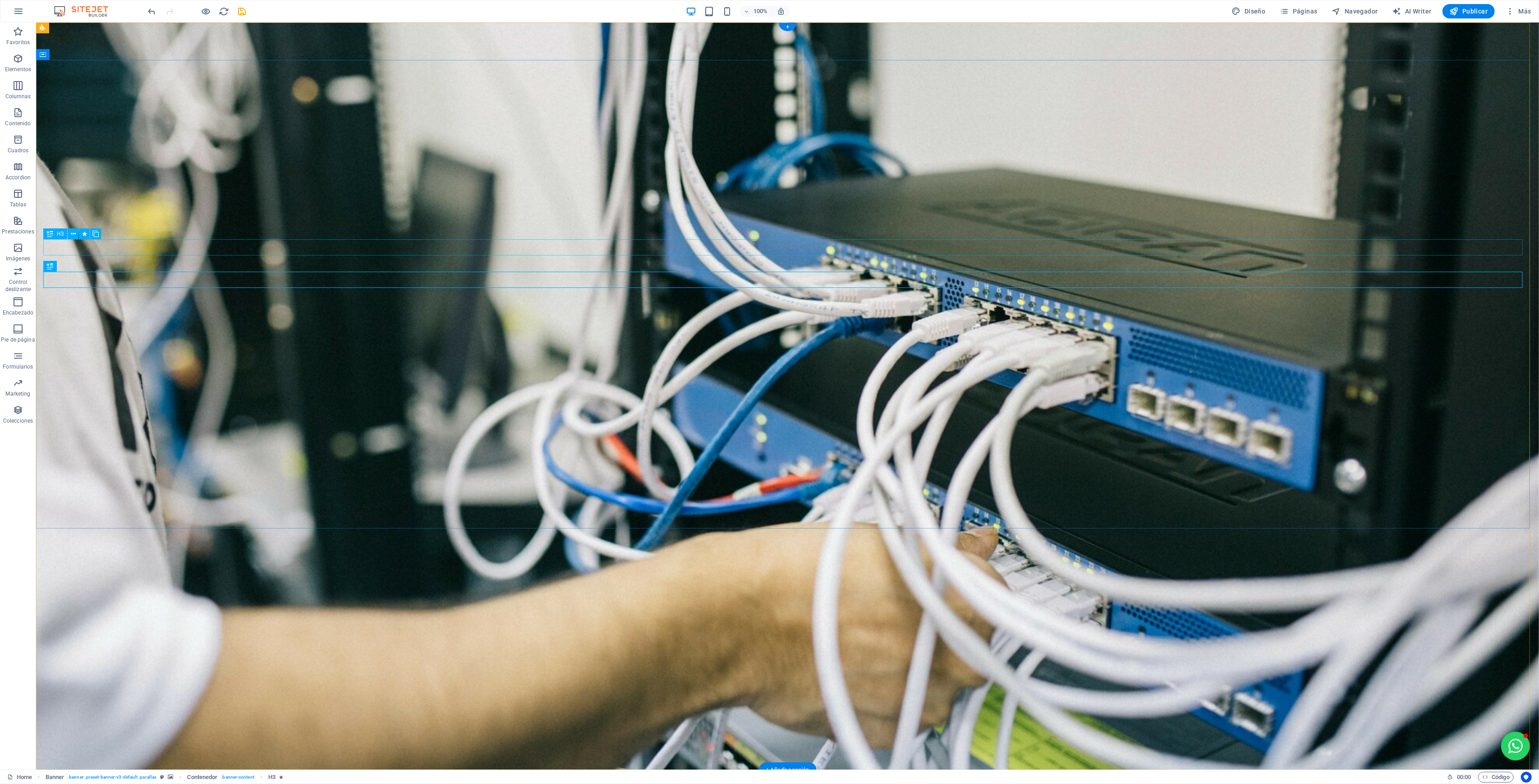
select select "move-right-to-left"
select select "s"
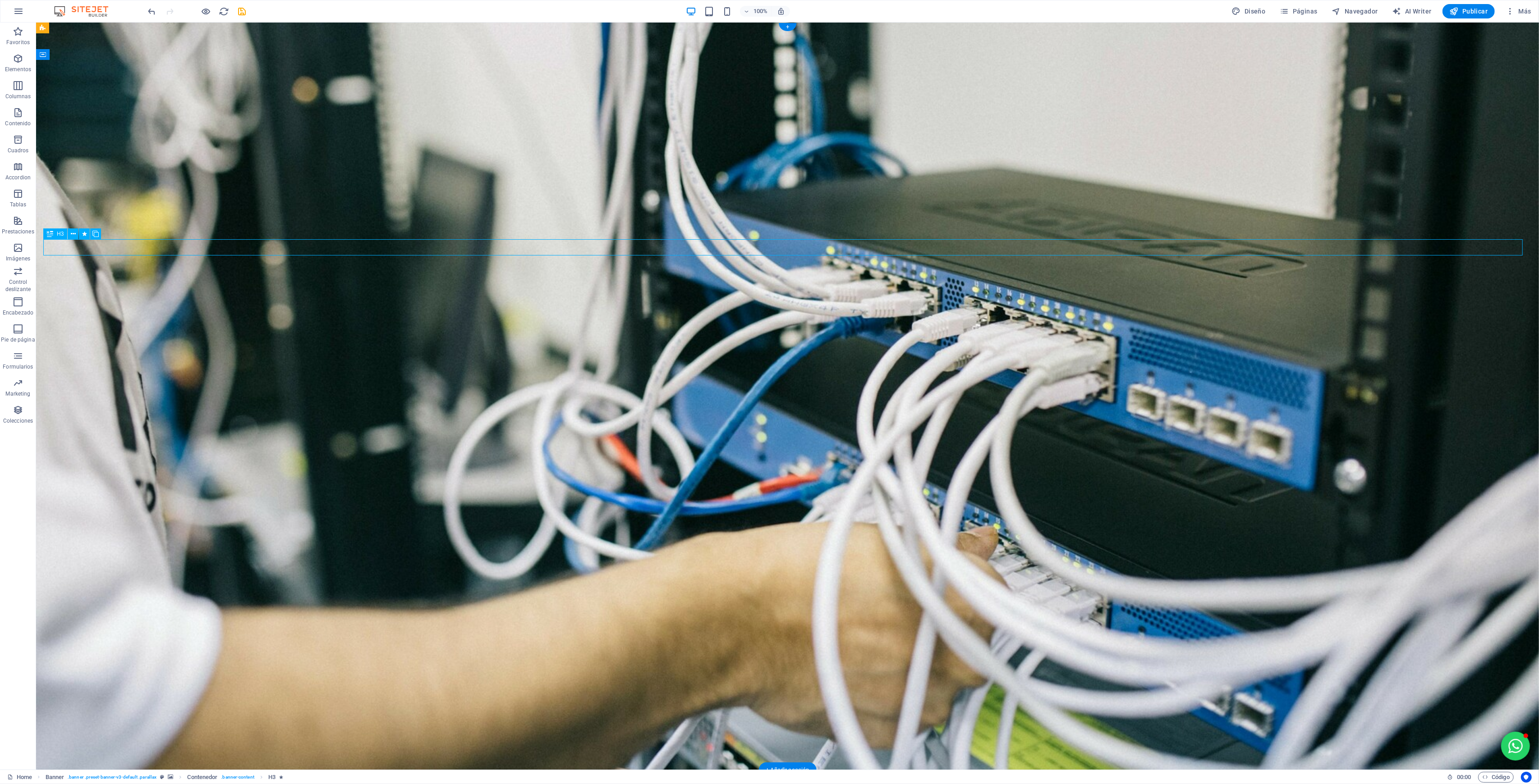
select select "scroll"
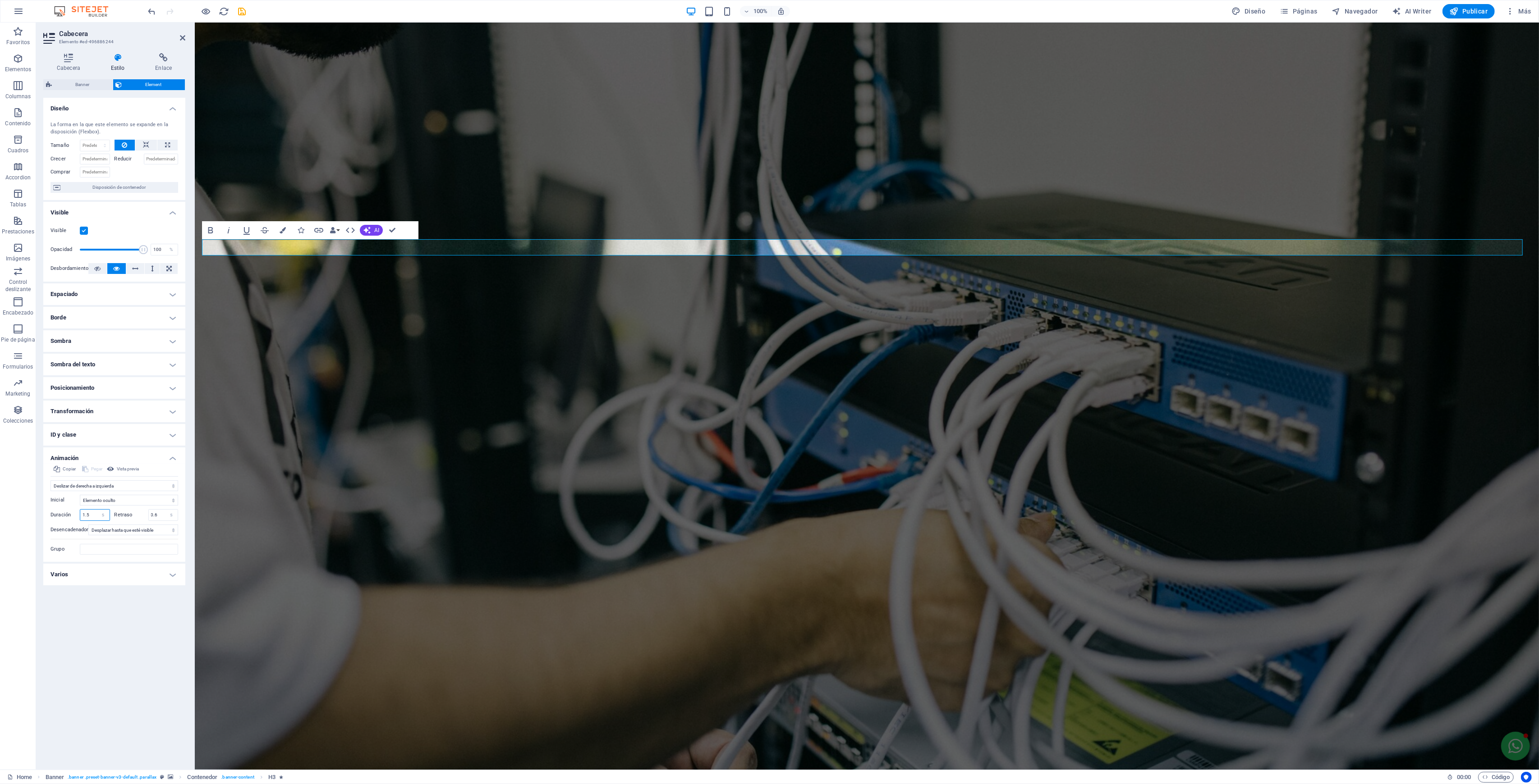
drag, startPoint x: 91, startPoint y: 514, endPoint x: 51, endPoint y: 519, distance: 40.3
click at [51, 519] on div "Duración 1.5 s ms" at bounding box center [81, 515] width 60 height 12
type input "2.1"
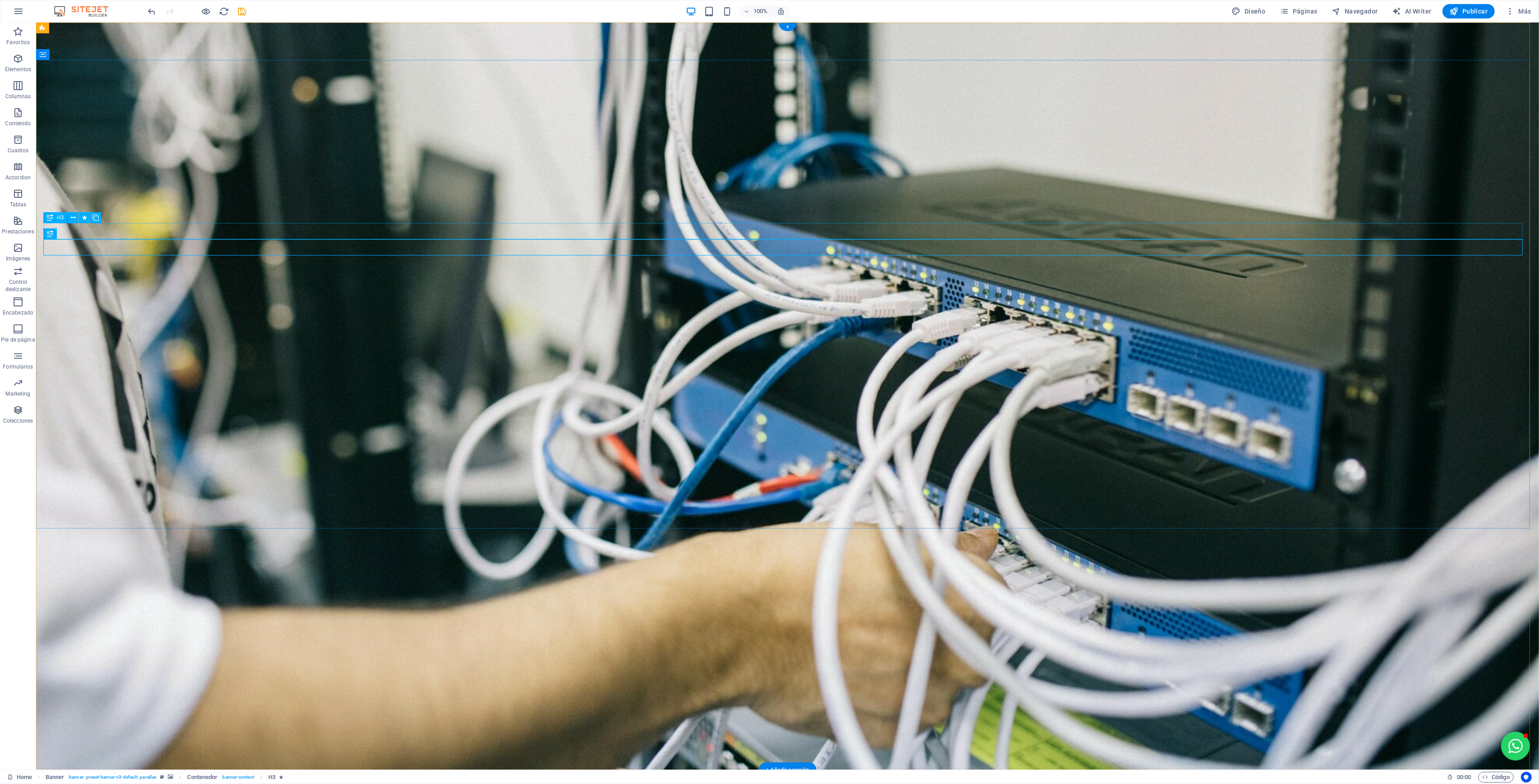
drag, startPoint x: 366, startPoint y: 233, endPoint x: 198, endPoint y: 245, distance: 168.4
select select "move-right-to-left"
select select "s"
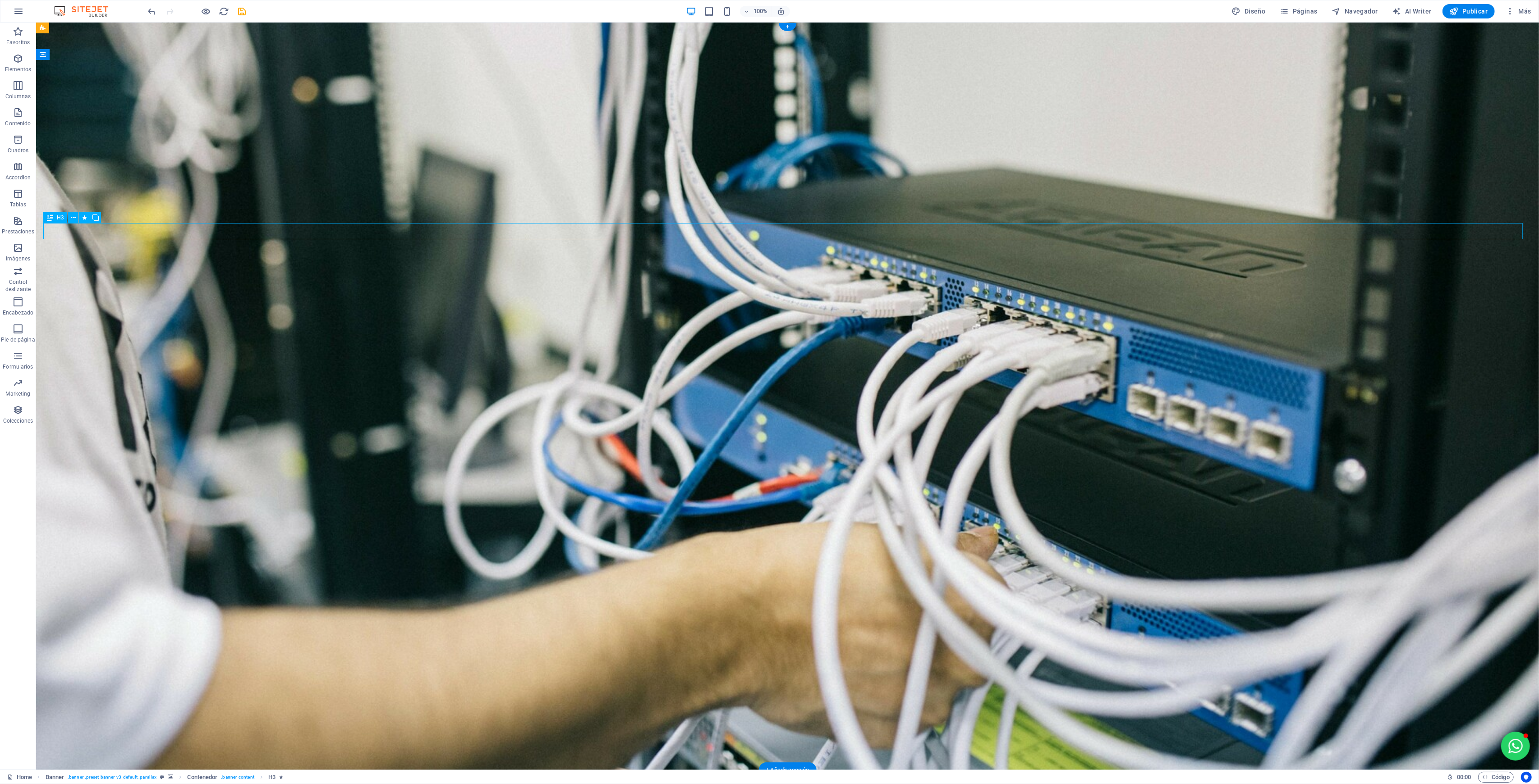
select select "s"
select select "scroll"
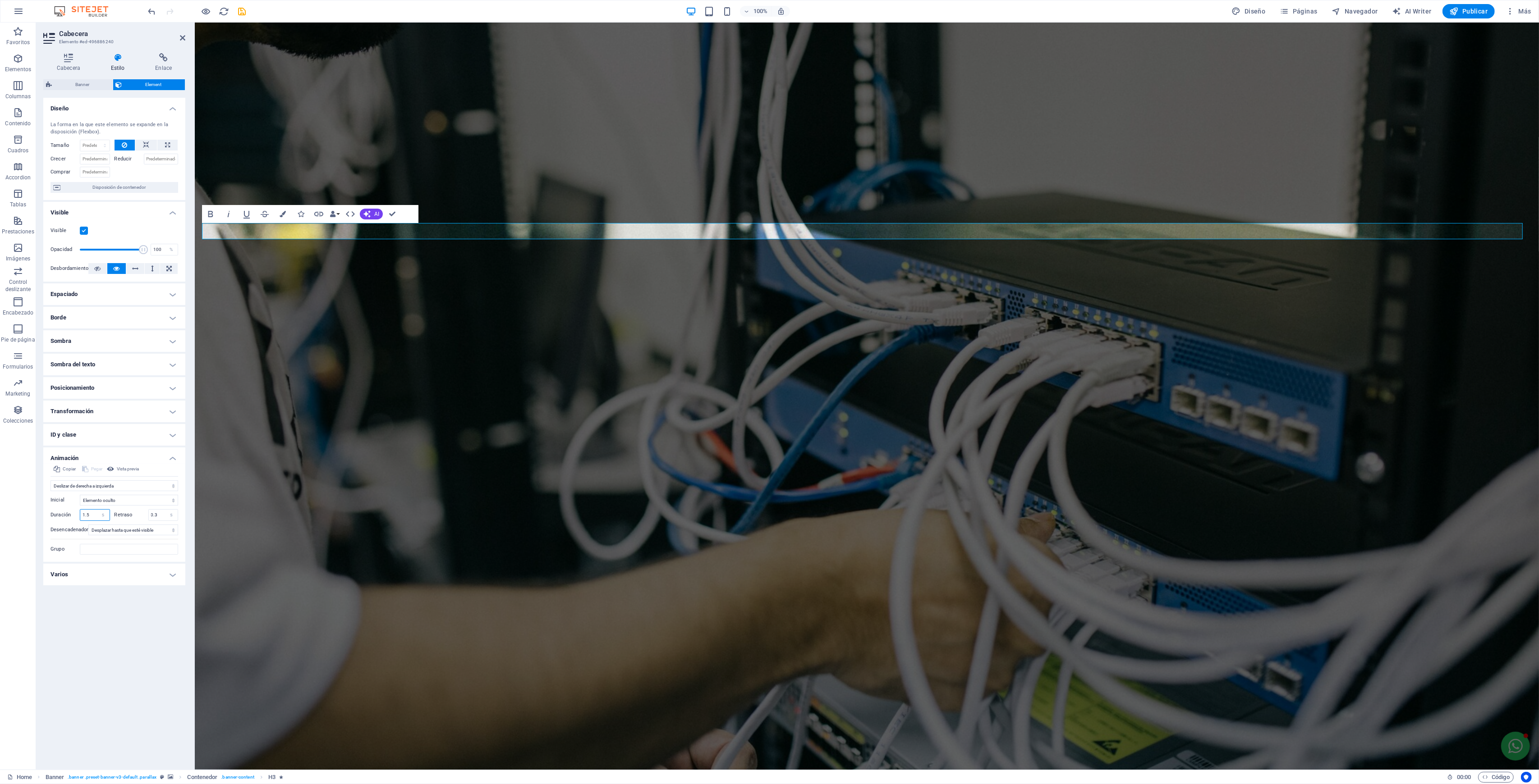
drag, startPoint x: 87, startPoint y: 511, endPoint x: 80, endPoint y: 513, distance: 7.3
click at [69, 512] on div "Duración 1.5 s ms" at bounding box center [81, 515] width 60 height 12
drag, startPoint x: 76, startPoint y: 514, endPoint x: 65, endPoint y: 516, distance: 11.2
click at [65, 516] on div "Duración 1.5 s ms" at bounding box center [81, 515] width 60 height 12
type input "2.1"
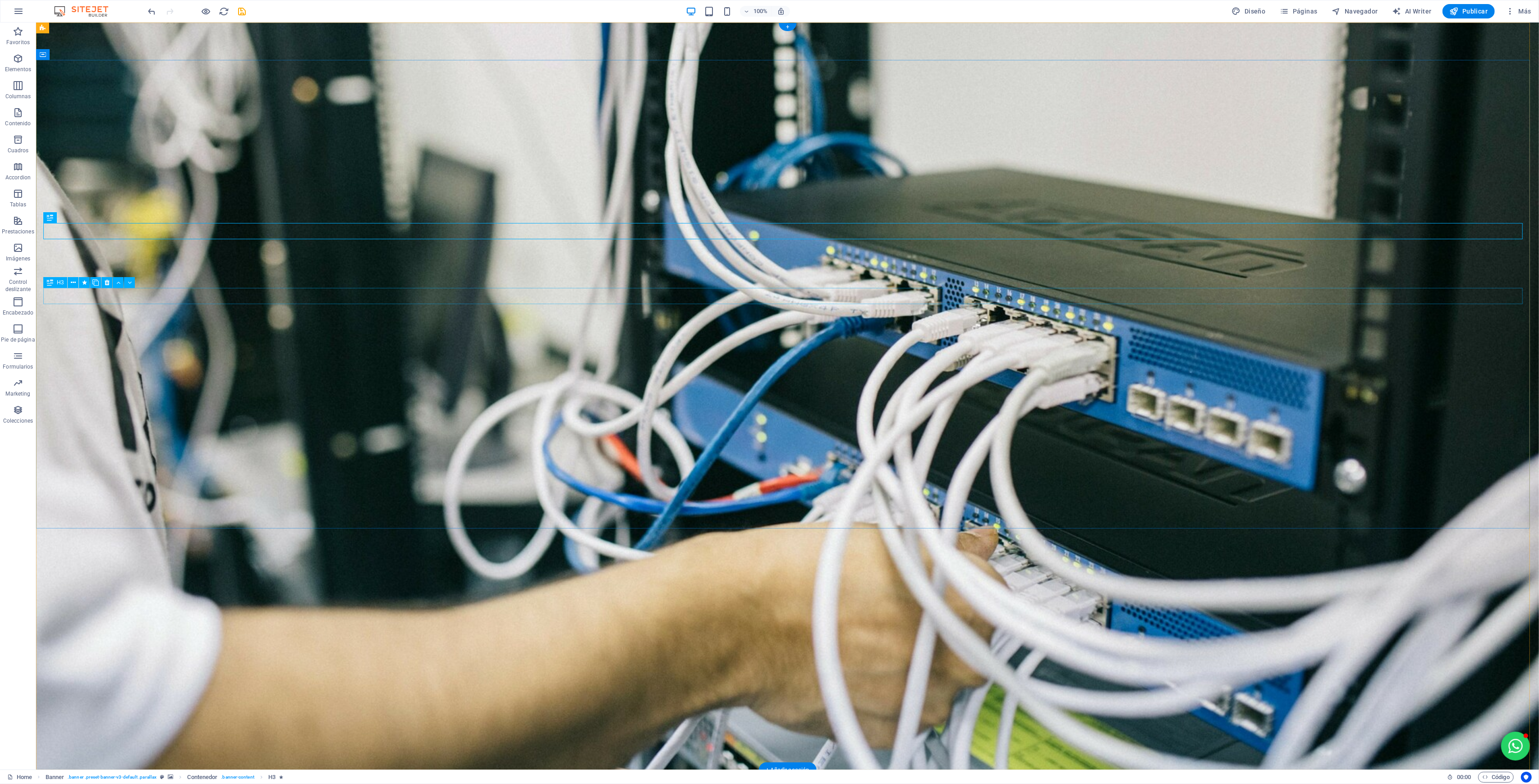
select select "move-right-to-left"
select select "s"
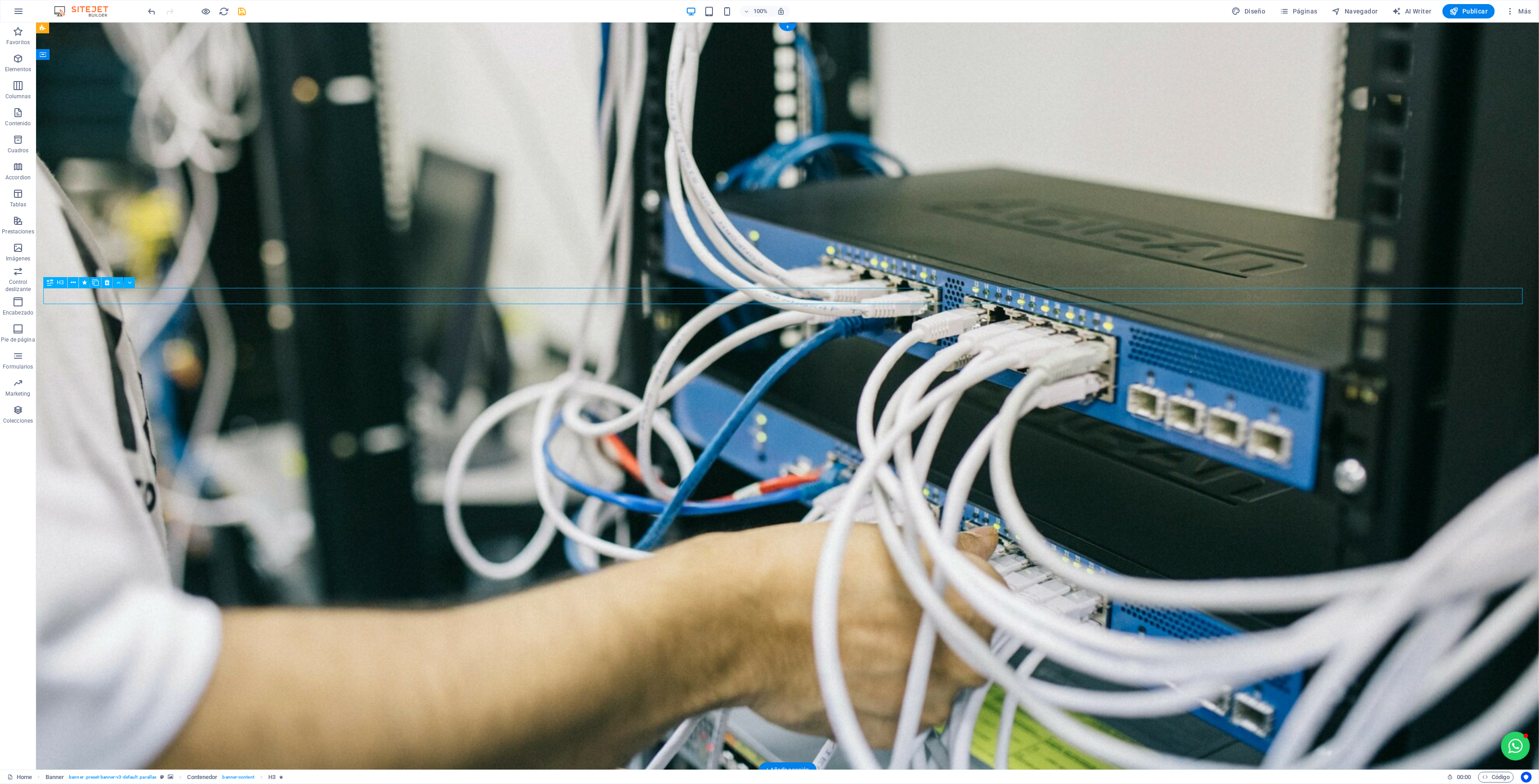
select select "s"
select select "scroll"
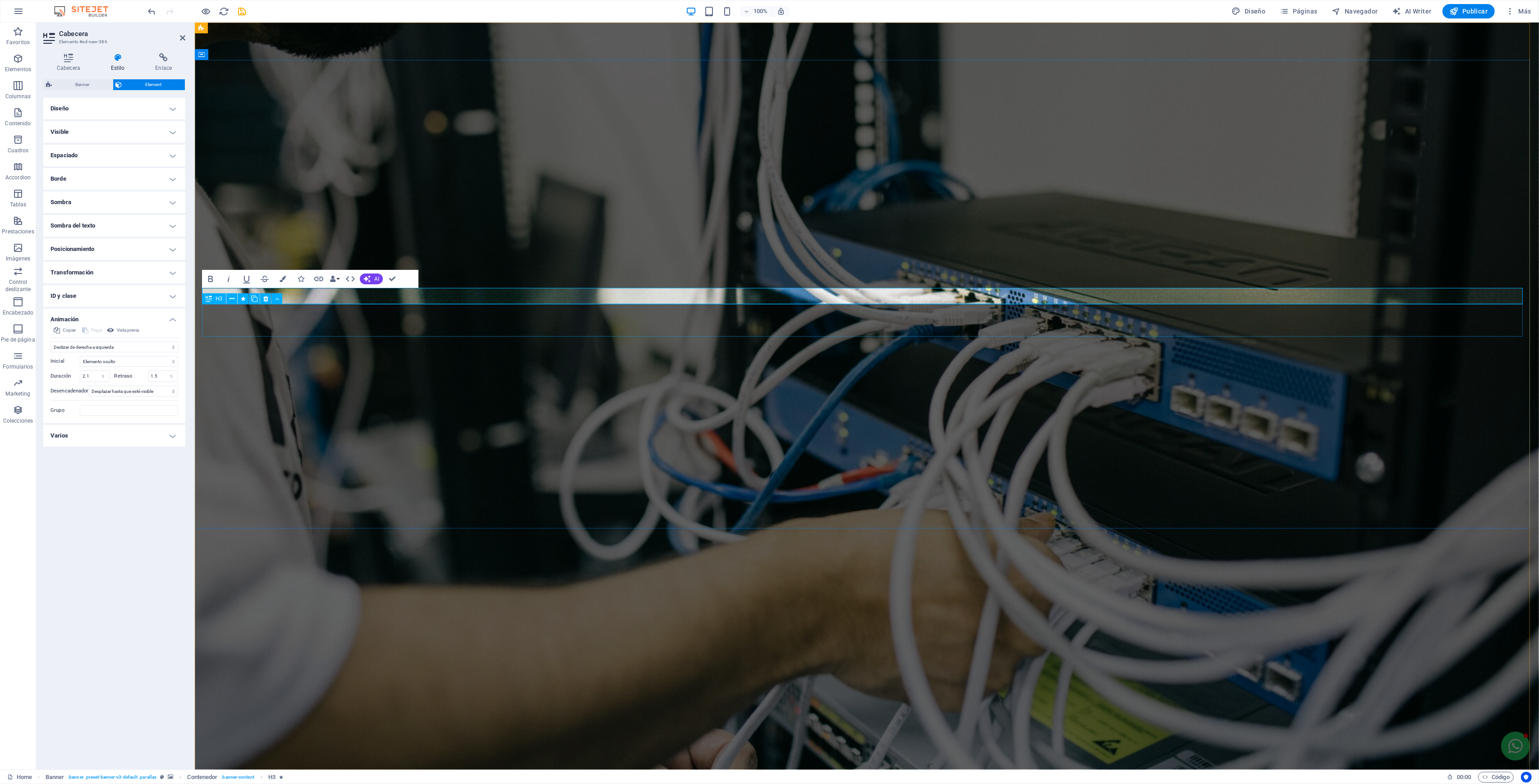
select select "move-right-to-left"
select select "s"
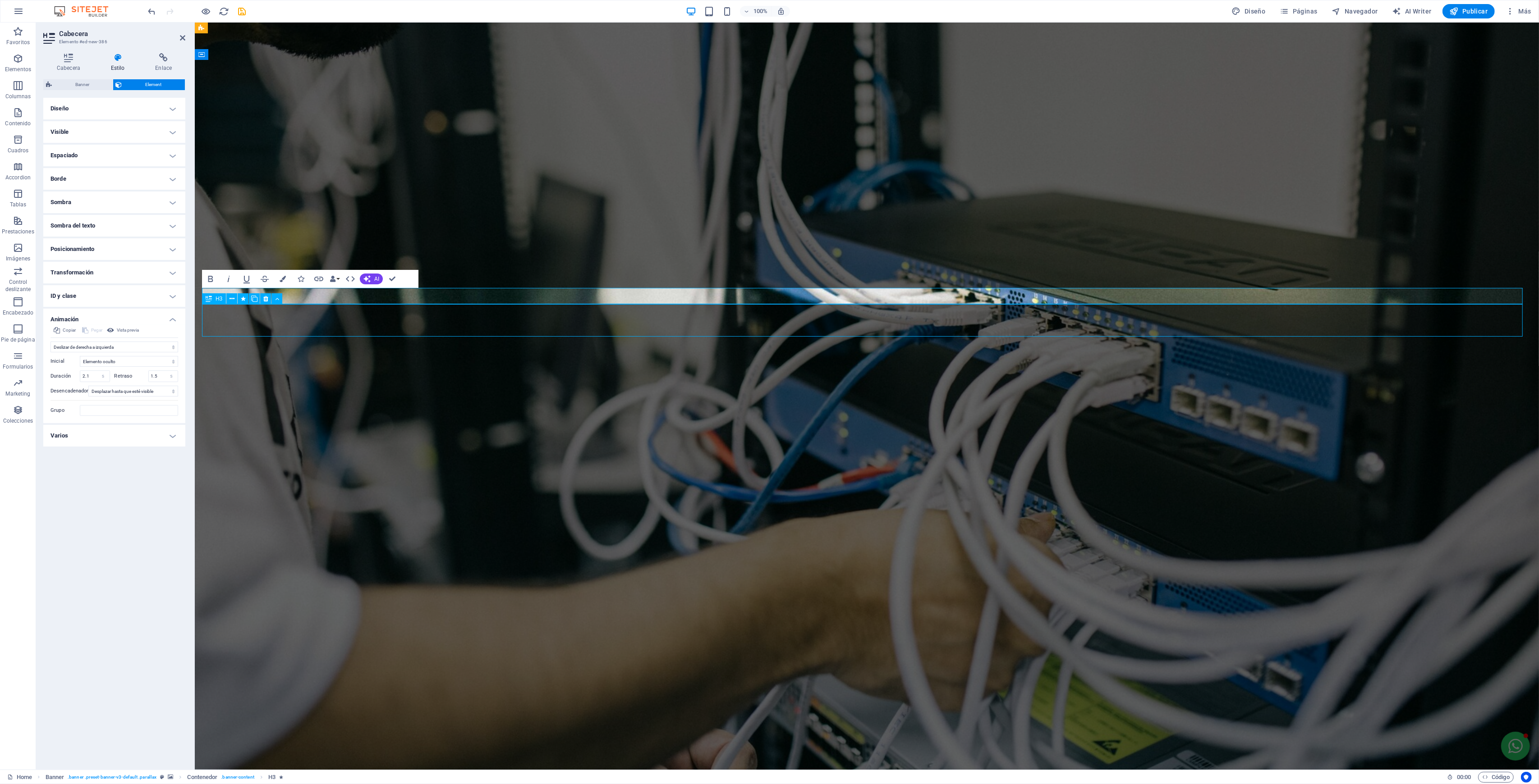
select select "scroll"
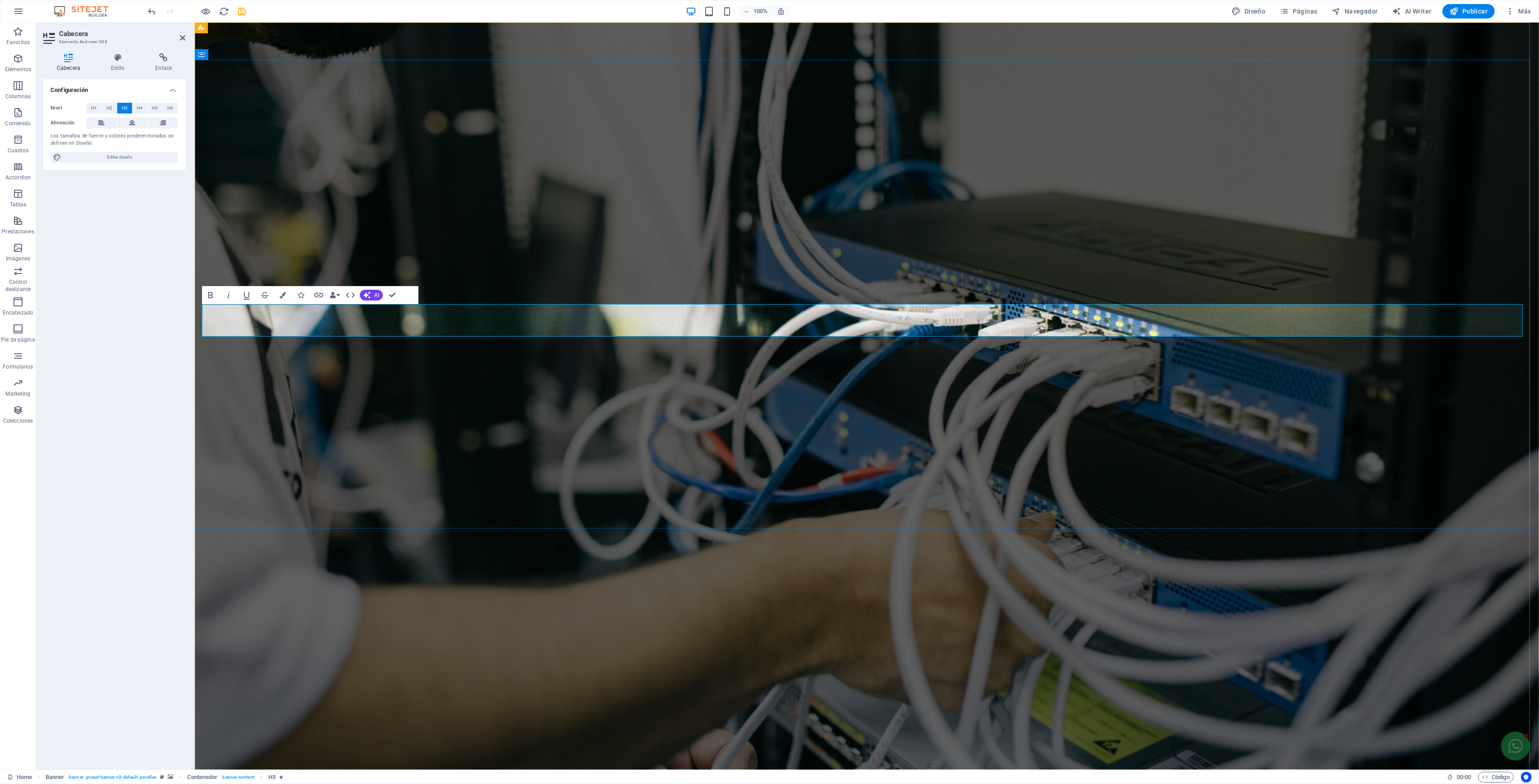
click at [114, 66] on h4 "Estilo" at bounding box center [119, 63] width 45 height 19
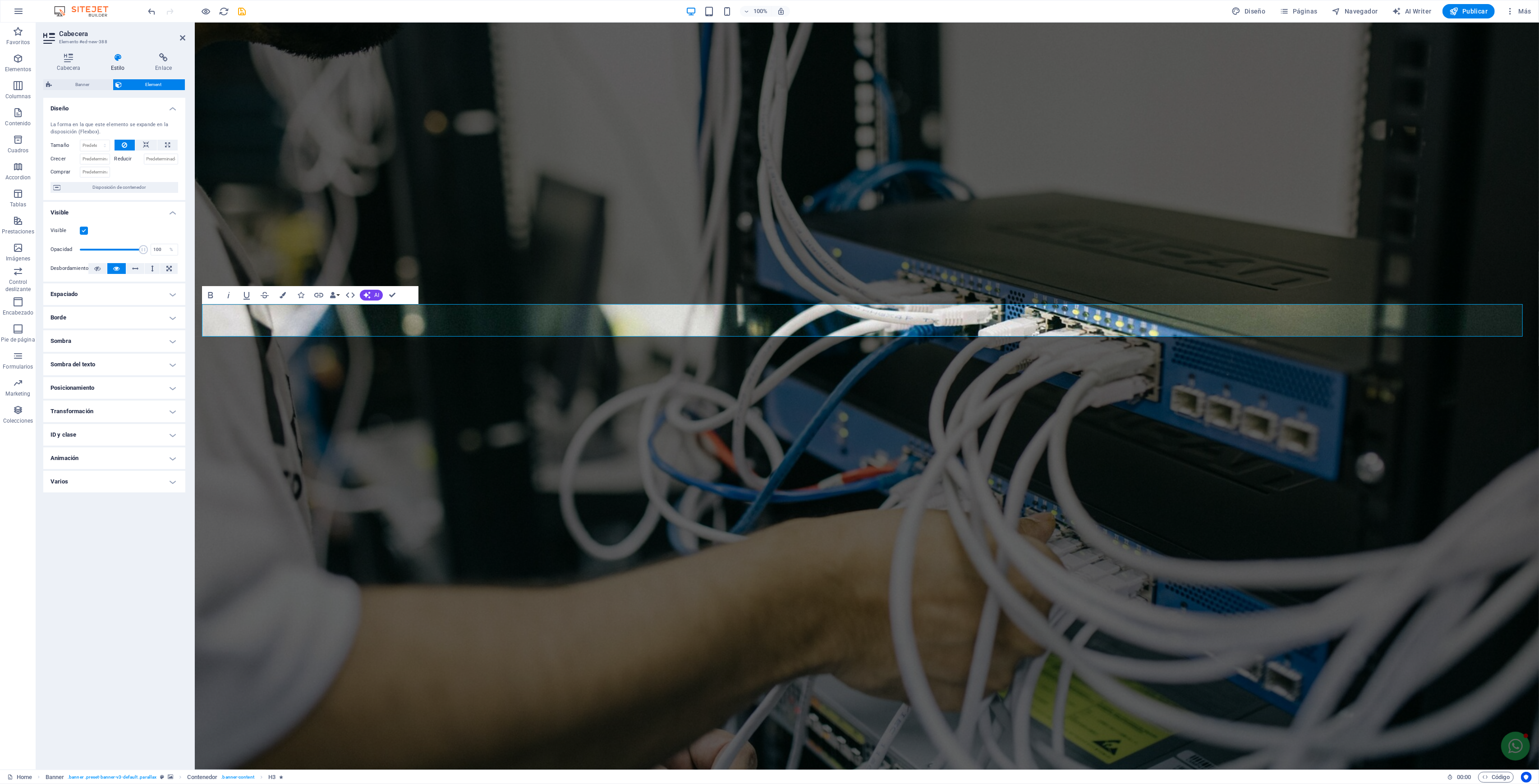
click at [79, 462] on h4 "Animación" at bounding box center [114, 458] width 142 height 21
drag, startPoint x: 162, startPoint y: 510, endPoint x: 143, endPoint y: 508, distance: 19.1
click at [143, 509] on div "Retraso 1.2 s ms" at bounding box center [146, 515] width 64 height 12
type input "2.8"
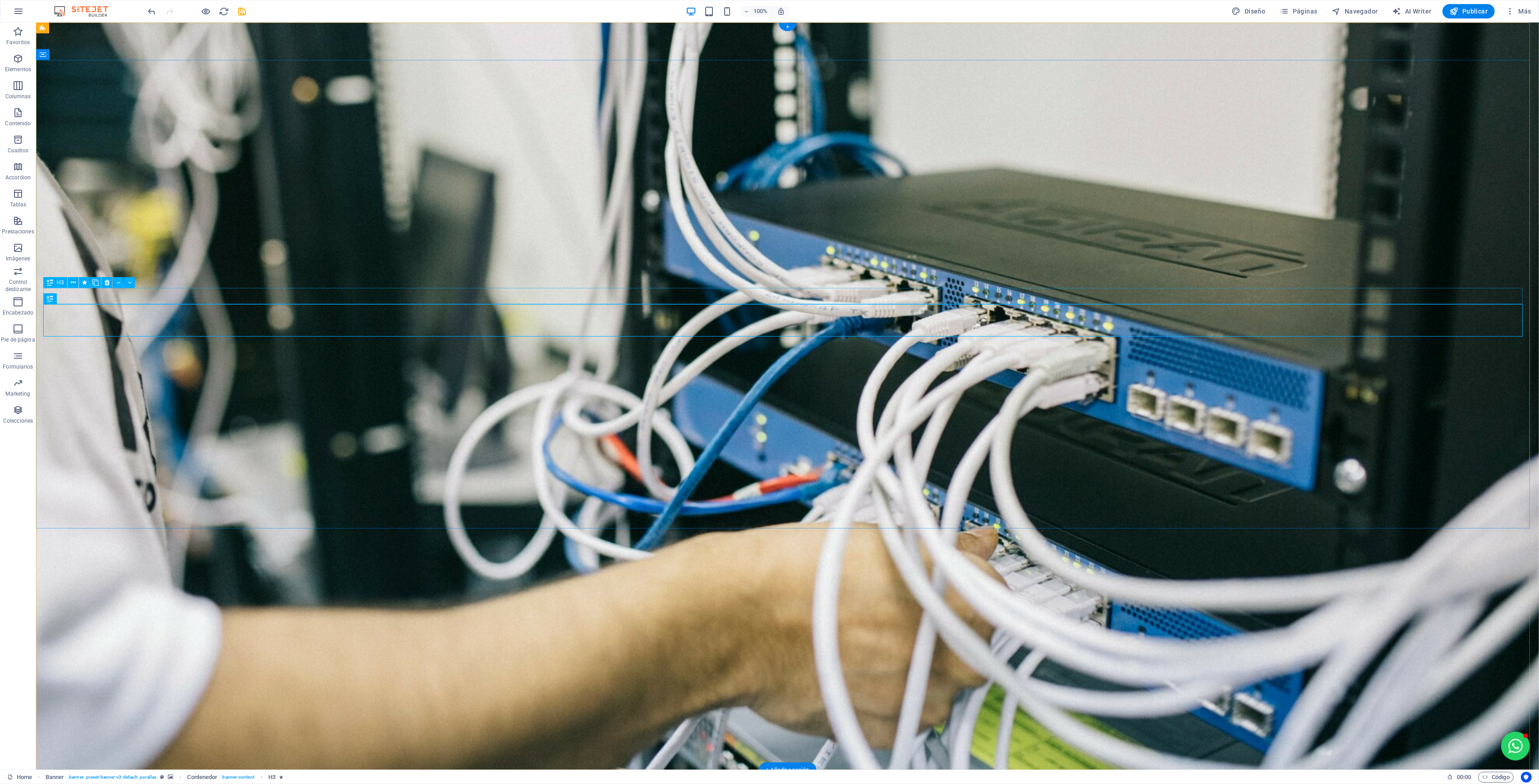
select select "move-right-to-left"
select select "s"
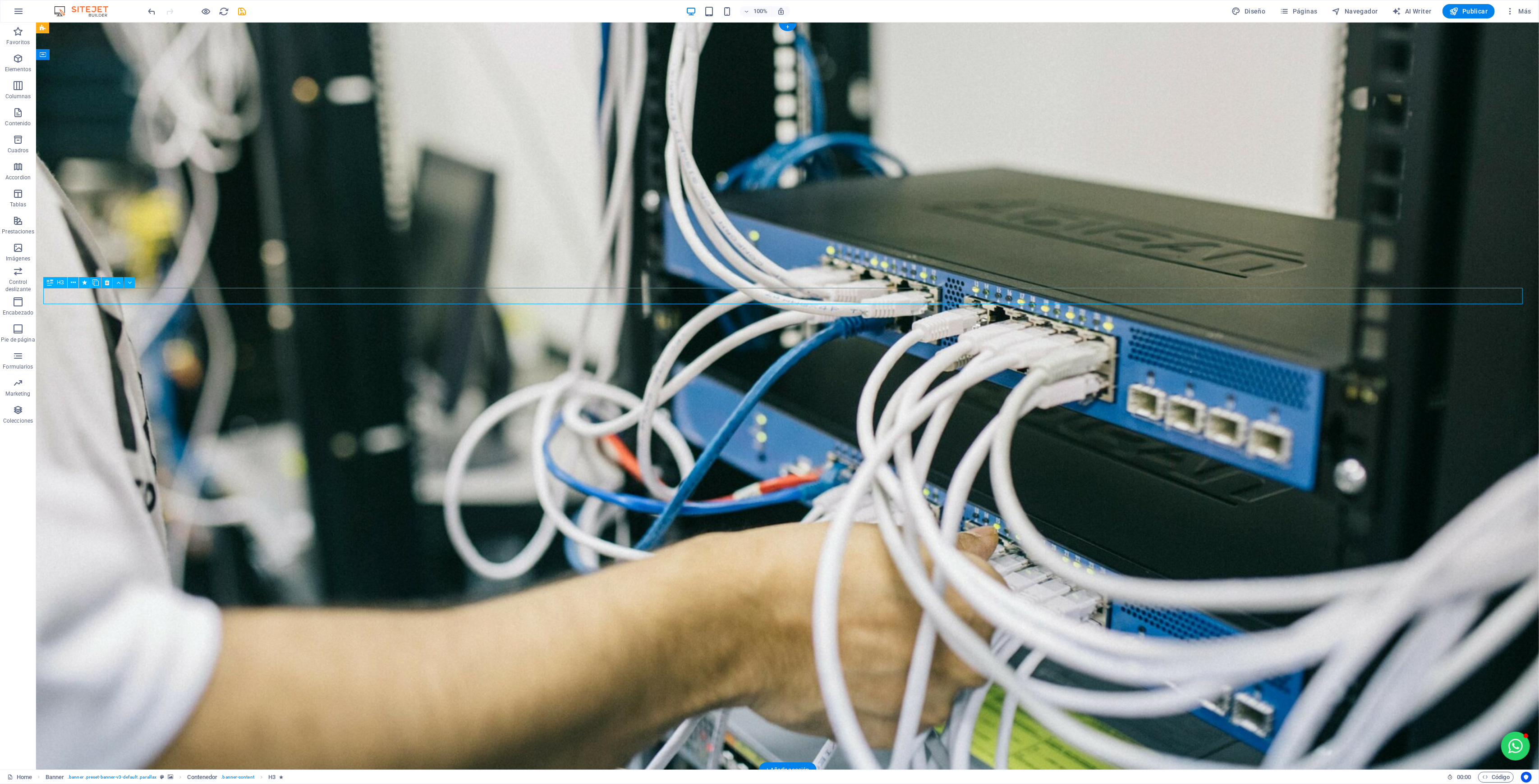
select select "scroll"
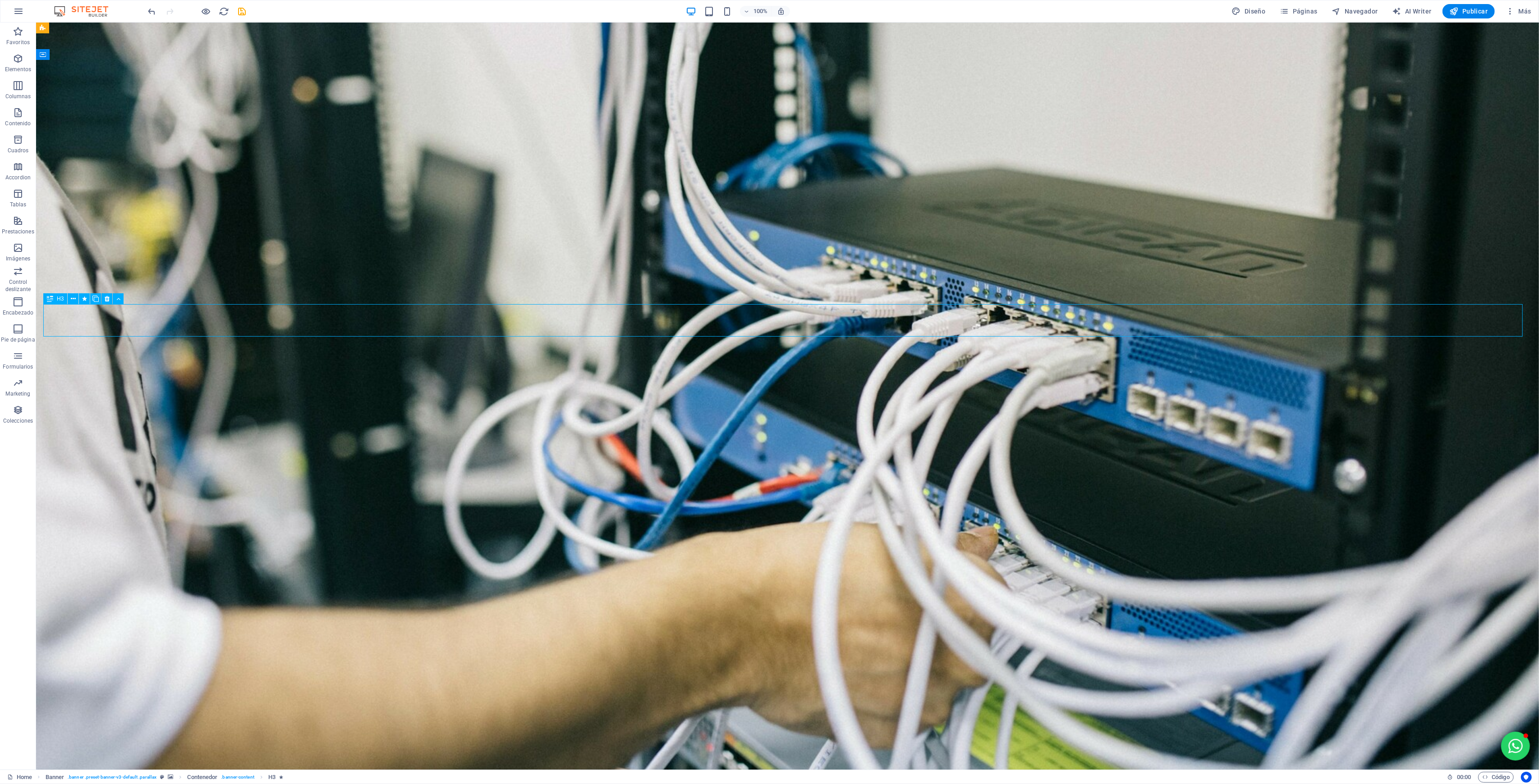
select select "move-right-to-left"
select select "s"
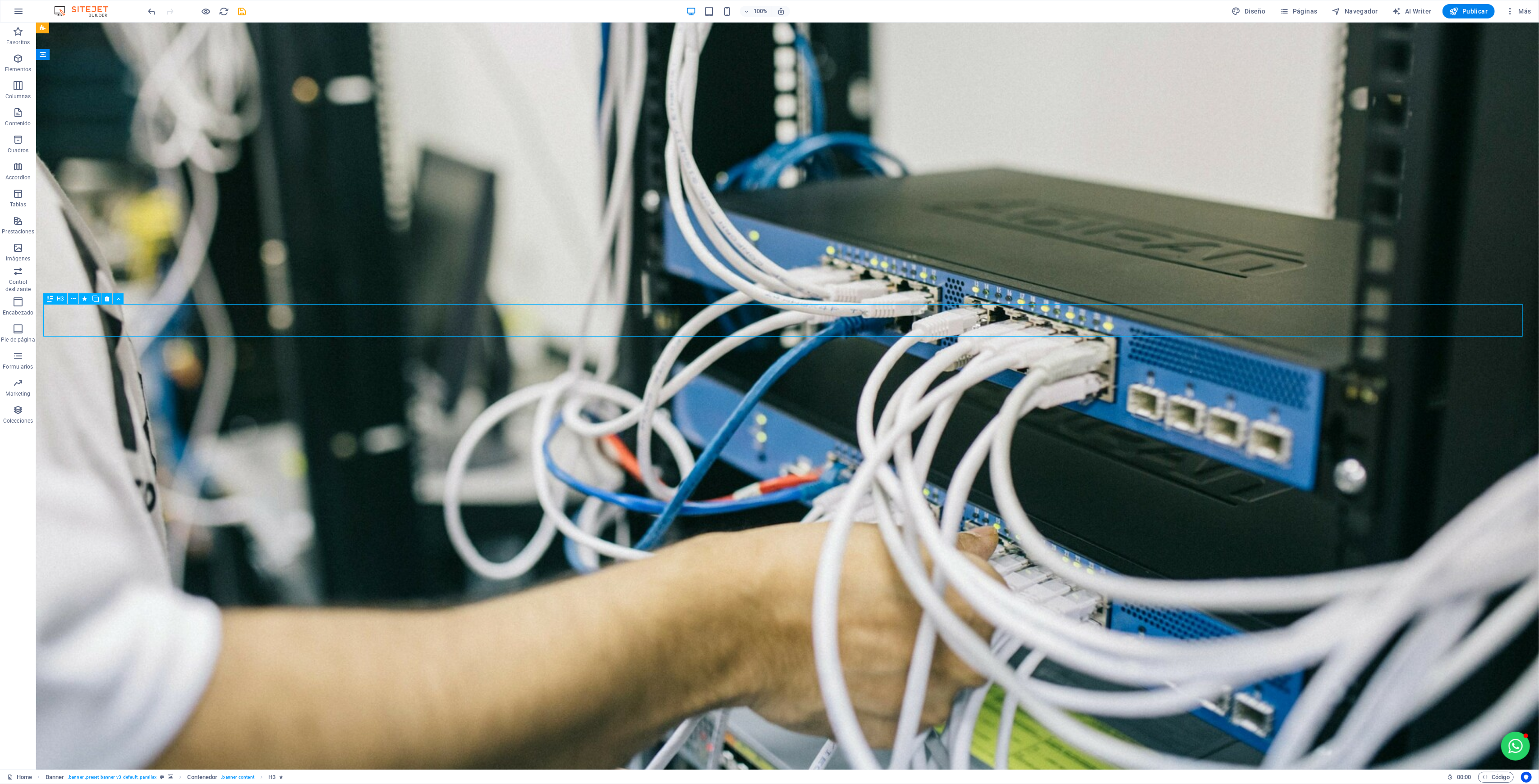
select select "scroll"
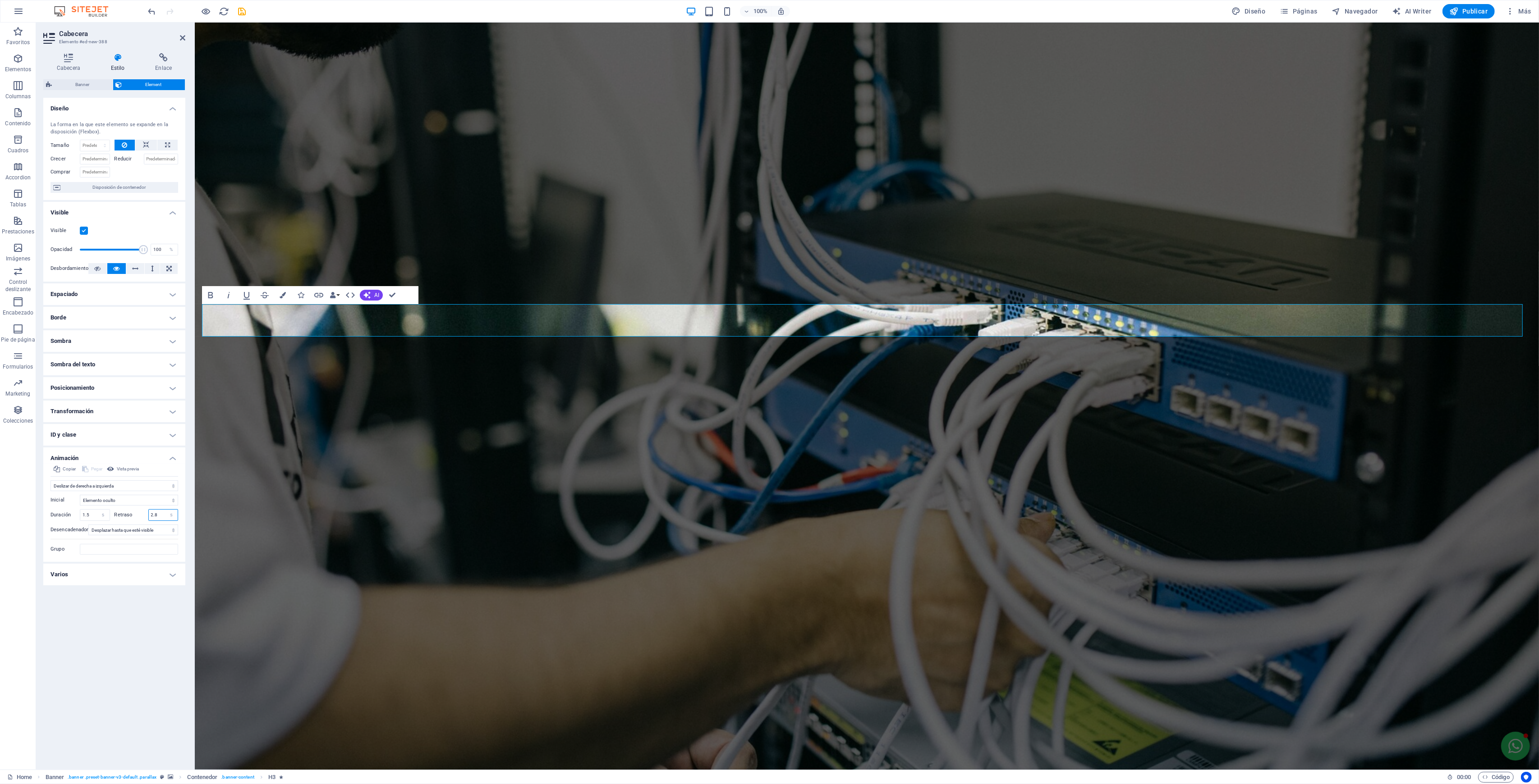
click at [150, 514] on input "2.8" at bounding box center [163, 515] width 29 height 11
drag, startPoint x: 89, startPoint y: 514, endPoint x: 37, endPoint y: 514, distance: 52.0
click at [38, 514] on div "Cabecera Estilo Enlace Configuración Nivel H1 H2 H3 H4 H5 H6 Alineación Los tam…" at bounding box center [114, 408] width 157 height 724
type input "2.1"
drag, startPoint x: 158, startPoint y: 515, endPoint x: 102, endPoint y: 507, distance: 56.6
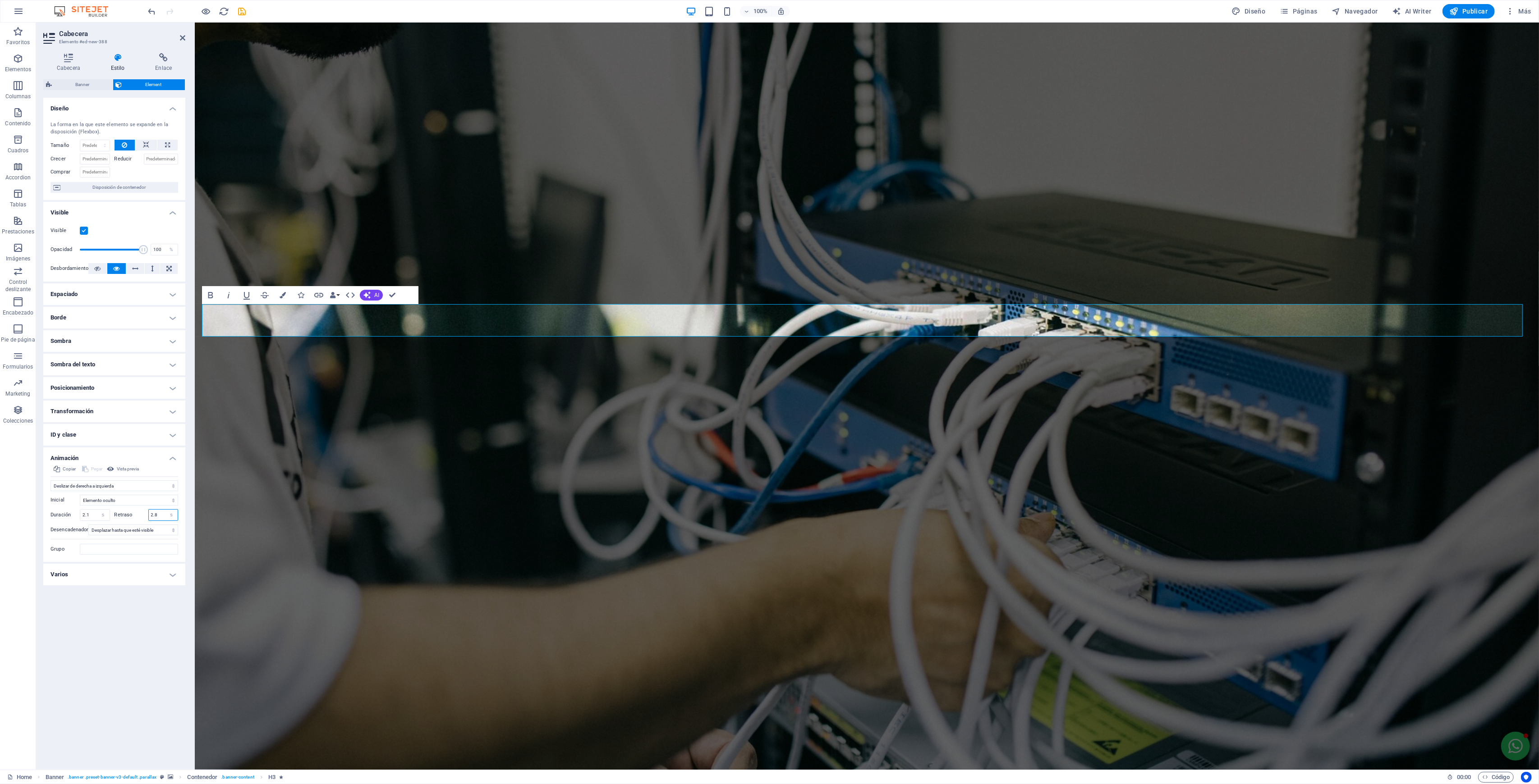
click at [102, 507] on div "Inicial Elemento oculto Elemento mostrado Duración 2.1 s ms Retraso 2.8 s ms [P…" at bounding box center [115, 523] width 128 height 63
type input "1.8"
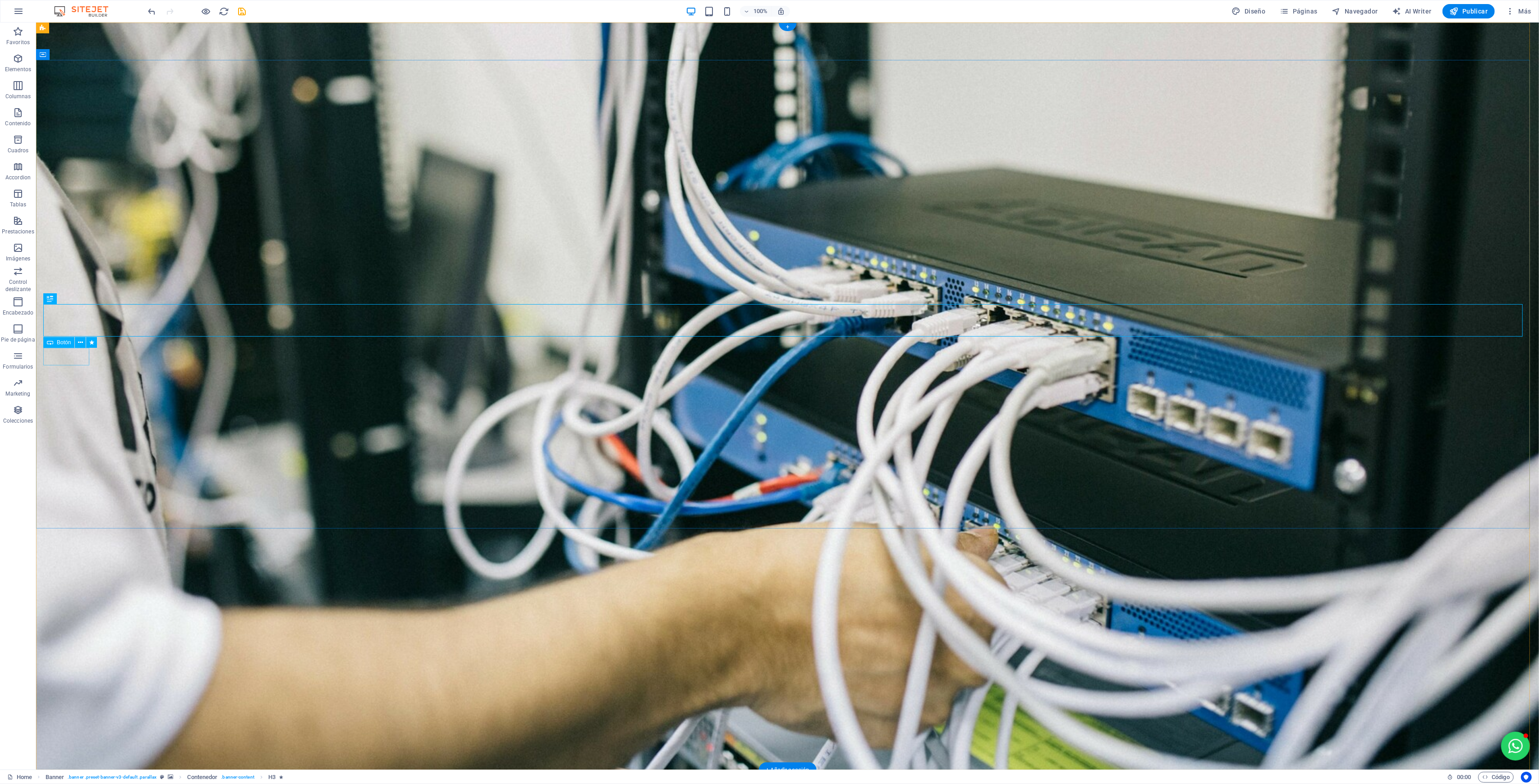
select select "move-right-to-left"
select select "s"
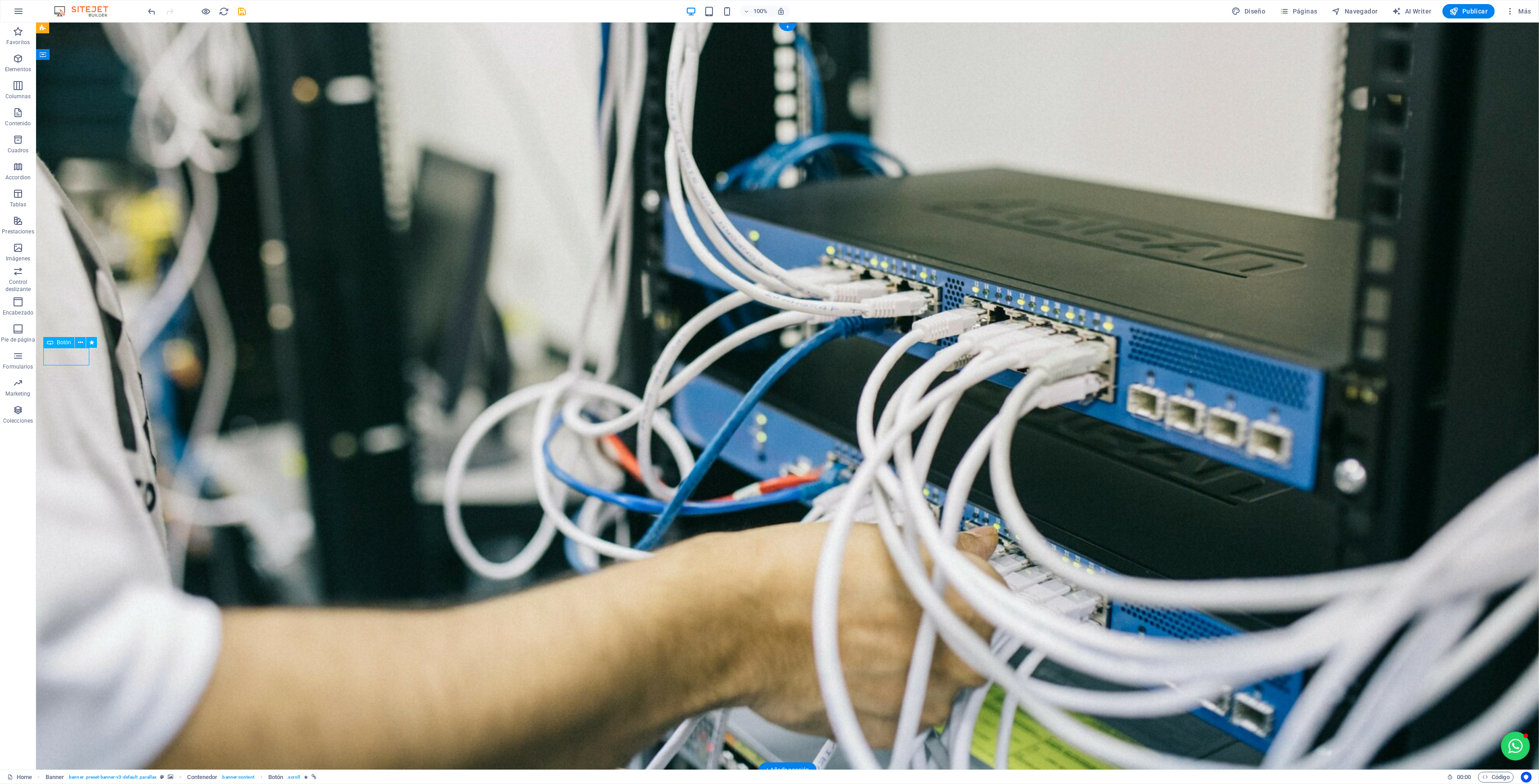
select select "s"
select select "scroll"
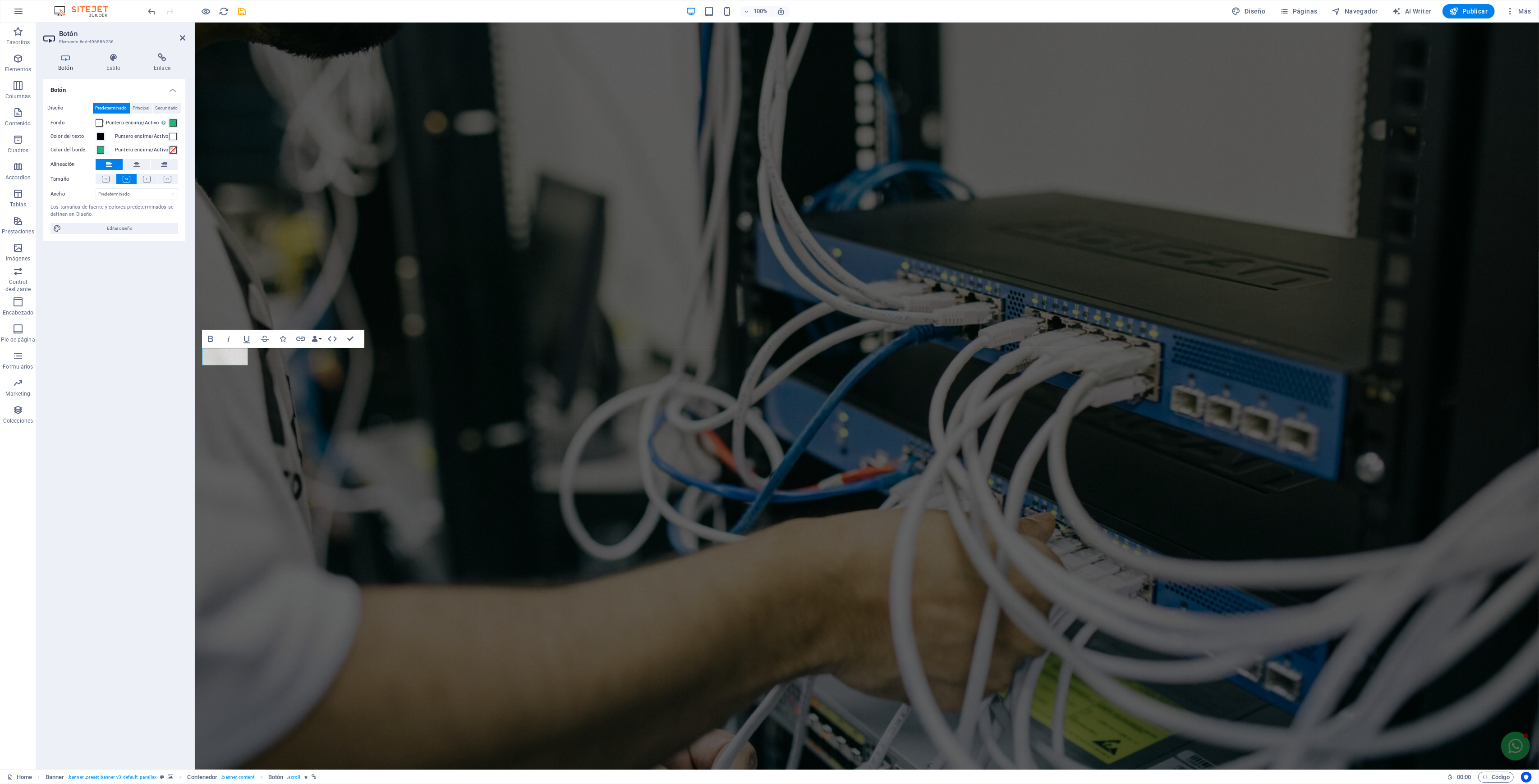
drag, startPoint x: 119, startPoint y: 60, endPoint x: 100, endPoint y: 179, distance: 120.5
click at [119, 59] on icon at bounding box center [113, 57] width 44 height 9
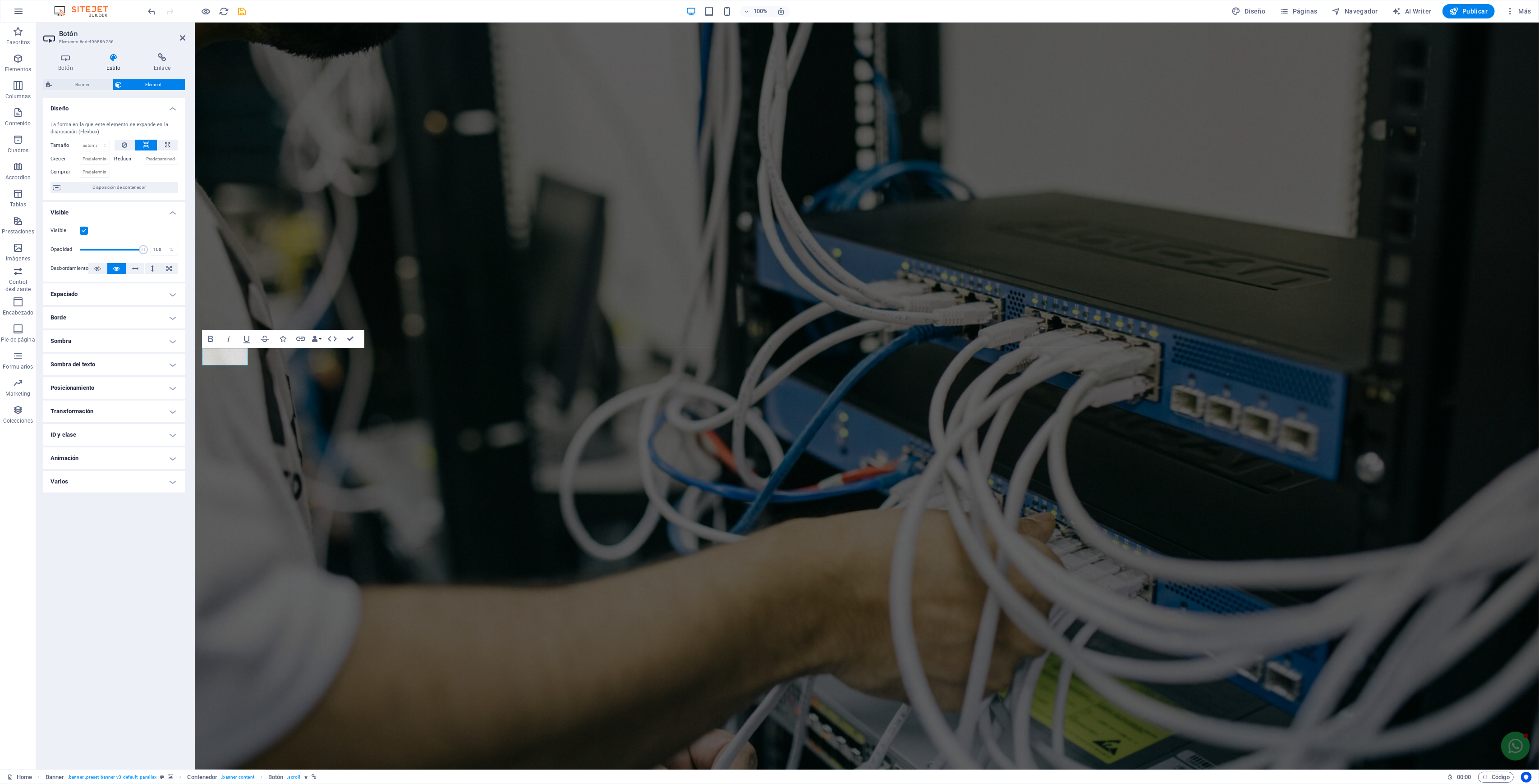
click at [93, 463] on h4 "Animación" at bounding box center [114, 458] width 142 height 21
drag, startPoint x: 92, startPoint y: 514, endPoint x: 46, endPoint y: 517, distance: 46.1
click at [46, 517] on div "Copiar Pegar Vista previa No animar Mostrar / Ocultar Subir/bajar Acercar/aleja…" at bounding box center [114, 513] width 142 height 99
type input "2.1"
drag, startPoint x: 158, startPoint y: 517, endPoint x: 120, endPoint y: 517, distance: 38.0
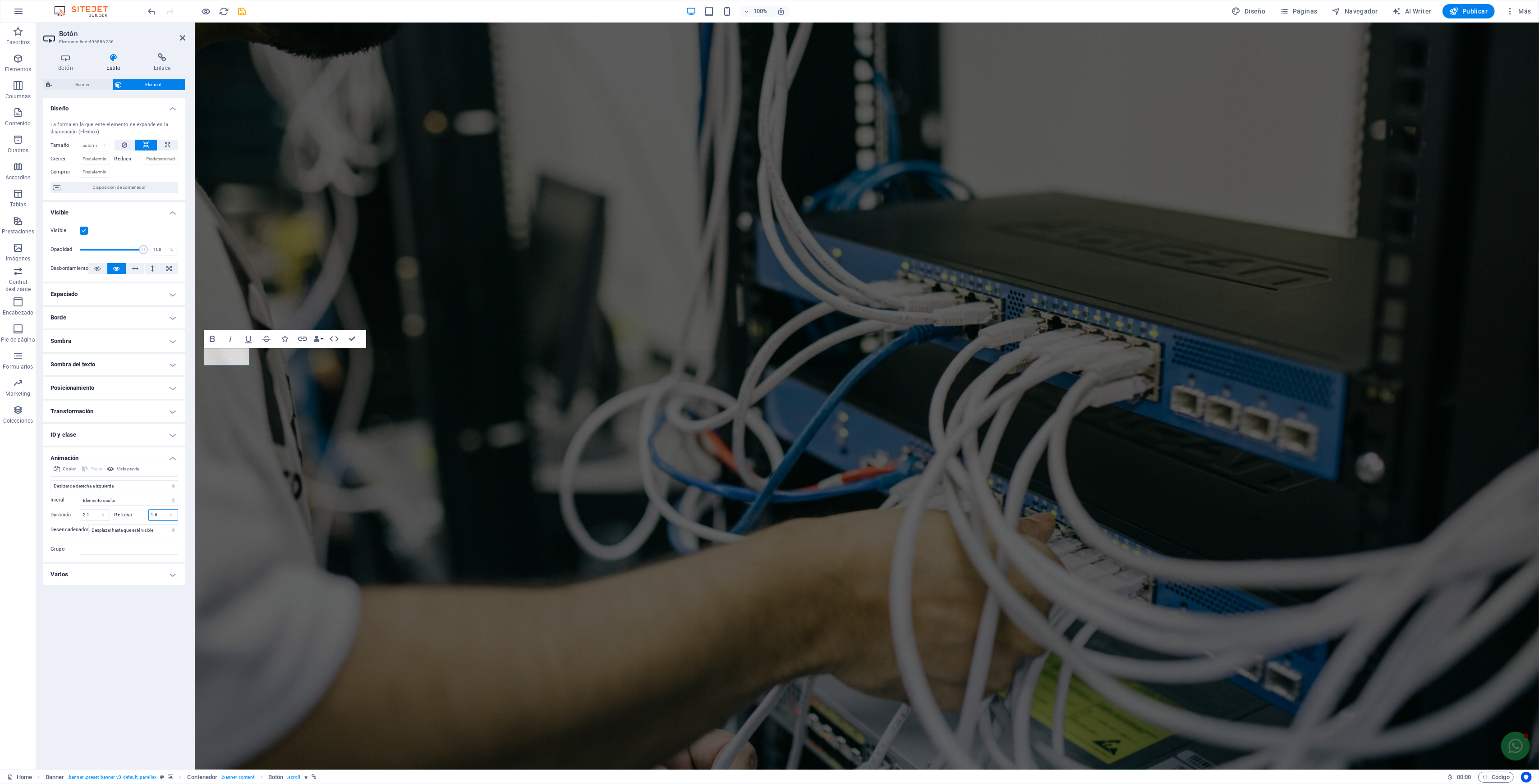
click at [120, 517] on div "Retraso 1.6 s ms" at bounding box center [146, 515] width 64 height 12
type input "2.1"
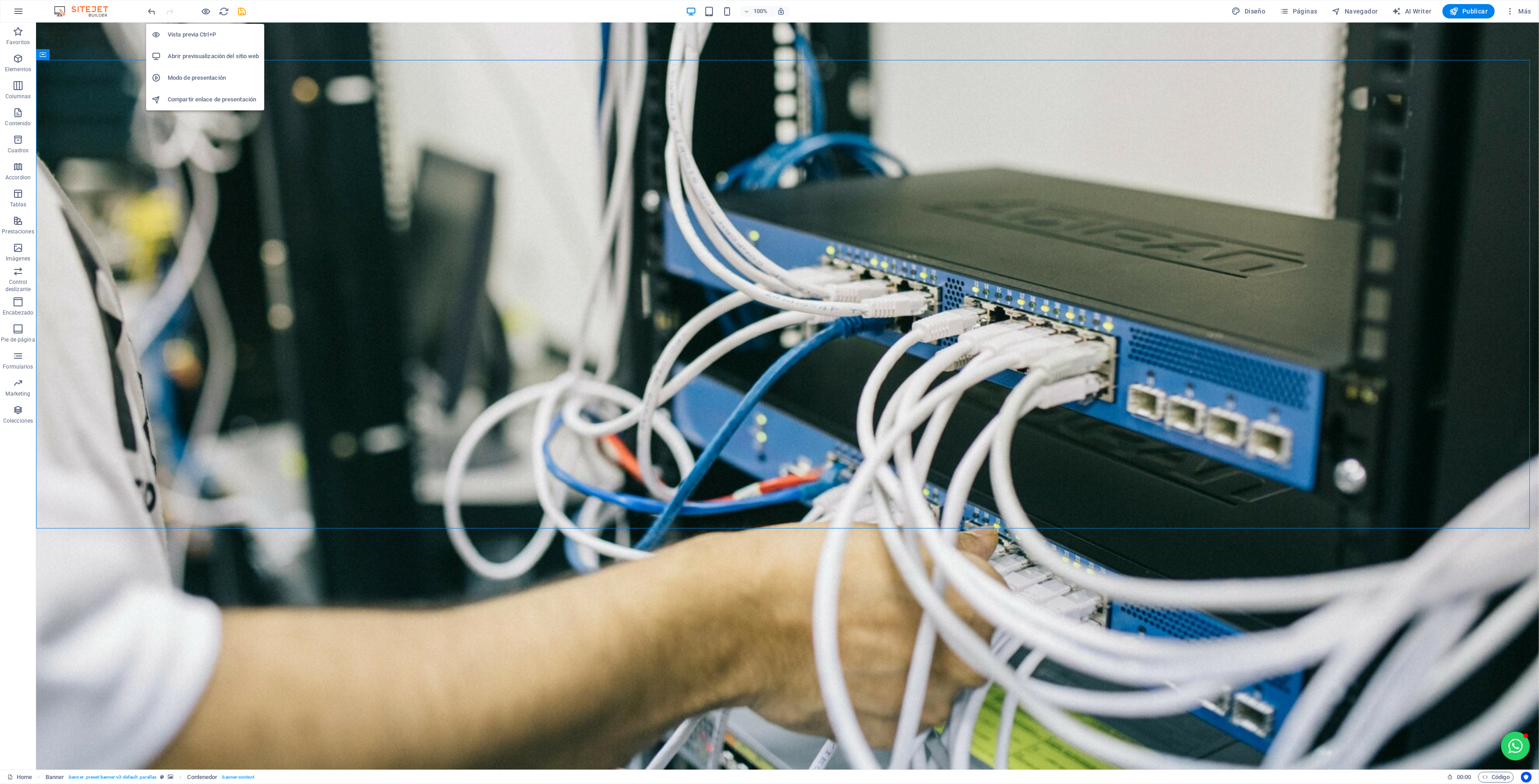
click at [204, 8] on icon "button" at bounding box center [206, 11] width 10 height 10
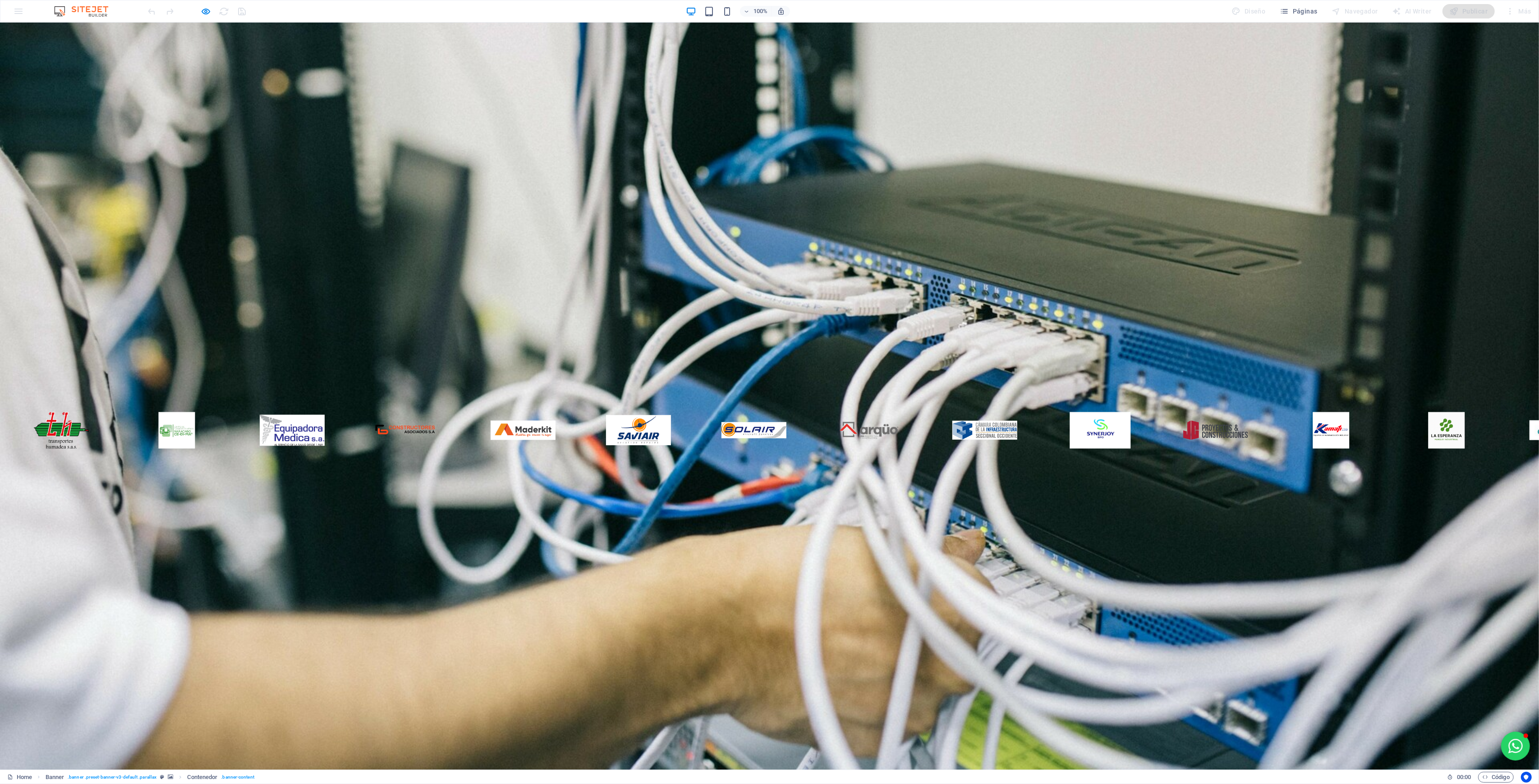
click at [203, 7] on icon "button" at bounding box center [206, 11] width 10 height 10
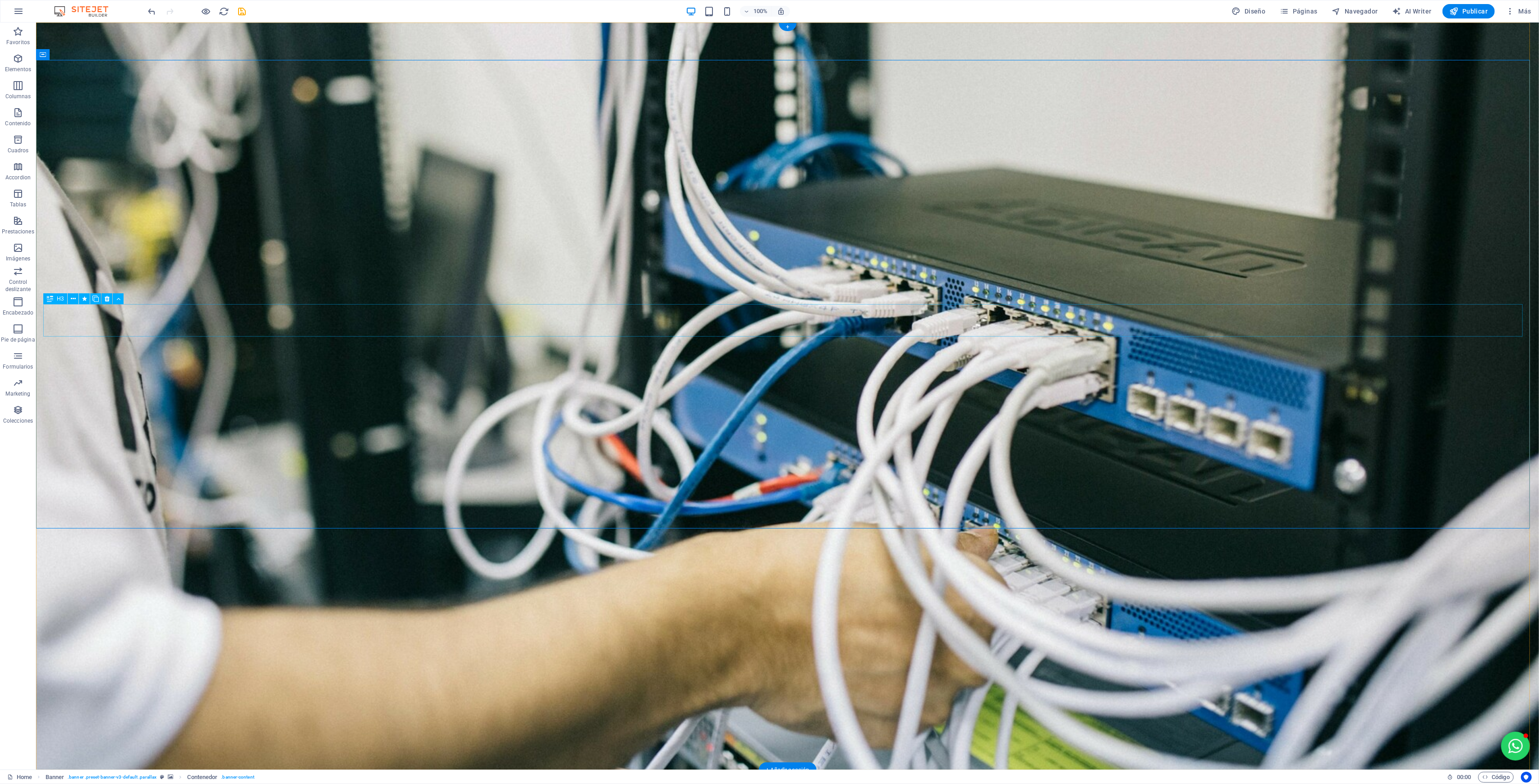
select select "move-right-to-left"
select select "s"
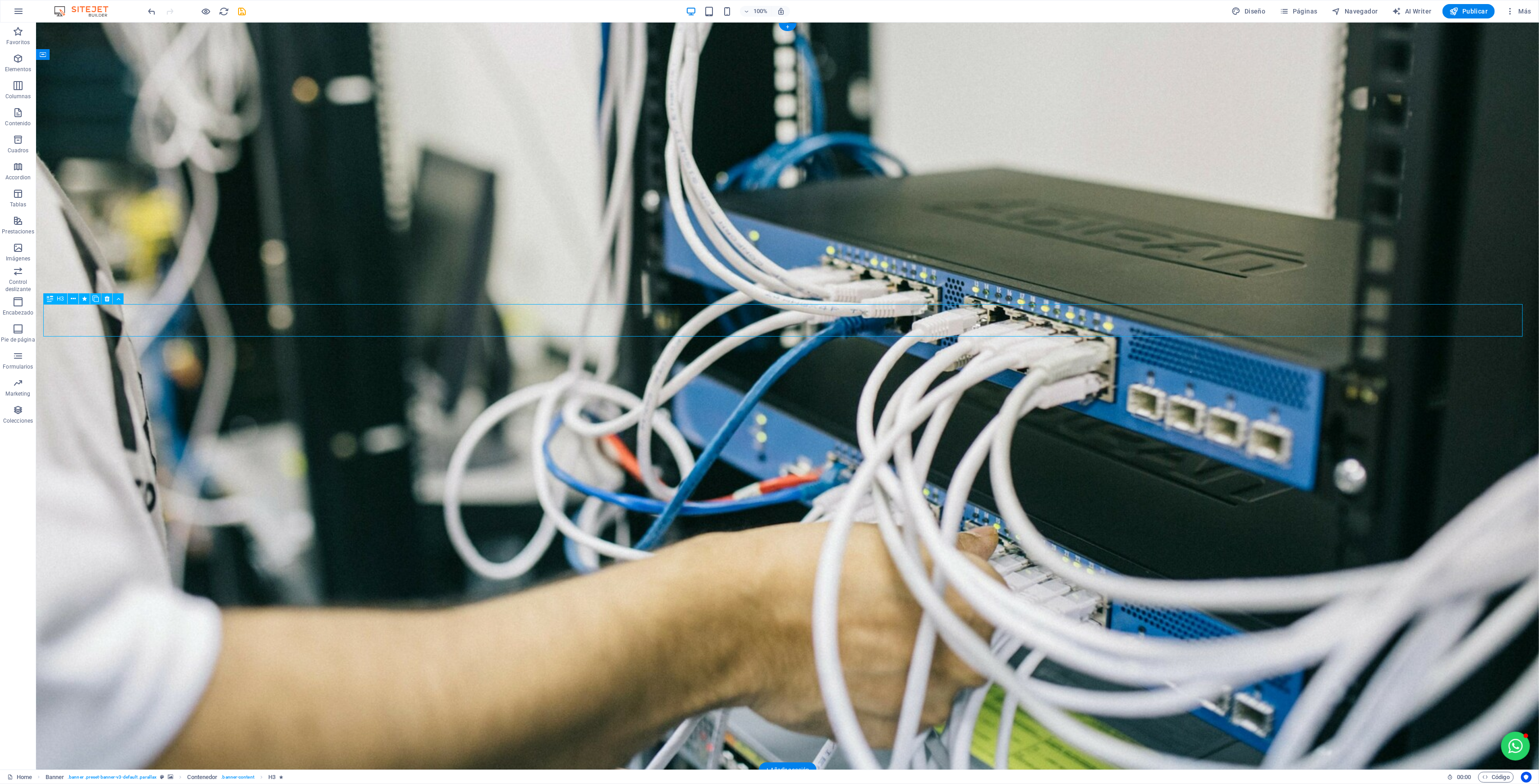
select select "s"
select select "scroll"
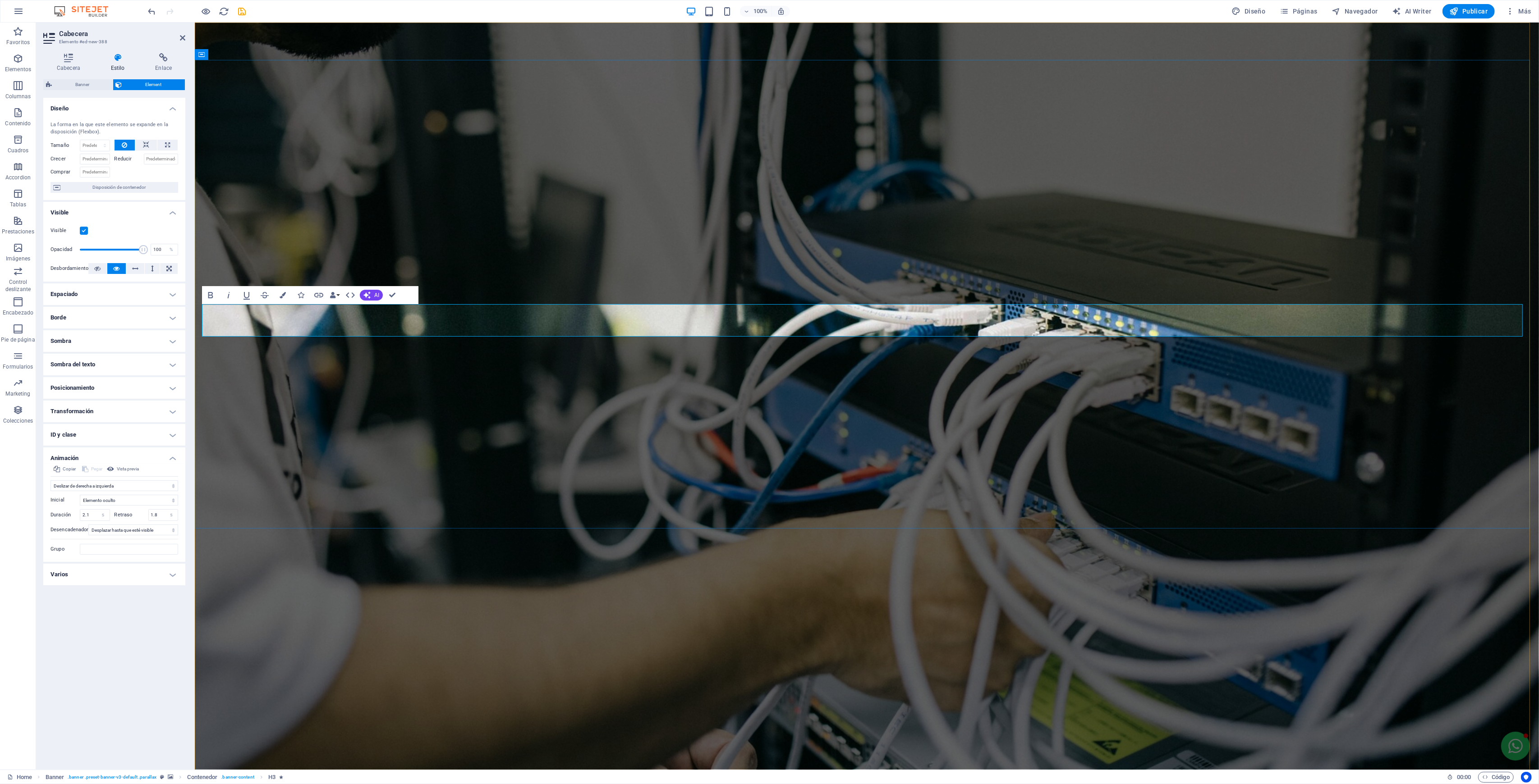
drag, startPoint x: 767, startPoint y: 312, endPoint x: 697, endPoint y: 319, distance: 70.3
drag, startPoint x: 1303, startPoint y: 312, endPoint x: 1140, endPoint y: 310, distance: 163.0
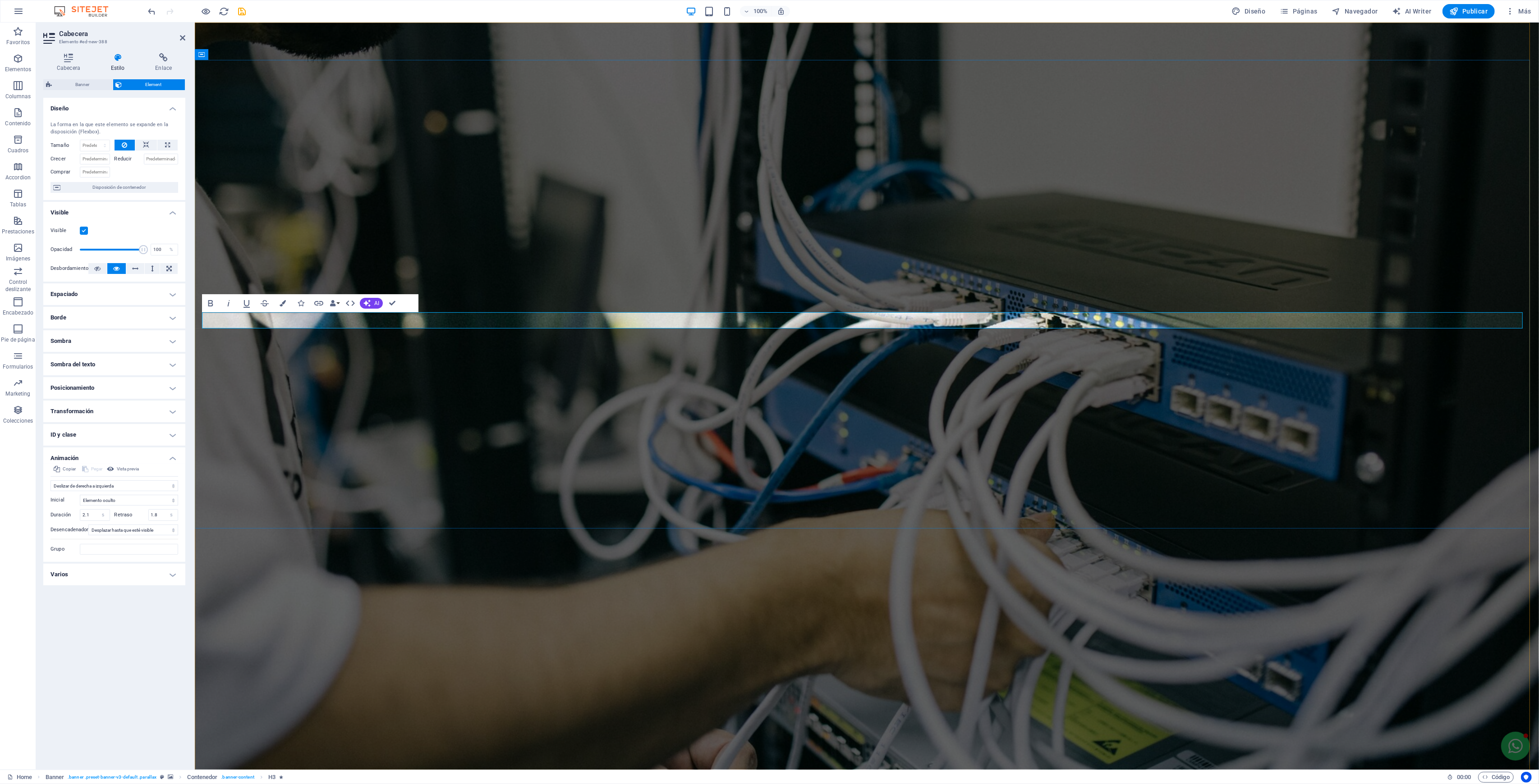
drag, startPoint x: 1027, startPoint y: 319, endPoint x: 891, endPoint y: 315, distance: 136.1
drag, startPoint x: 995, startPoint y: 322, endPoint x: 792, endPoint y: 319, distance: 203.0
click at [207, 8] on icon "button" at bounding box center [206, 11] width 10 height 10
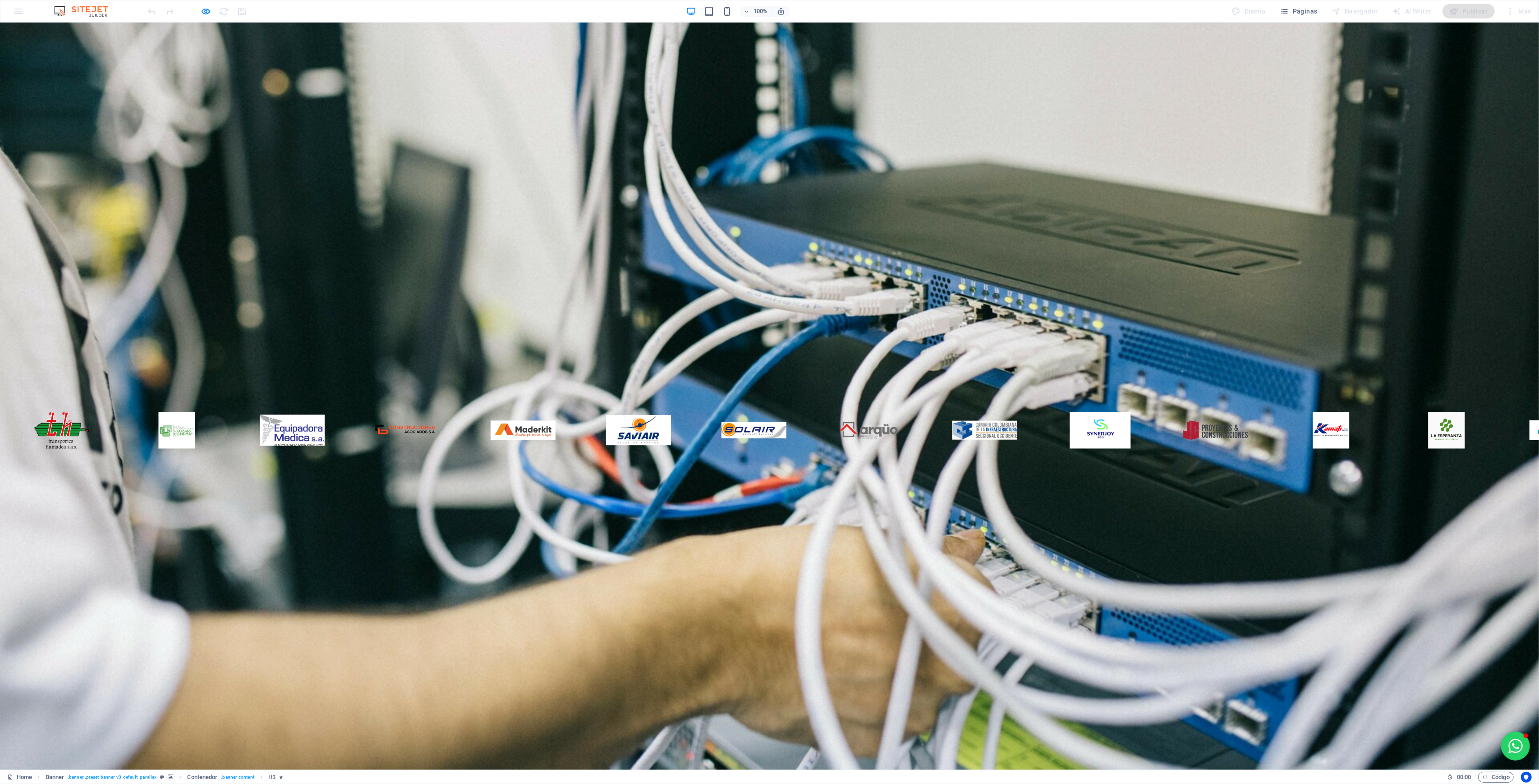
click at [206, 11] on icon "button" at bounding box center [206, 11] width 10 height 10
select select "move-right-to-left"
select select "s"
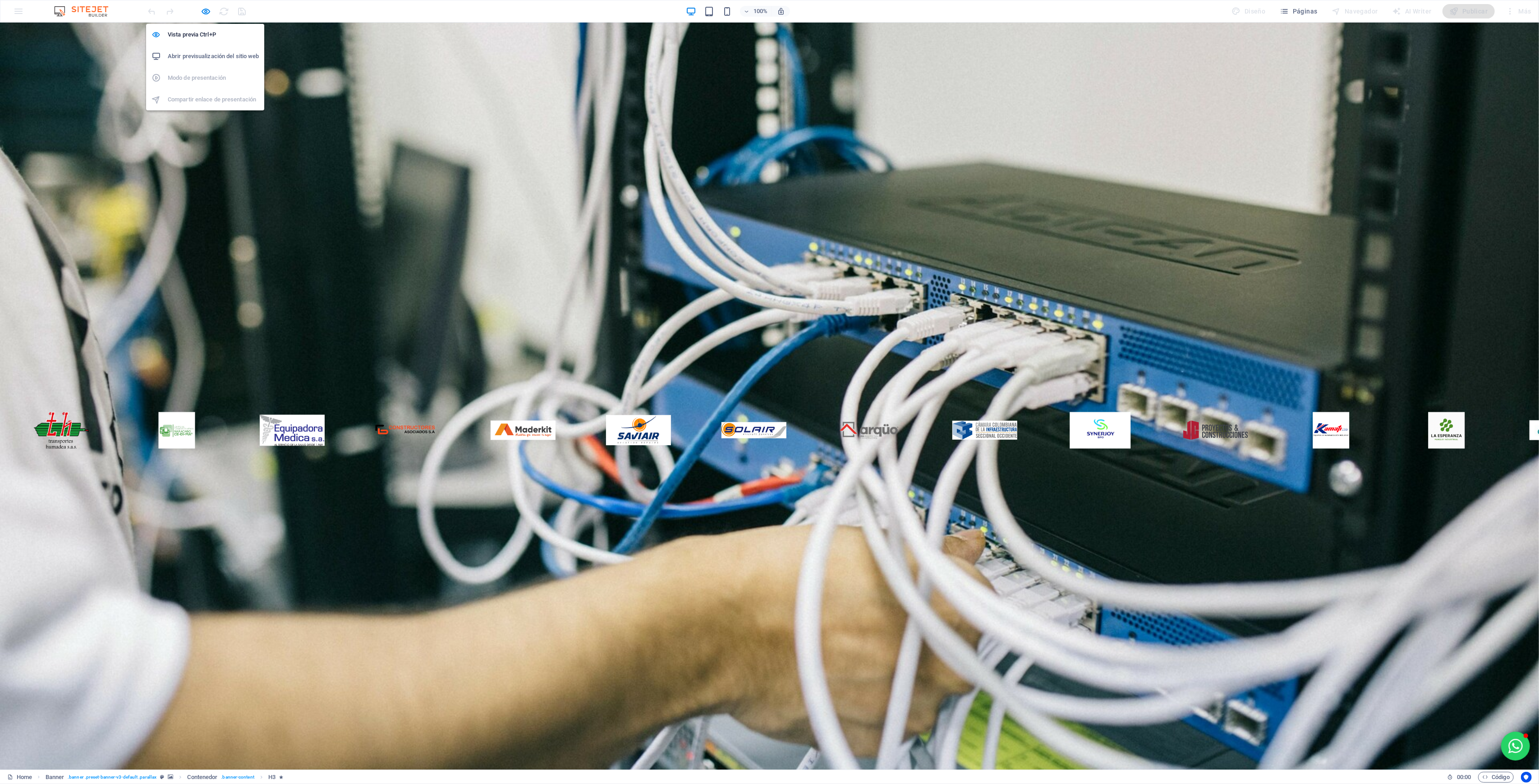
select select "scroll"
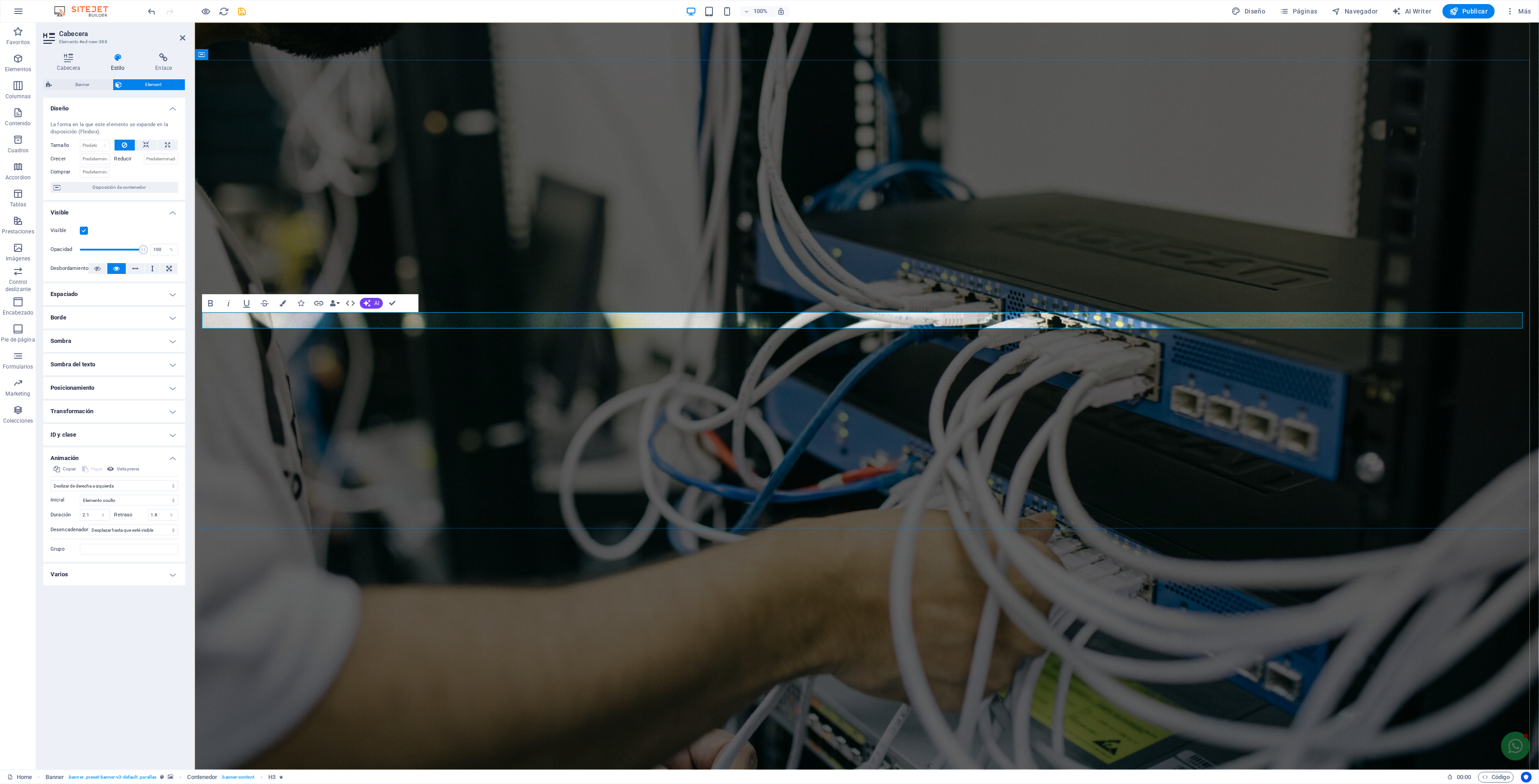
drag, startPoint x: 617, startPoint y: 319, endPoint x: 608, endPoint y: 319, distance: 9.0
click at [204, 12] on icon "button" at bounding box center [206, 11] width 10 height 10
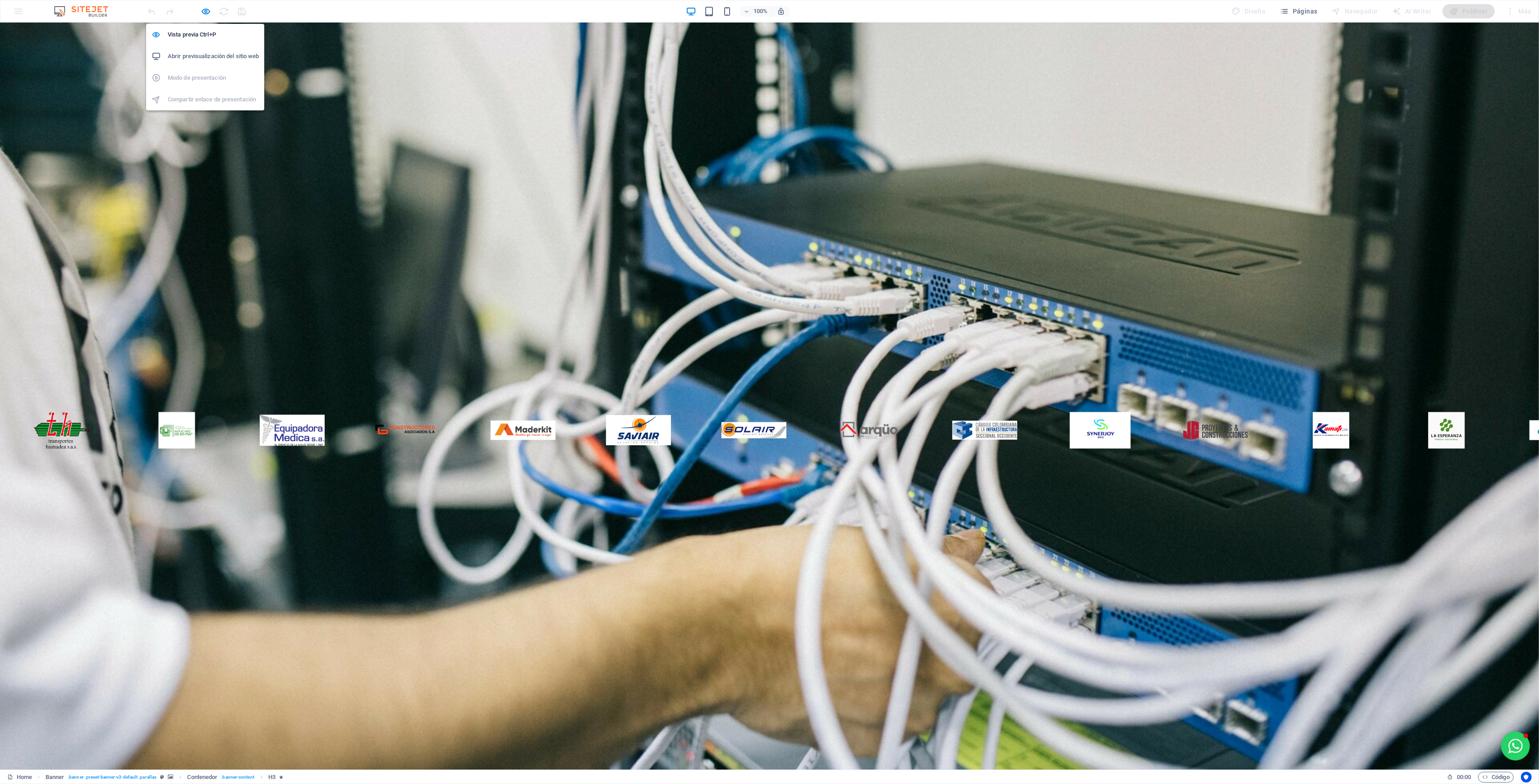
click at [202, 9] on icon "button" at bounding box center [206, 11] width 10 height 10
select select "move-right-to-left"
select select "s"
select select "scroll"
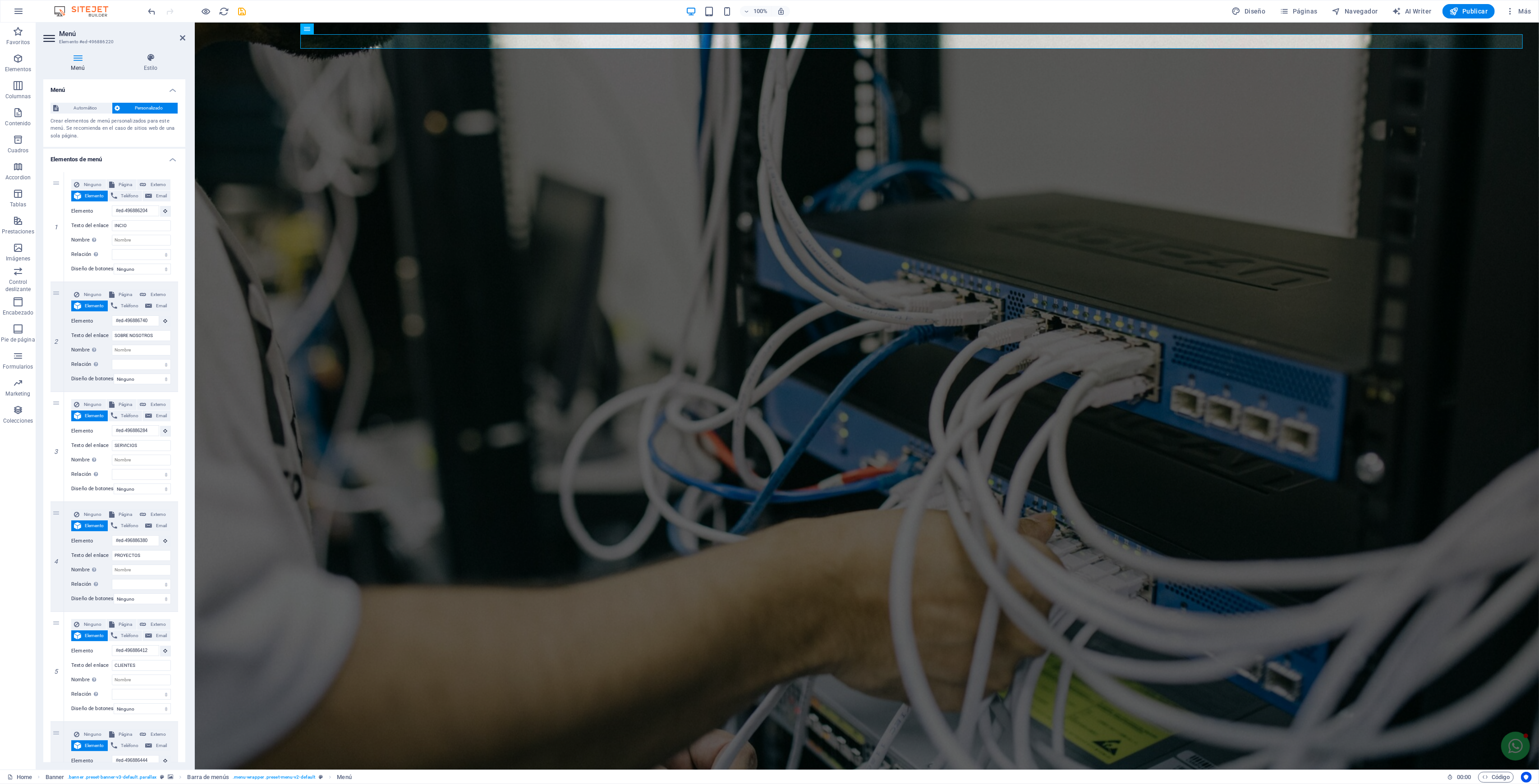
scroll to position [0, 0]
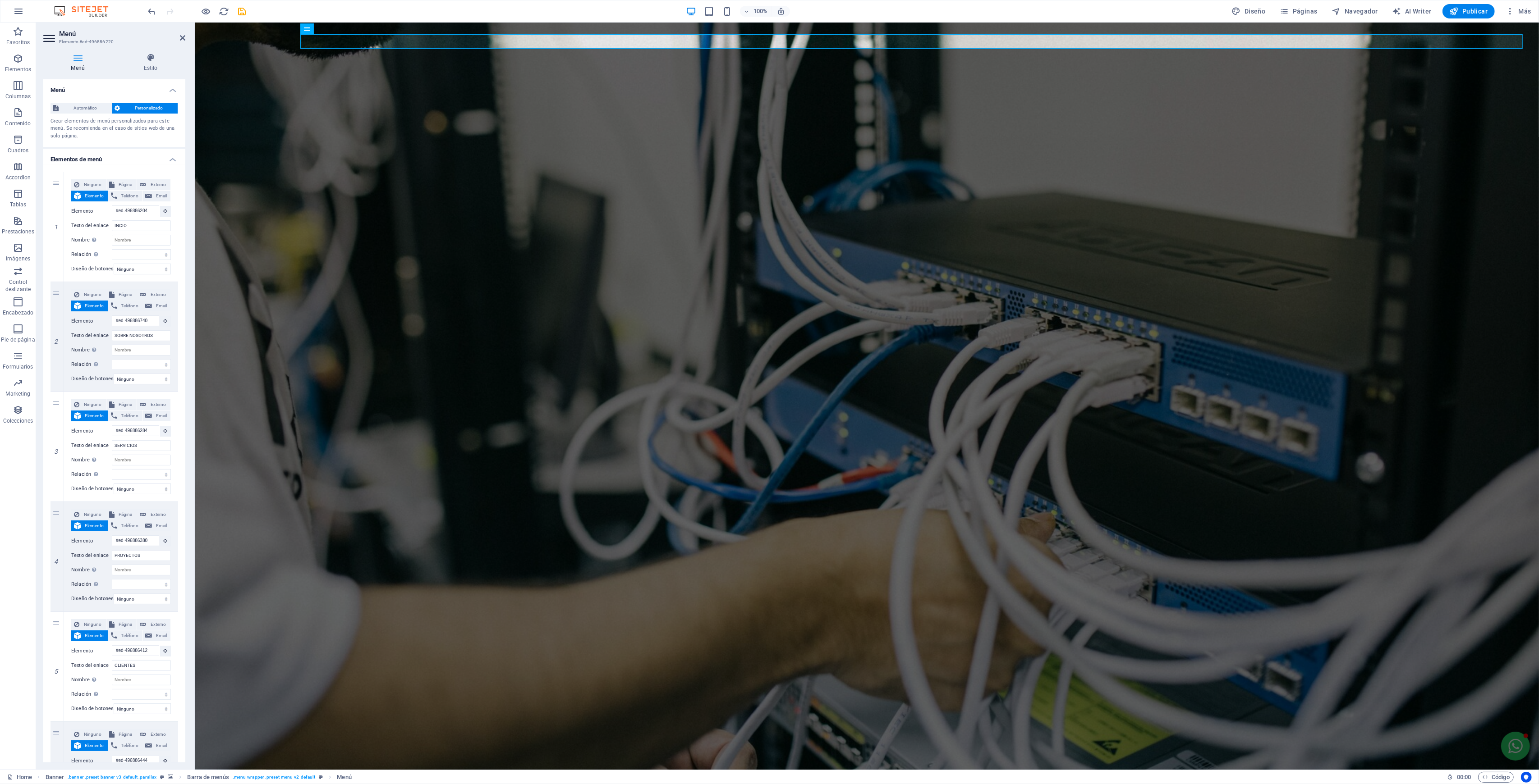
click at [149, 64] on h4 "Estilo" at bounding box center [151, 63] width 69 height 19
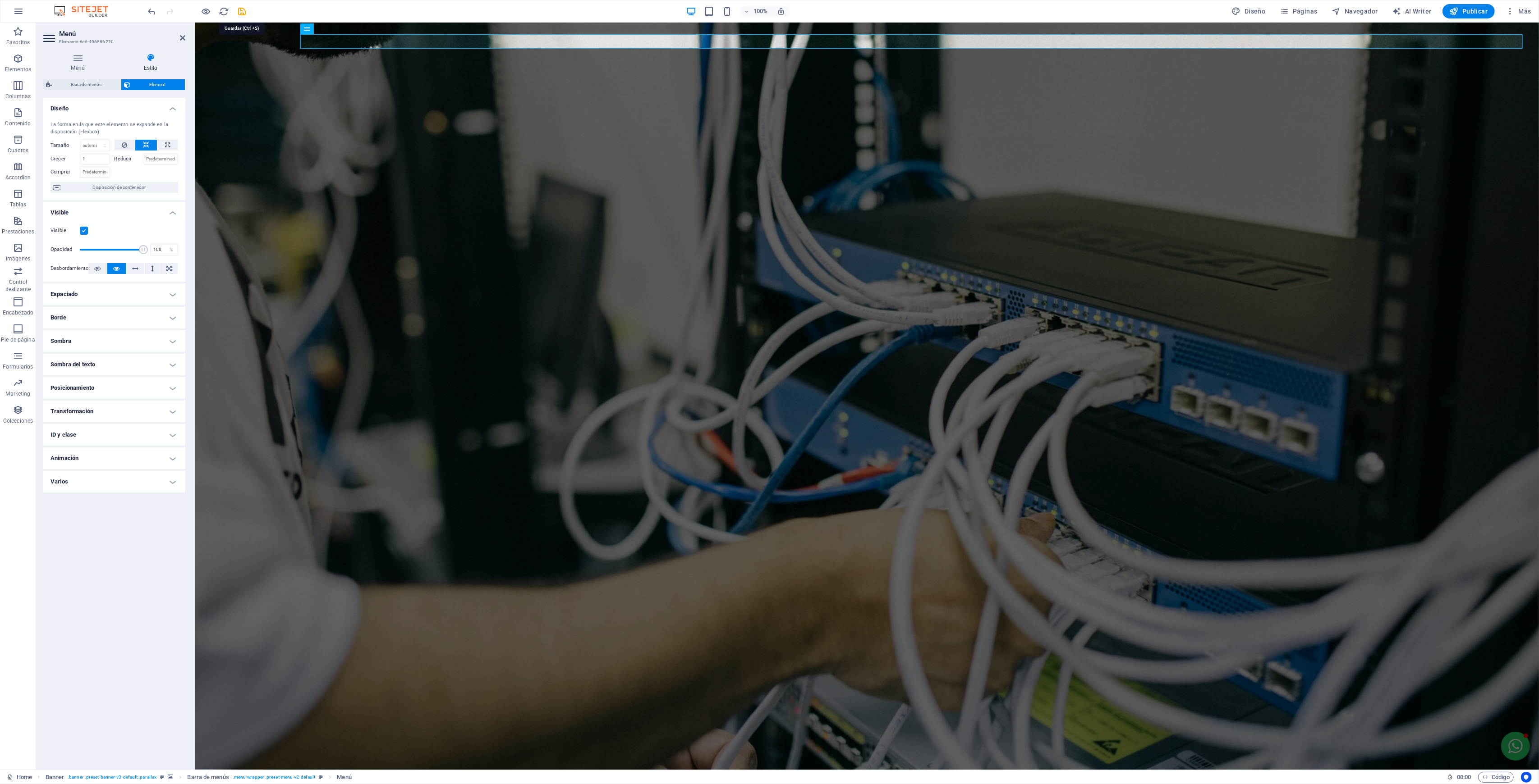
click at [242, 10] on icon "save" at bounding box center [242, 11] width 10 height 10
checkbox input "false"
select select "move-right-to-left"
select select "s"
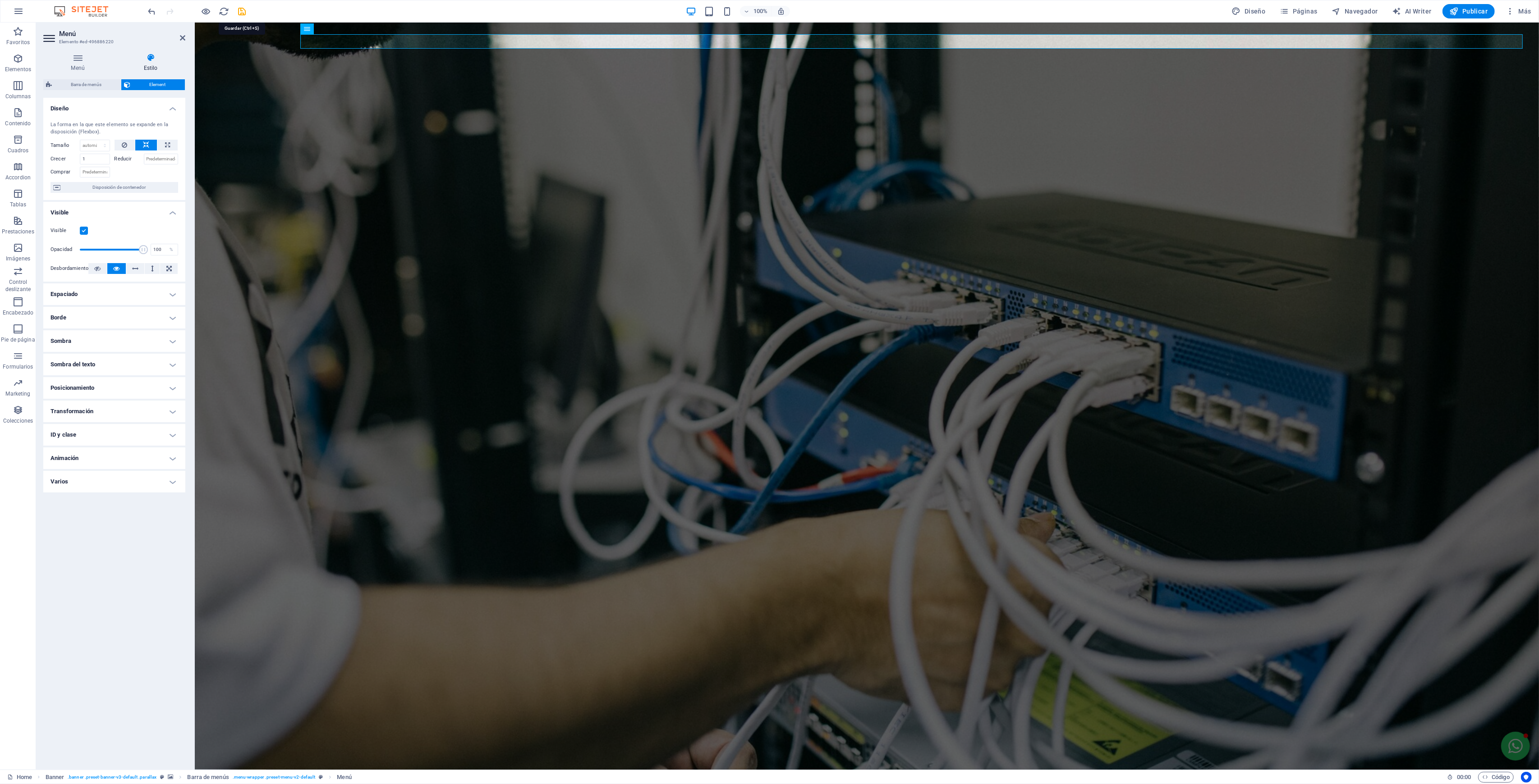
select select "scroll"
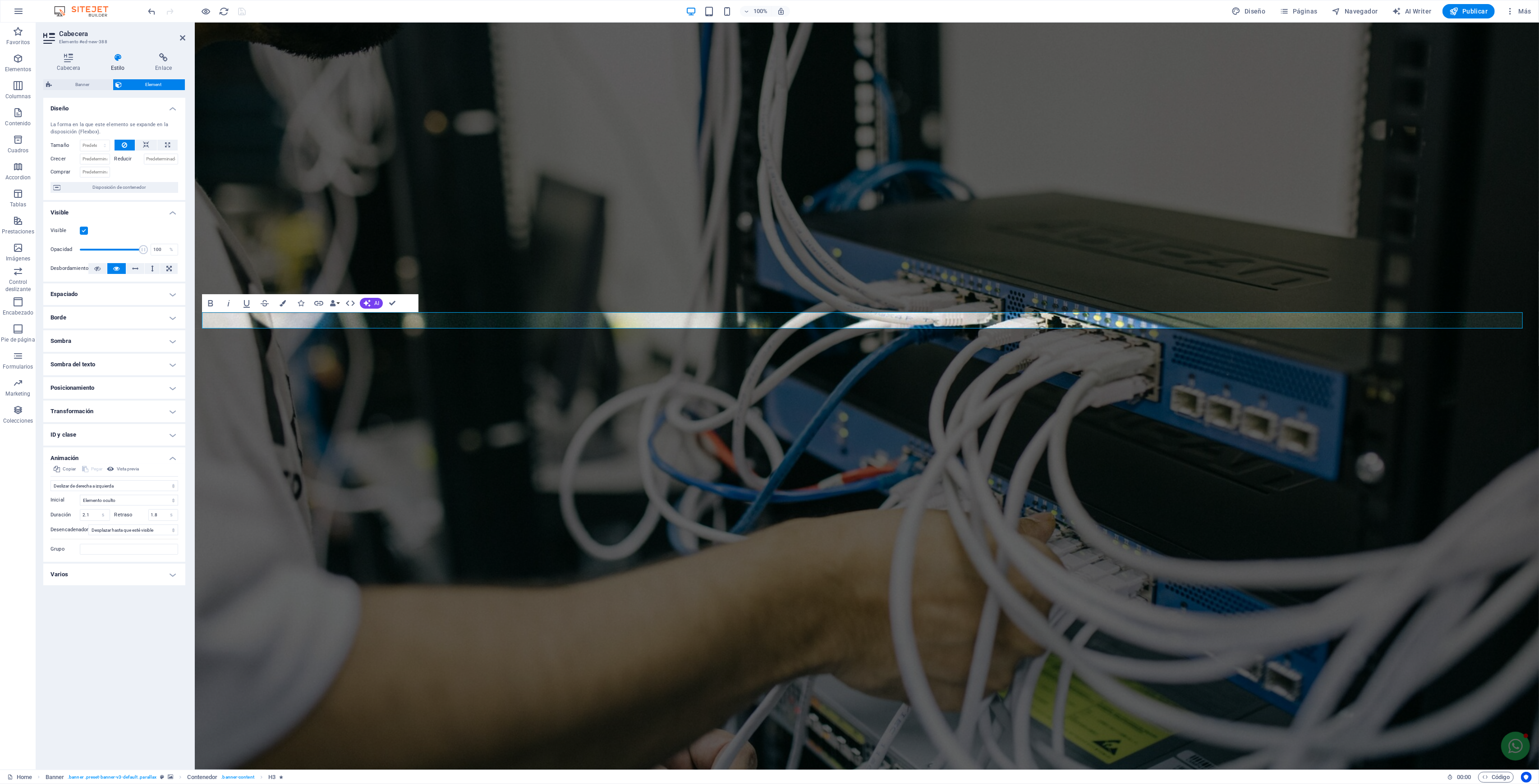
click at [1463, 8] on span "Publicar" at bounding box center [1469, 11] width 38 height 9
select select "move-right-to-left"
select select "s"
select select "scroll"
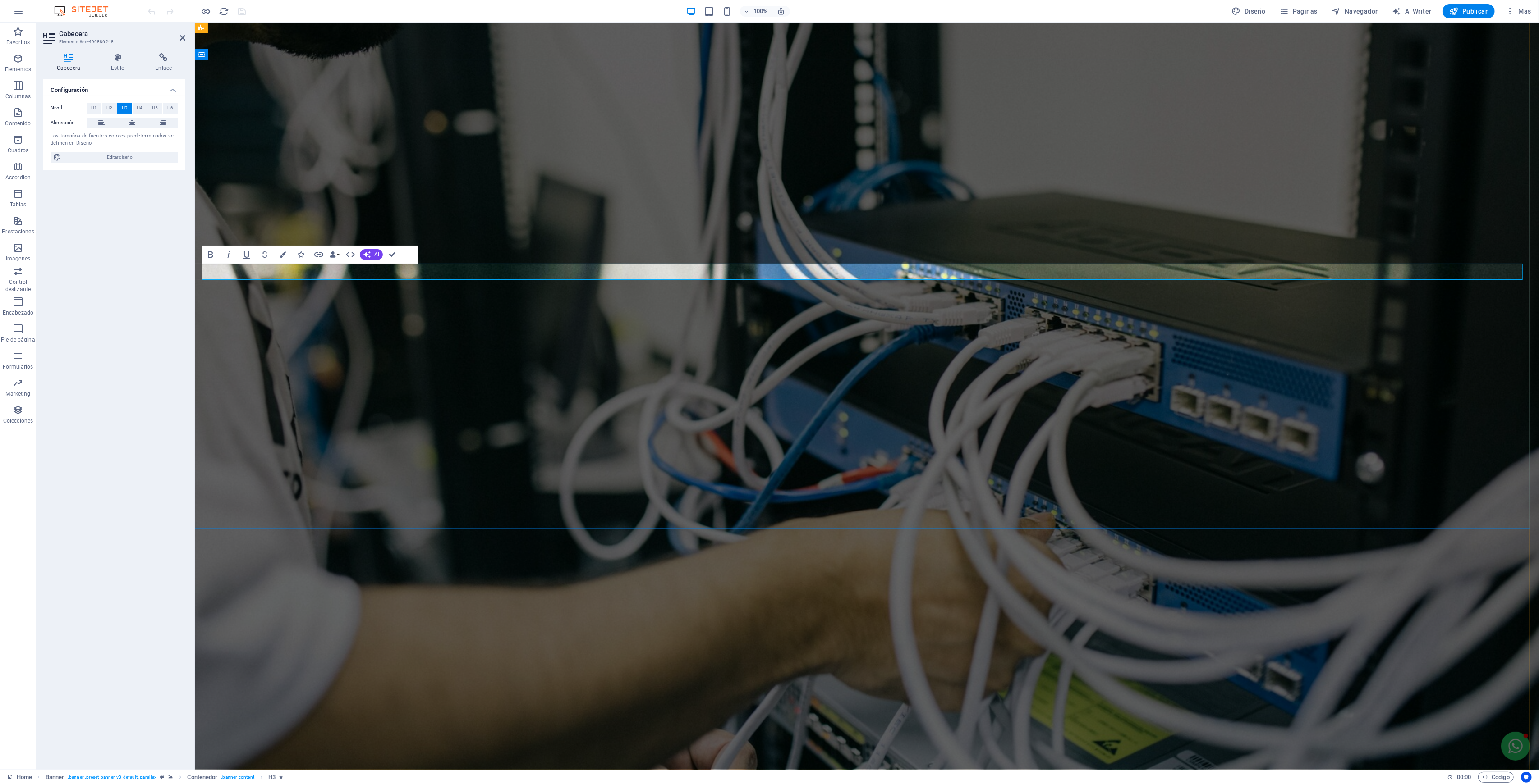
drag, startPoint x: 750, startPoint y: 269, endPoint x: 617, endPoint y: 269, distance: 133.0
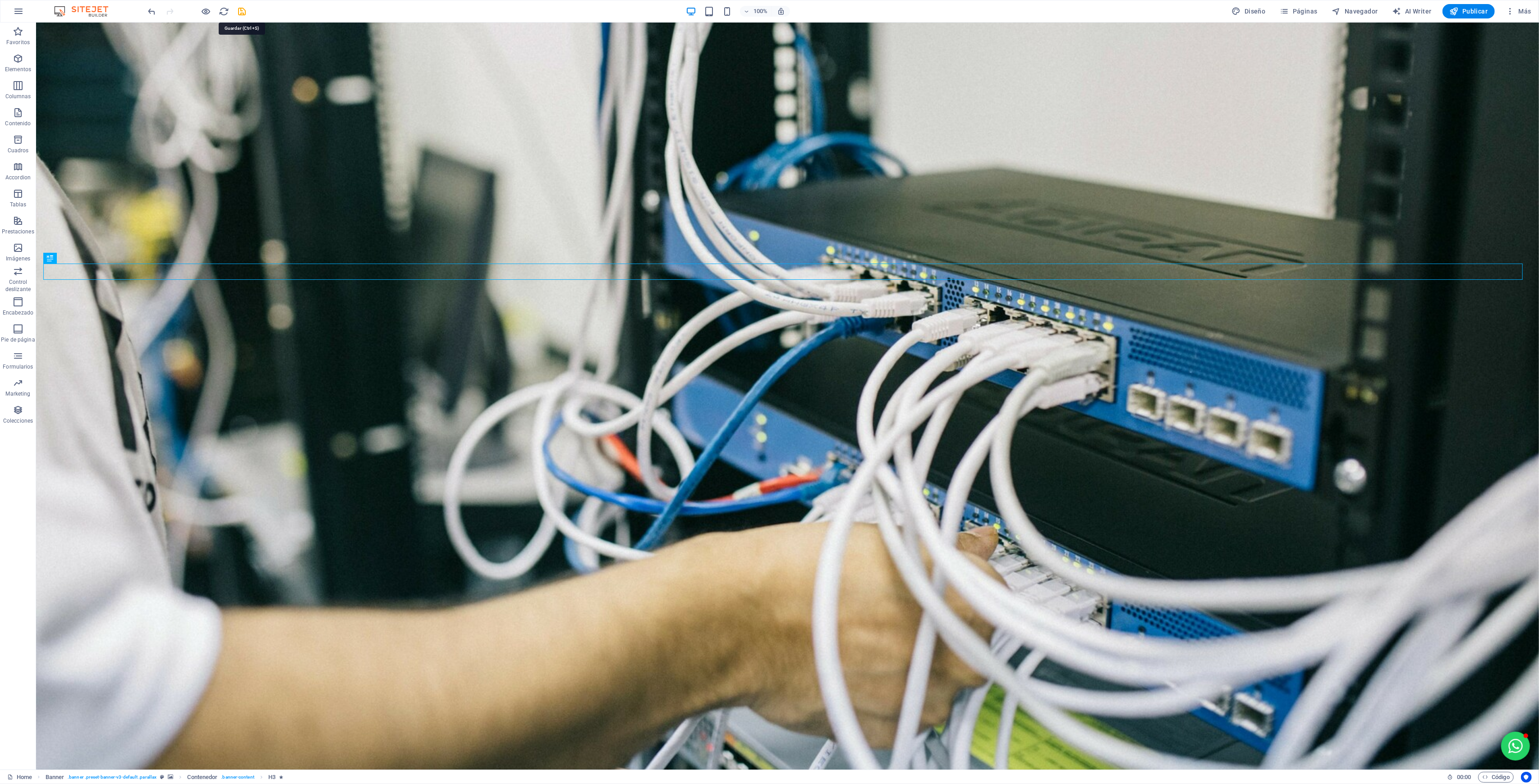
click at [242, 10] on icon "save" at bounding box center [242, 11] width 10 height 10
checkbox input "false"
click at [1461, 9] on span "Publicar" at bounding box center [1469, 11] width 38 height 9
